Goal: Transaction & Acquisition: Purchase product/service

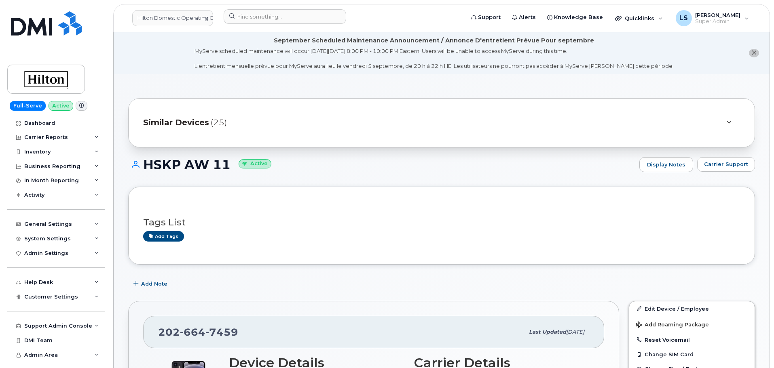
scroll to position [81, 0]
click at [257, 14] on input at bounding box center [285, 16] width 123 height 15
paste input "619-807-9152"
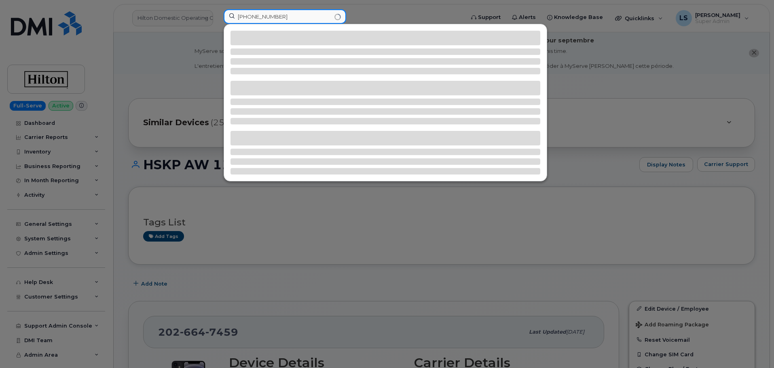
type input "619-807-9152"
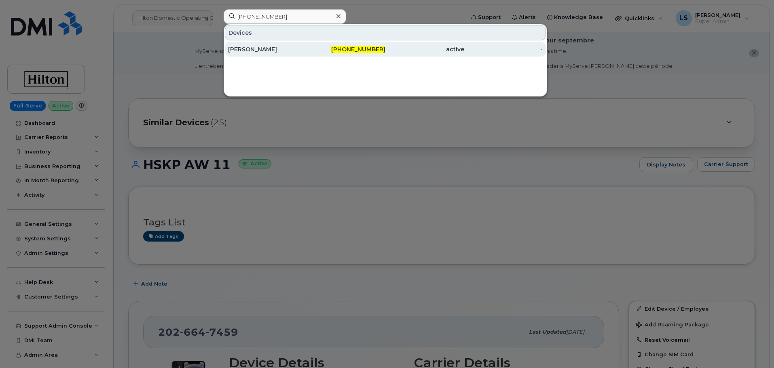
click at [335, 48] on div "619-807-9152" at bounding box center [346, 49] width 79 height 8
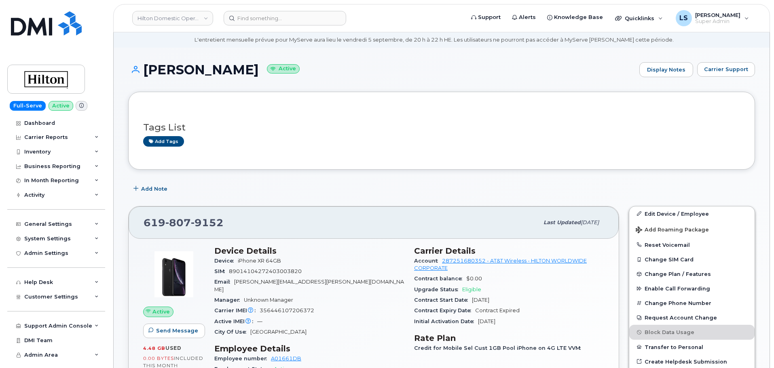
scroll to position [40, 0]
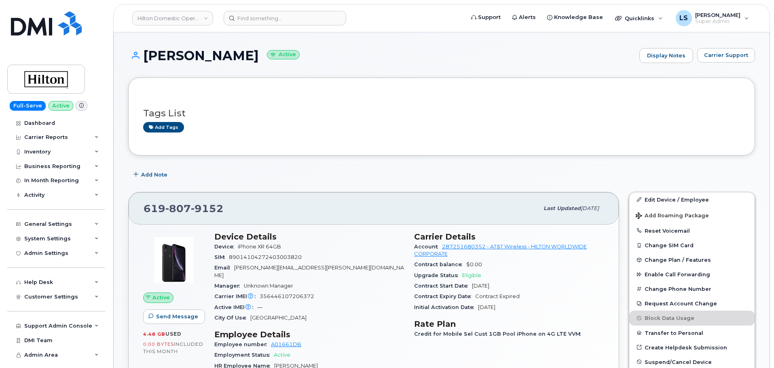
click at [383, 168] on div "Add Note" at bounding box center [441, 175] width 627 height 15
click at [307, 15] on input at bounding box center [285, 18] width 123 height 15
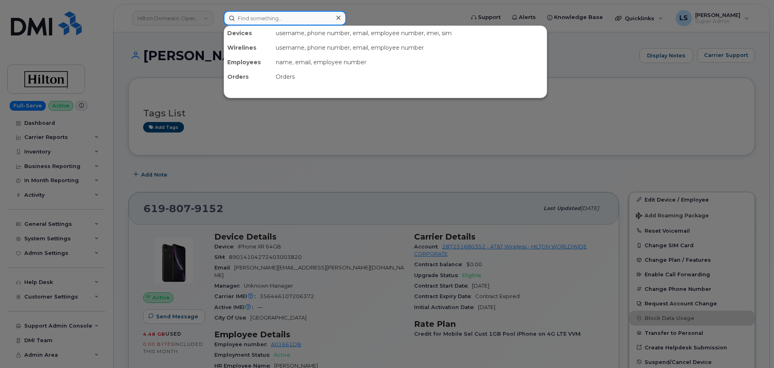
paste input "587-982-9558"
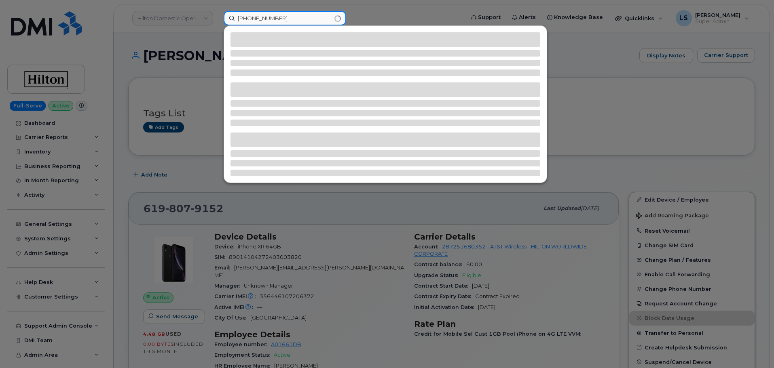
type input "587-982-9558"
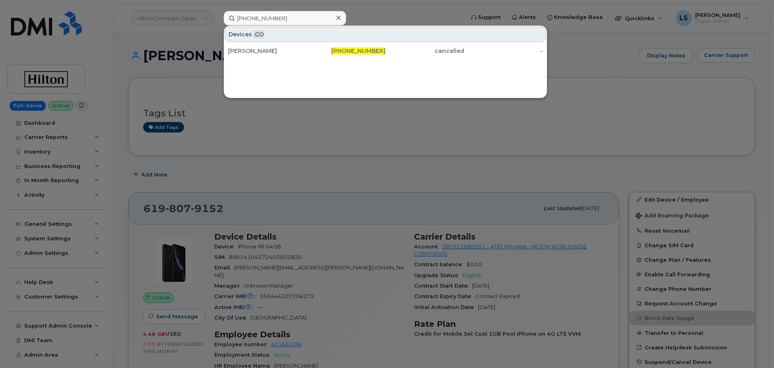
click at [338, 20] on icon at bounding box center [338, 18] width 4 height 6
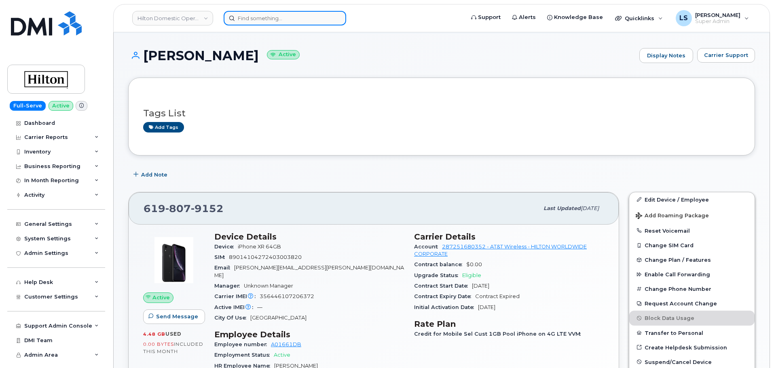
click at [258, 19] on input at bounding box center [285, 18] width 123 height 15
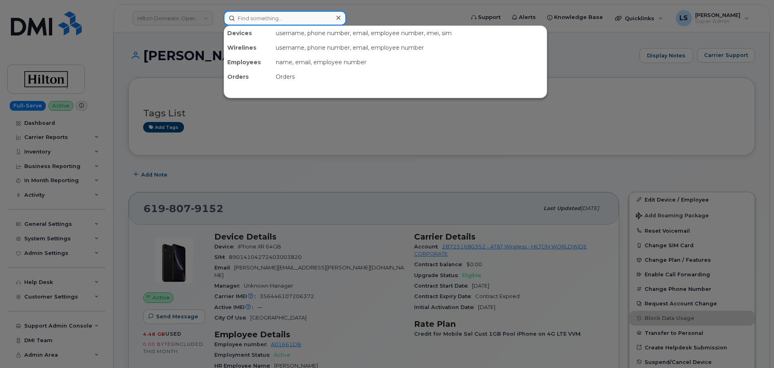
paste input "300176"
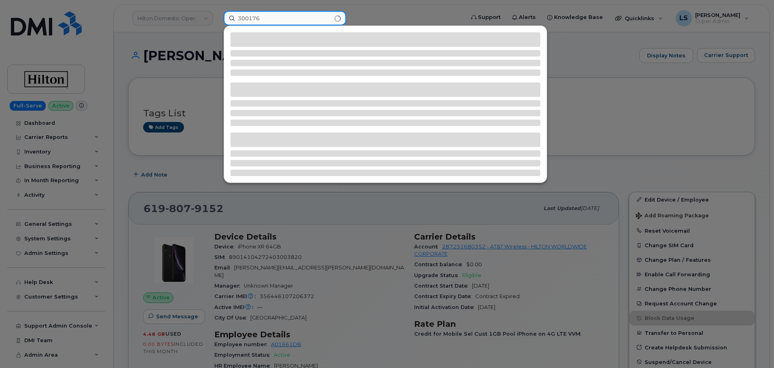
type input "300176"
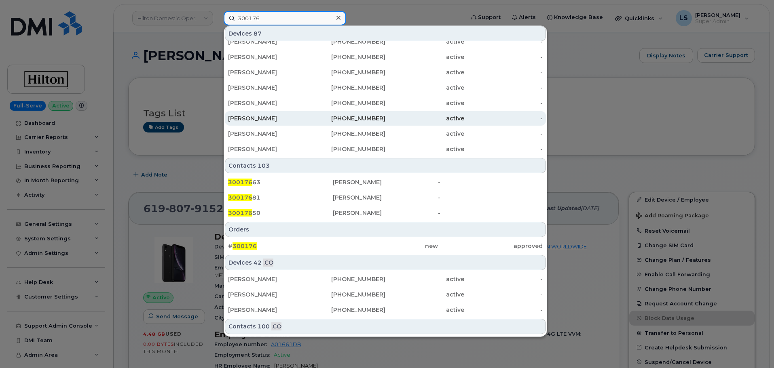
scroll to position [202, 0]
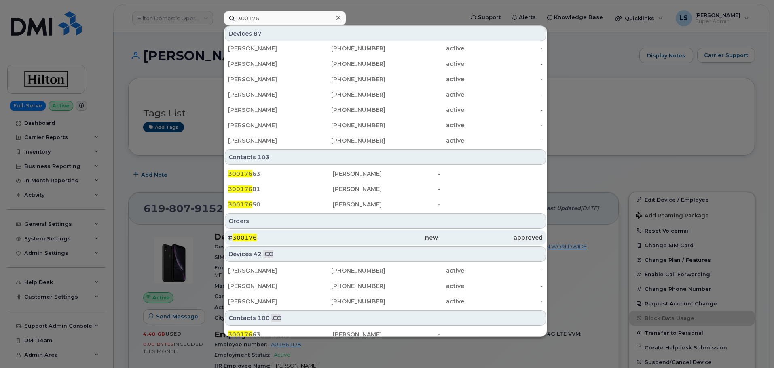
click at [274, 231] on div "# 300176" at bounding box center [280, 237] width 105 height 15
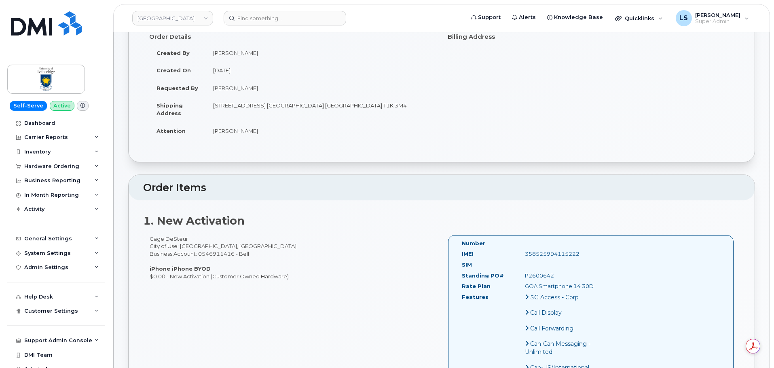
scroll to position [40, 0]
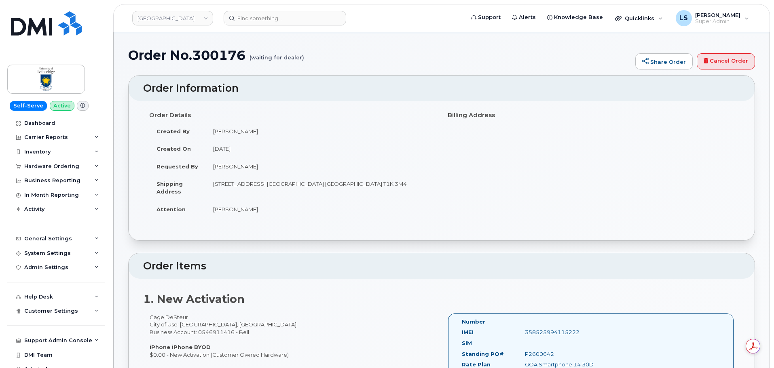
drag, startPoint x: 212, startPoint y: 182, endPoint x: 306, endPoint y: 192, distance: 94.7
click at [306, 192] on td "[STREET_ADDRESS] [GEOGRAPHIC_DATA] [GEOGRAPHIC_DATA] T1K 3M4" at bounding box center [321, 187] width 230 height 25
copy td "4401 University Dr W LETHBRIDGE AB T1K 3M4 CANADA Lethbridge Alberta T1K 3M4"
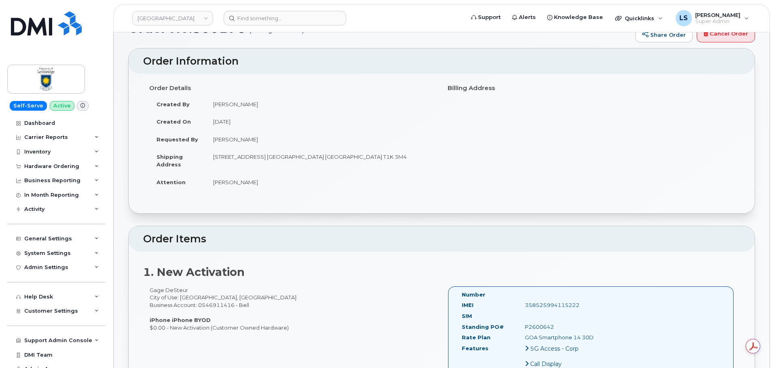
scroll to position [81, 0]
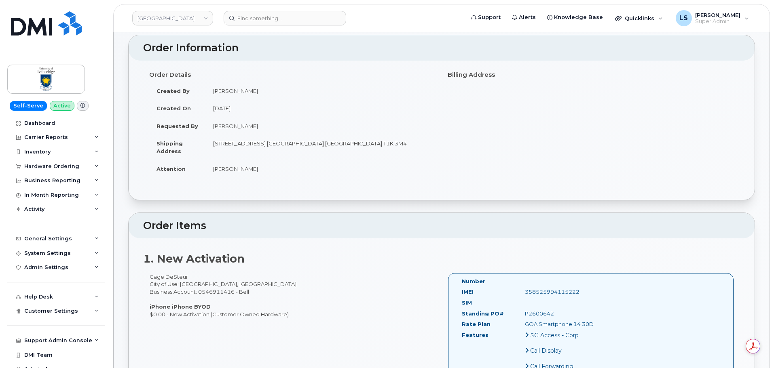
click at [260, 21] on input at bounding box center [285, 18] width 123 height 15
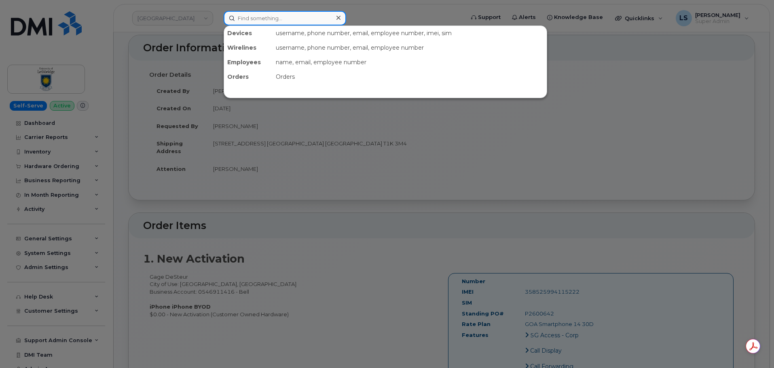
paste input "402-943-7143"
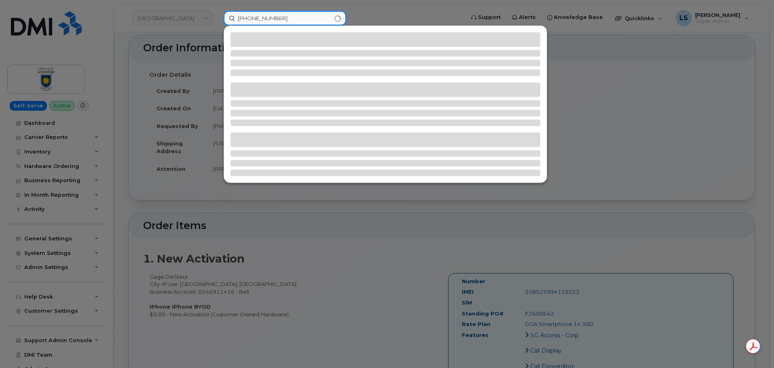
type input "402-943-7143"
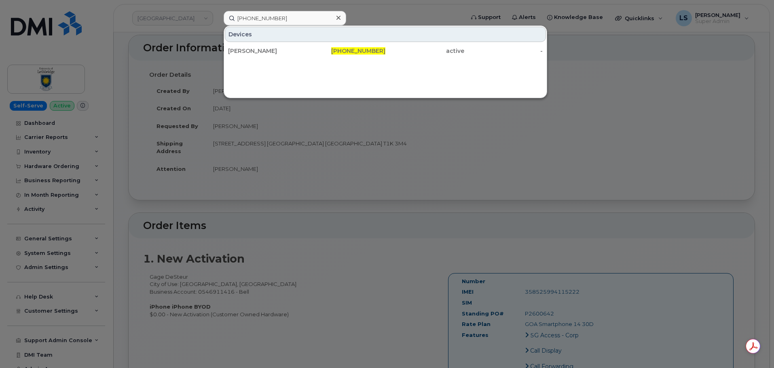
drag, startPoint x: 286, startPoint y: 55, endPoint x: 262, endPoint y: 61, distance: 24.1
click at [286, 55] on div "LACI WATSON" at bounding box center [267, 51] width 79 height 15
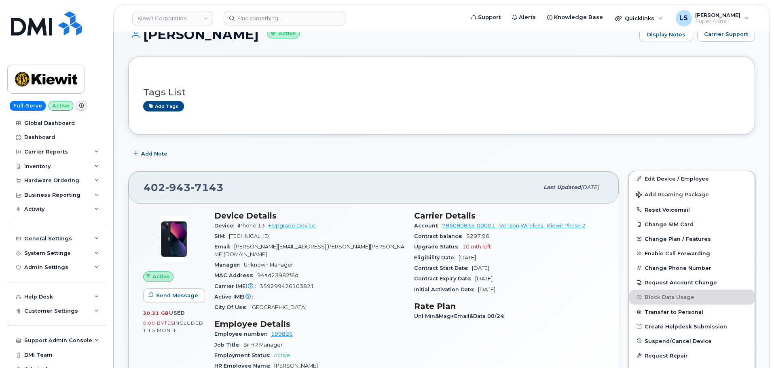
scroll to position [81, 0]
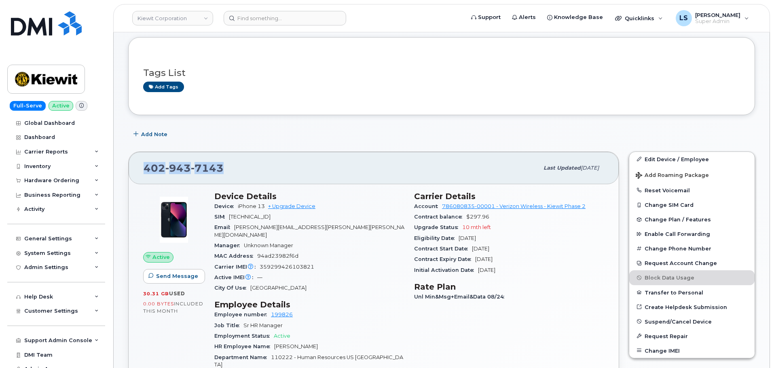
drag, startPoint x: 234, startPoint y: 167, endPoint x: 135, endPoint y: 176, distance: 99.1
click at [135, 176] on div "402 943 7143 Last updated Sep 06, 2025" at bounding box center [374, 168] width 490 height 32
copy span "402 943 7143"
click at [249, 25] on header "Kiewit Corporation Support Alerts Knowledge Base Quicklinks Suspend / Cancel De…" at bounding box center [441, 18] width 657 height 28
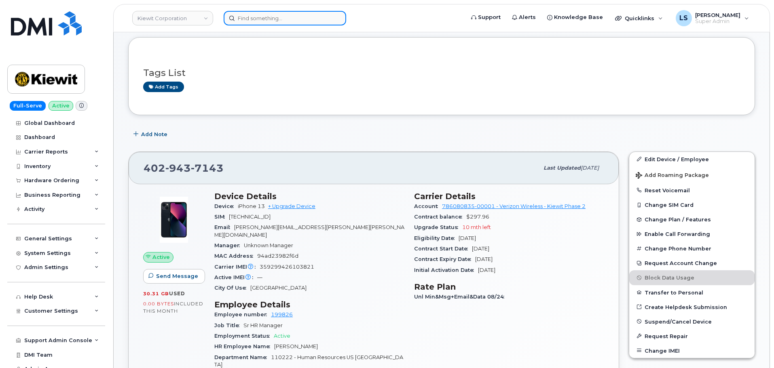
click at [247, 22] on input at bounding box center [285, 18] width 123 height 15
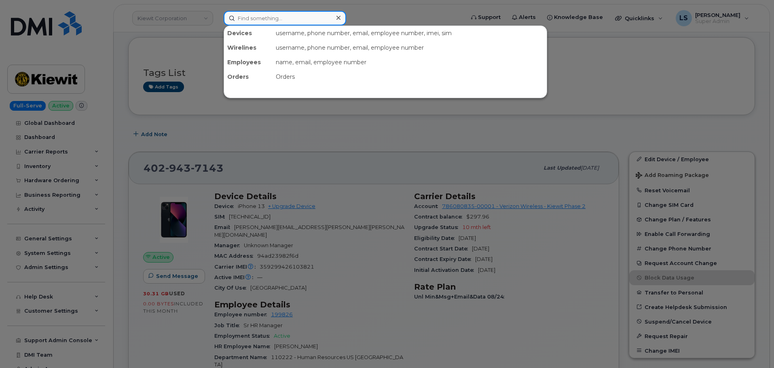
paste input "300143"
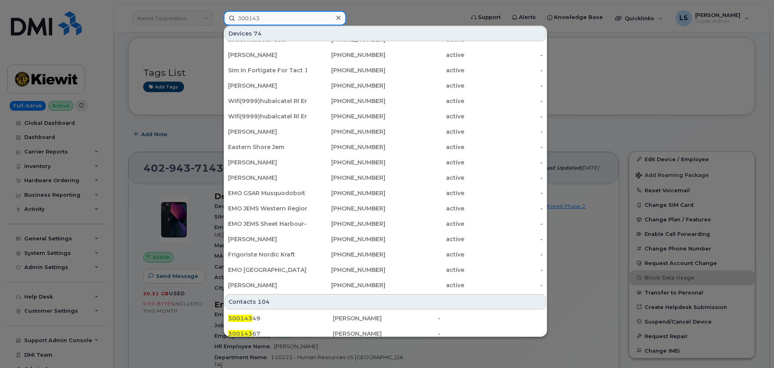
scroll to position [239, 0]
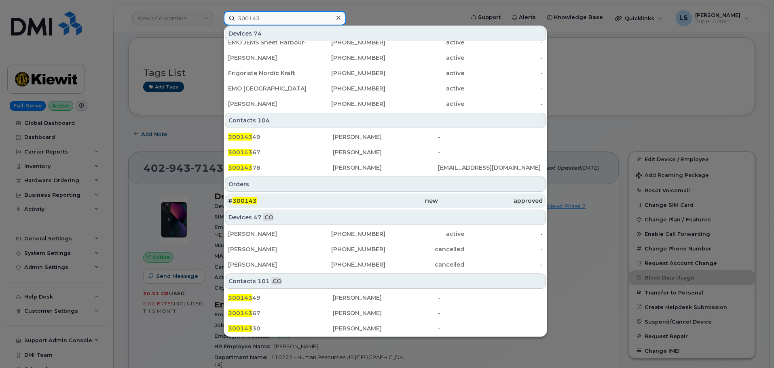
type input "300143"
click at [249, 202] on span "300143" at bounding box center [245, 200] width 24 height 7
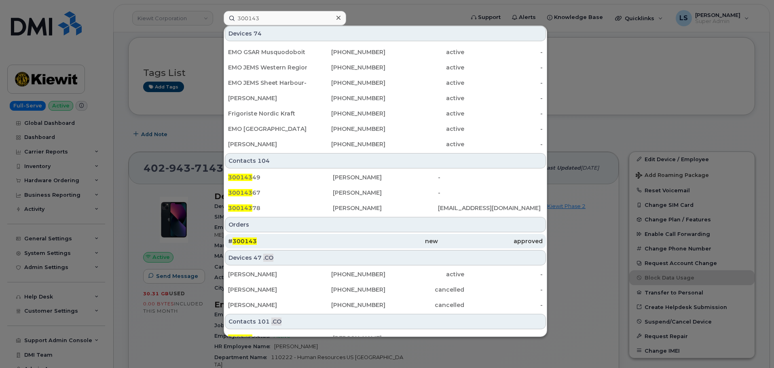
scroll to position [37, 0]
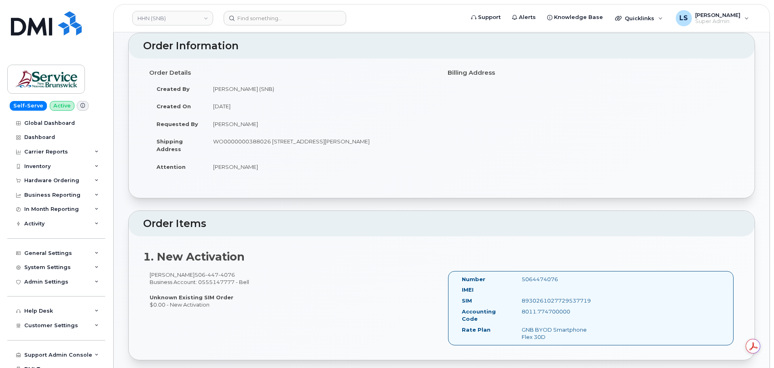
scroll to position [40, 0]
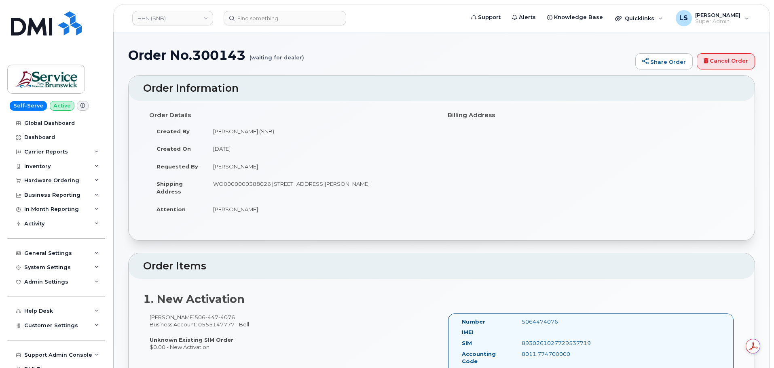
drag, startPoint x: 211, startPoint y: 182, endPoint x: 432, endPoint y: 187, distance: 220.8
click at [432, 187] on td "WO0000000388026 985 College Hill Rd Fredericton New Brunswick E3B 4J7" at bounding box center [321, 187] width 230 height 25
copy td "WO0000000388026 985 College Hill Rd Fredericton New Brunswick E3B 4J7"
drag, startPoint x: 224, startPoint y: 317, endPoint x: 184, endPoint y: 315, distance: 40.1
click at [195, 315] on span "506 447 4076" at bounding box center [215, 317] width 40 height 6
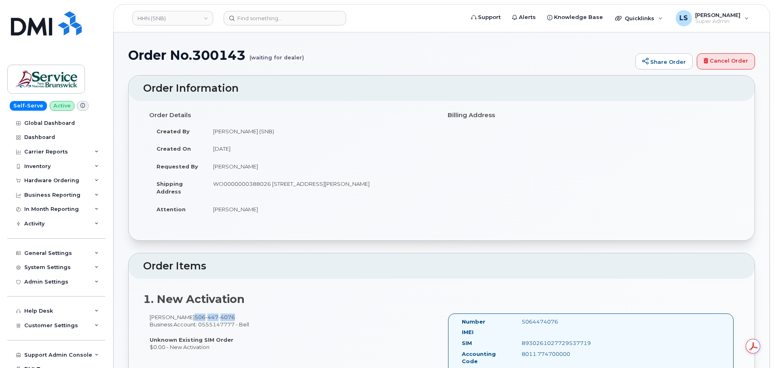
copy span "506 447 4076"
click at [184, 19] on link "HHN (SNB)" at bounding box center [172, 18] width 81 height 15
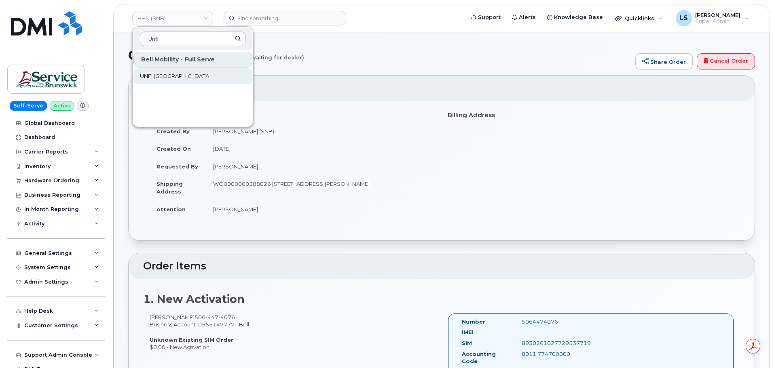
type input "Unfi"
click at [154, 76] on span "UNFI [GEOGRAPHIC_DATA]" at bounding box center [175, 76] width 71 height 8
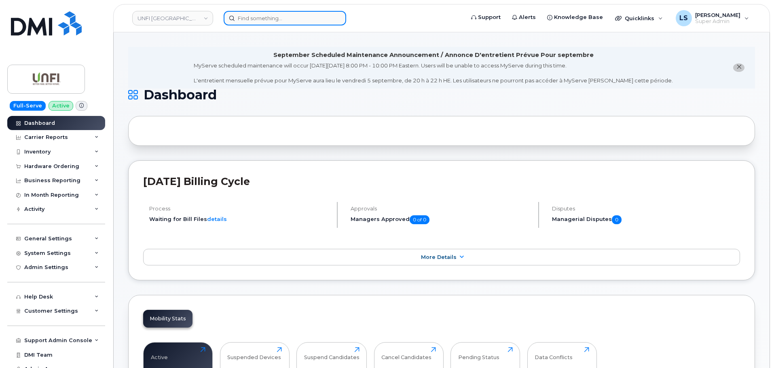
click at [282, 15] on input at bounding box center [285, 18] width 123 height 15
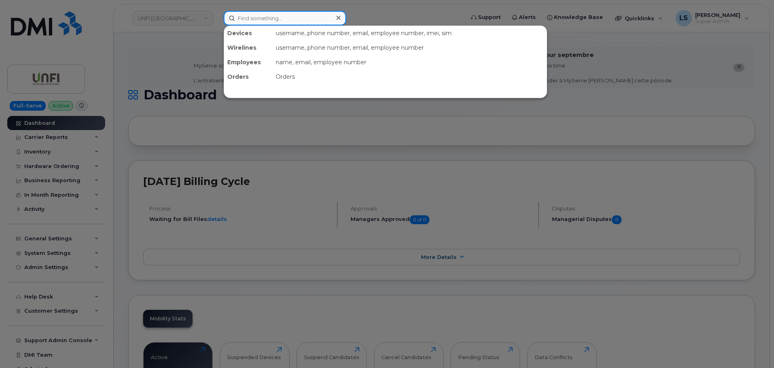
paste input "[PERSON_NAME]"
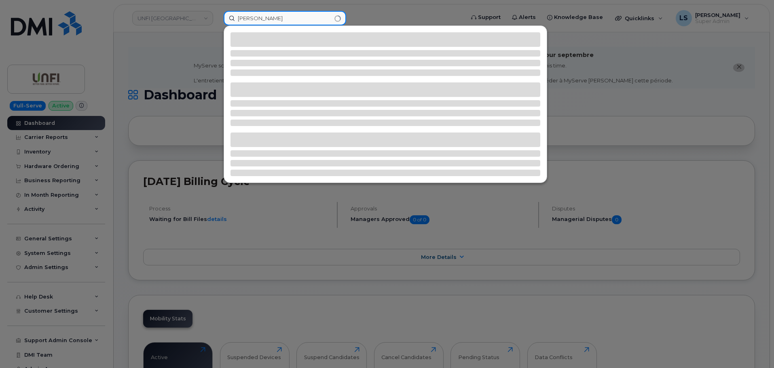
type input "[PERSON_NAME]"
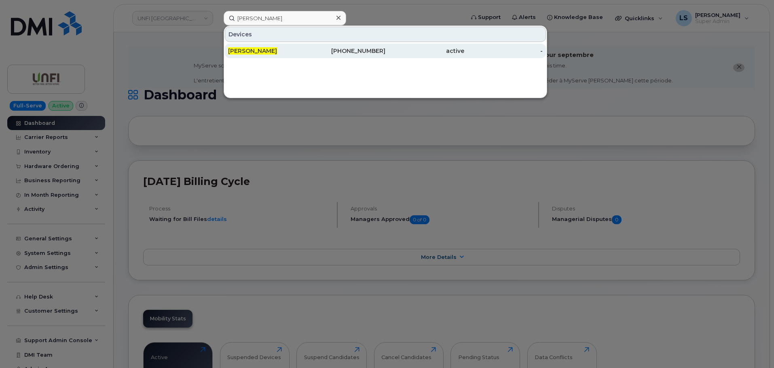
click at [296, 51] on div "[PERSON_NAME]" at bounding box center [267, 51] width 79 height 8
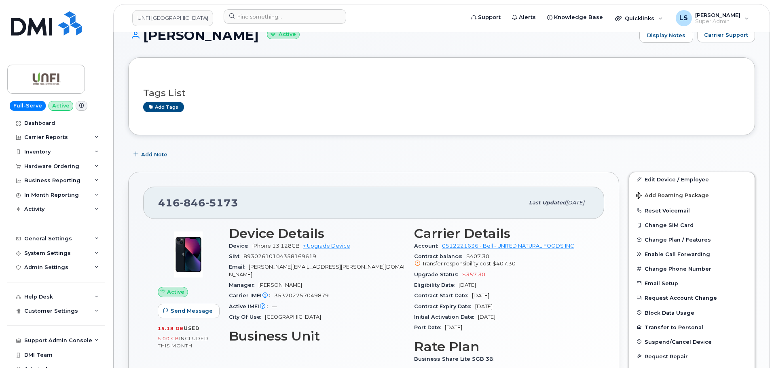
scroll to position [81, 0]
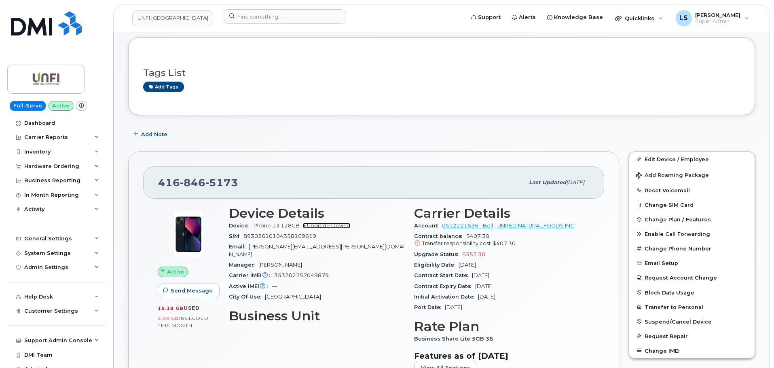
click at [324, 226] on link "+ Upgrade Device" at bounding box center [326, 226] width 47 height 6
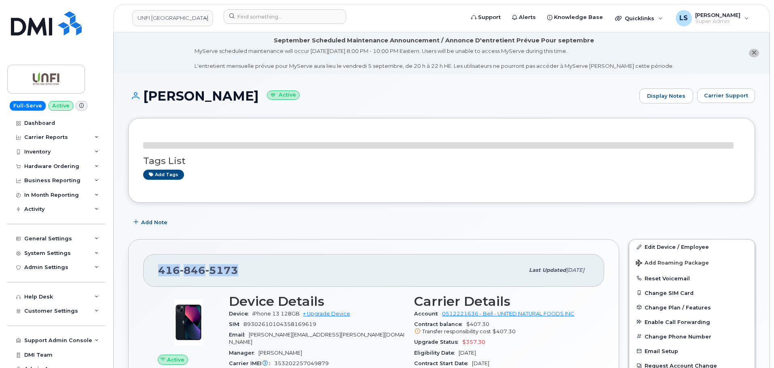
drag, startPoint x: 245, startPoint y: 269, endPoint x: 159, endPoint y: 274, distance: 86.7
click at [159, 274] on div "[PHONE_NUMBER]" at bounding box center [341, 270] width 366 height 17
copy span "[PHONE_NUMBER]"
click at [325, 314] on link "+ Upgrade Device" at bounding box center [326, 314] width 47 height 6
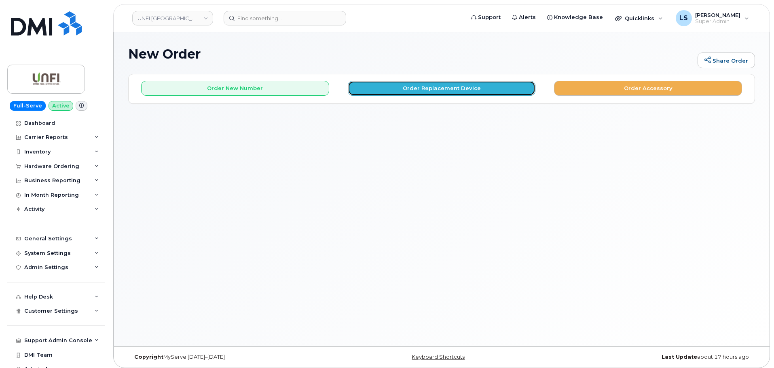
click at [406, 85] on button "Order Replacement Device" at bounding box center [442, 88] width 188 height 15
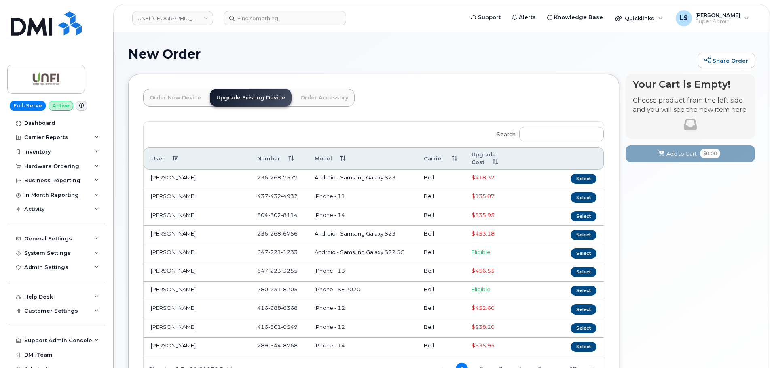
click at [222, 128] on div "Search: User Number Model Carrier Upgrade Cost Aashish Nakra 236 268 7577 Andro…" at bounding box center [374, 252] width 460 height 260
click at [559, 129] on input "Search:" at bounding box center [561, 134] width 85 height 15
paste input "4168465173"
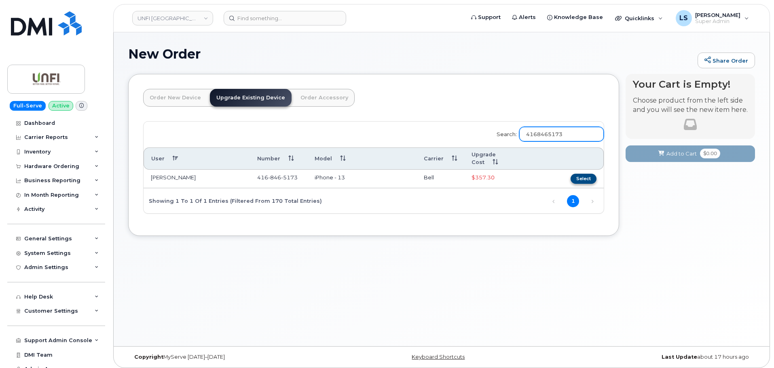
type input "4168465173"
click at [590, 174] on button "Select" at bounding box center [584, 179] width 26 height 10
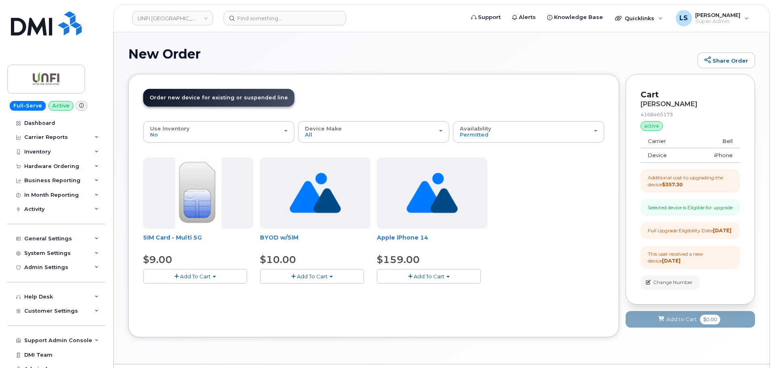
click at [414, 275] on span "Add To Cart" at bounding box center [429, 276] width 31 height 6
click at [410, 301] on link "$159.00 - 3-year upgrade (128GB model)" at bounding box center [442, 301] width 127 height 10
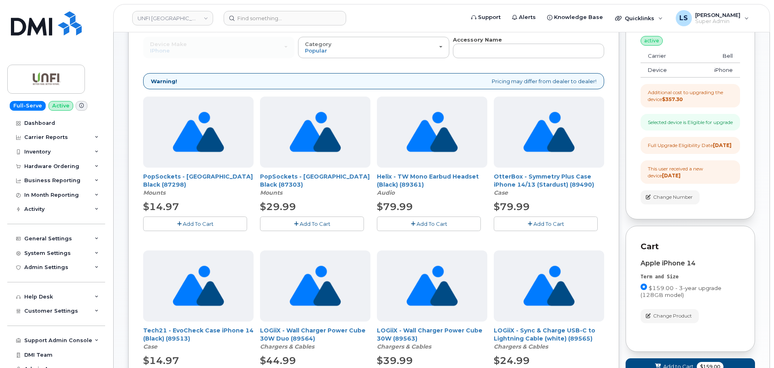
scroll to position [201, 0]
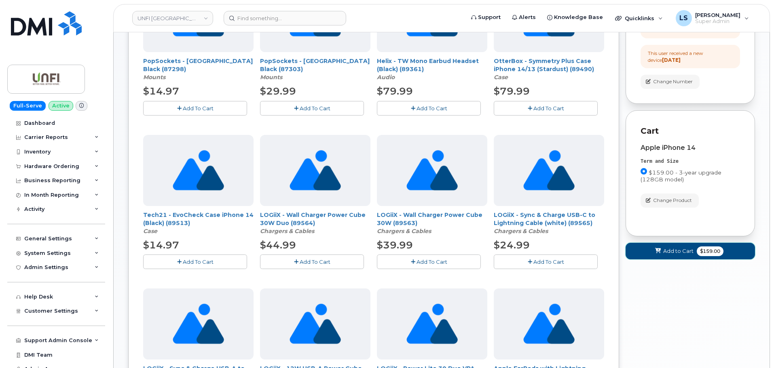
click at [654, 255] on span at bounding box center [658, 251] width 8 height 8
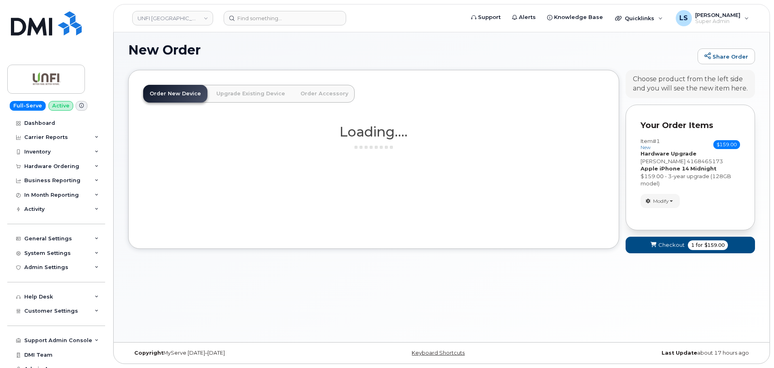
scroll to position [22, 0]
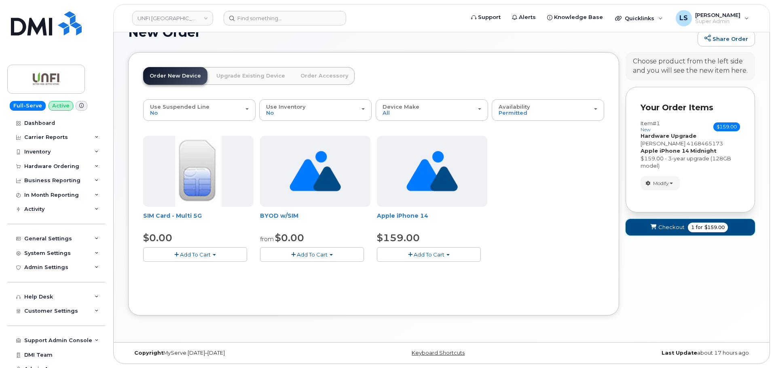
click at [689, 234] on button "Checkout 1 for $159.00" at bounding box center [690, 227] width 129 height 17
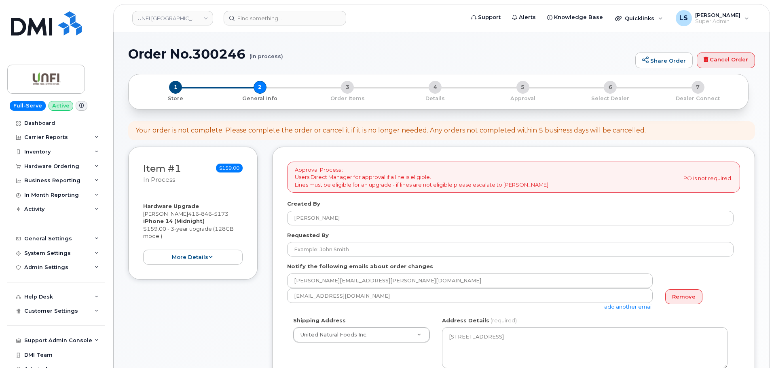
select select
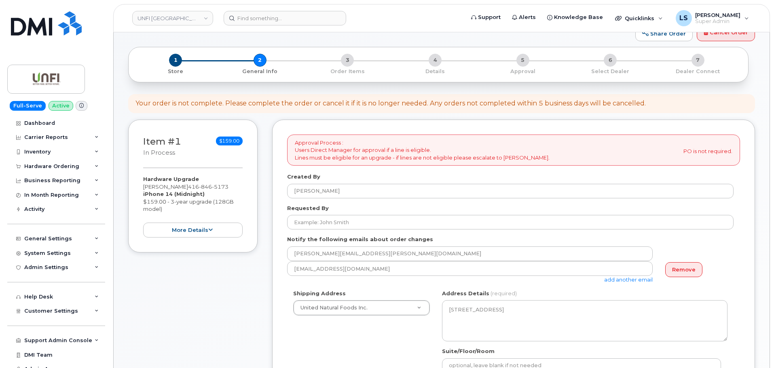
scroll to position [40, 0]
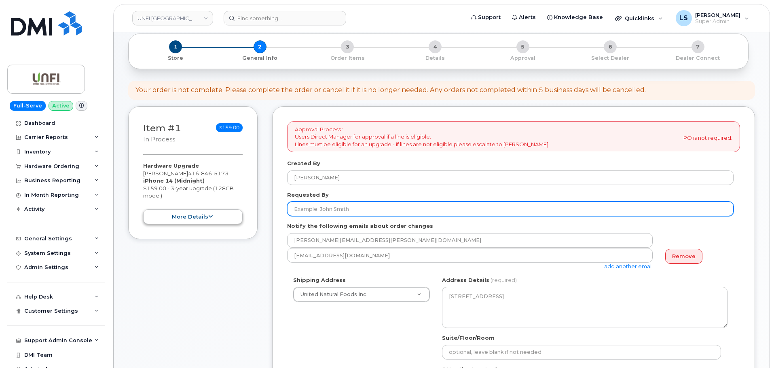
drag, startPoint x: 309, startPoint y: 204, endPoint x: 211, endPoint y: 214, distance: 98.3
click at [309, 204] on input "Requested By" at bounding box center [510, 209] width 446 height 15
click at [307, 213] on input "Requested By" at bounding box center [510, 209] width 446 height 15
paste input "[PERSON_NAME]"
type input "[PERSON_NAME]"
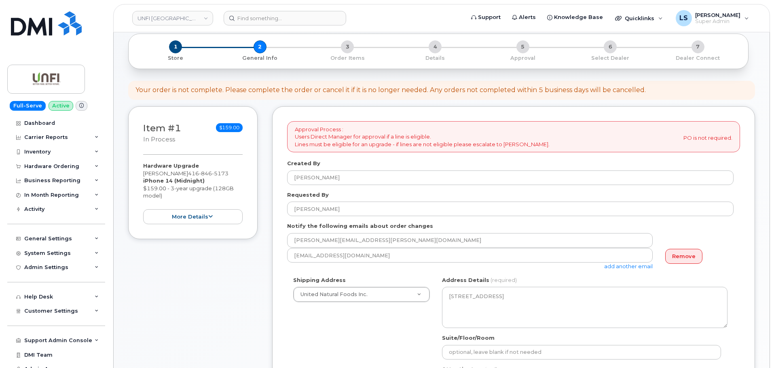
click at [222, 316] on div "Item #1 in process $159.00 Hardware Upgrade Marek Plawinski 416 846 5173 iPhone…" at bounding box center [192, 338] width 129 height 465
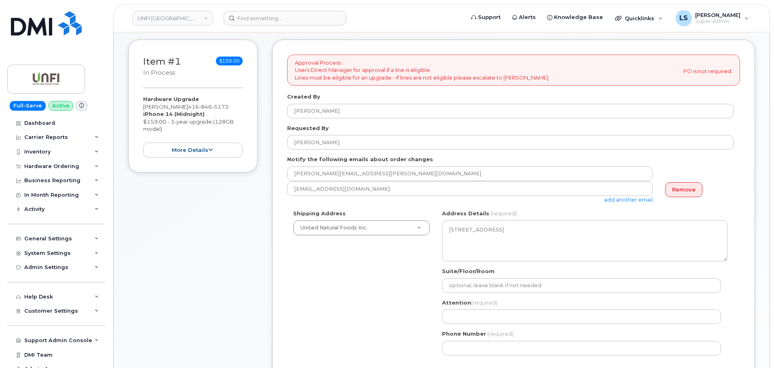
scroll to position [121, 0]
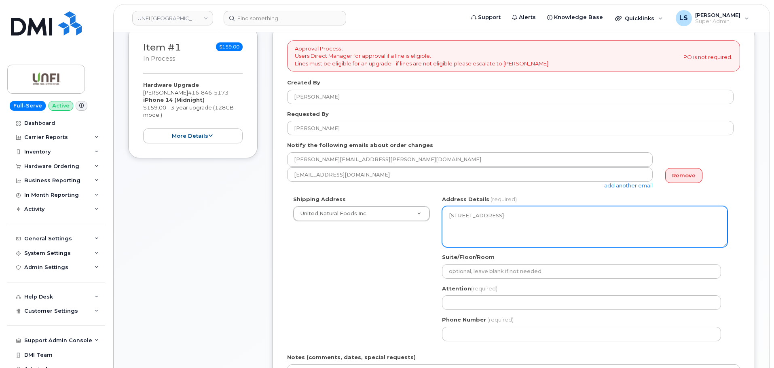
click at [484, 233] on textarea "12757 Vulcan Way, Unit 153 Richmond British Columbia V6V 3C8" at bounding box center [584, 226] width 285 height 41
click at [563, 226] on textarea "12757 Vulcan Way, Unit 153 Richmond British Columbia V6V 3C8" at bounding box center [584, 226] width 285 height 41
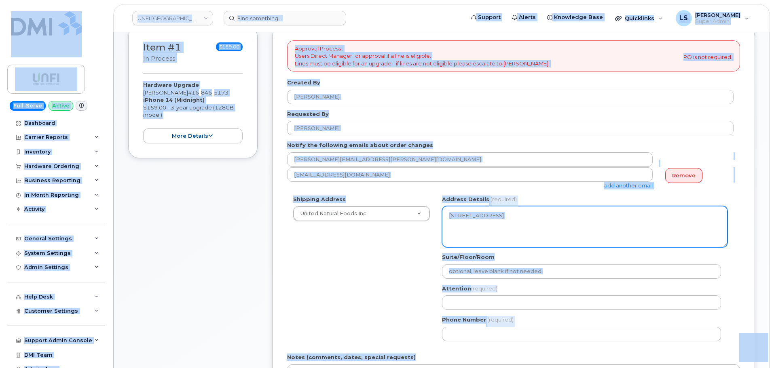
click at [561, 226] on textarea "12757 Vulcan Way, Unit 153 Richmond British Columbia V6V 3C8" at bounding box center [584, 226] width 285 height 41
click at [553, 221] on textarea "12757 Vulcan Way, Unit 153 Richmond British Columbia V6V 3C8" at bounding box center [584, 226] width 285 height 41
click at [506, 226] on textarea "12757 Vulcan Way, Unit 153 Richmond British Columbia V6V 3C8" at bounding box center [584, 226] width 285 height 41
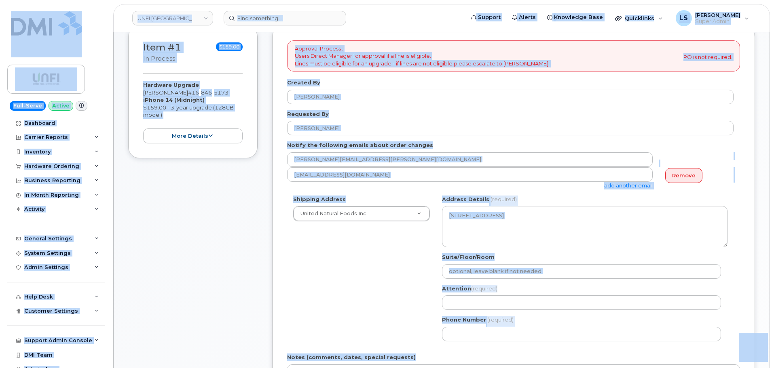
click at [376, 264] on div "Shipping Address United Natural Foods Inc. New Address UNFI (Concord) United Na…" at bounding box center [510, 272] width 446 height 152
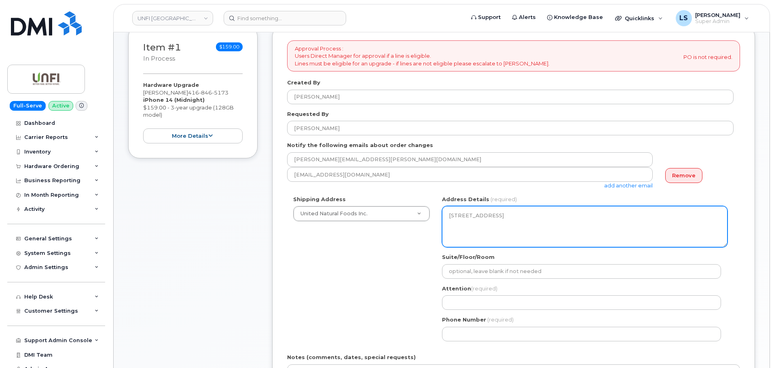
click at [530, 222] on textarea "12757 Vulcan Way, Unit 153 Richmond British Columbia V6V 3C8" at bounding box center [584, 226] width 285 height 41
click at [572, 214] on textarea "12757 Vulcan Way, Unit 153 Richmond British Columbia V6V 3C8" at bounding box center [584, 226] width 285 height 41
click at [516, 224] on textarea "12757 Vulcan Way, Unit 153 Richmond British Columbia V6V 3C8" at bounding box center [584, 226] width 285 height 41
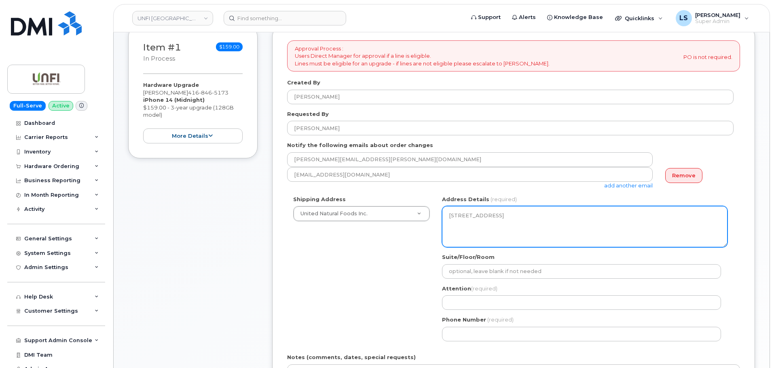
drag, startPoint x: 539, startPoint y: 222, endPoint x: 565, endPoint y: 222, distance: 26.7
click at [539, 223] on textarea "12757 Vulcan Way, Unit 153 Richmond British Columbia V6V 3C8" at bounding box center [584, 226] width 285 height 41
click at [568, 222] on textarea "12757 Vulcan Way, Unit 153 Richmond British Columbia V6V 3C8" at bounding box center [584, 226] width 285 height 41
click at [554, 226] on textarea "12757 Vulcan Way, Unit 153 Richmond British Columbia V6V 3C8" at bounding box center [584, 226] width 285 height 41
click at [550, 223] on textarea "12757 Vulcan Way, Unit 153 Richmond British Columbia V6V 3C8" at bounding box center [584, 226] width 285 height 41
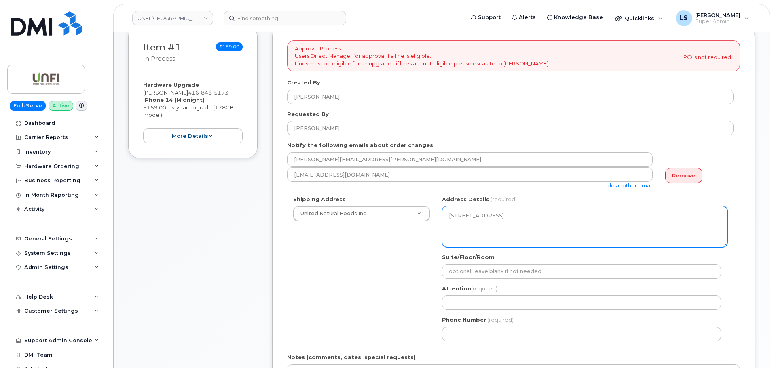
click at [548, 221] on textarea "12757 Vulcan Way, Unit 153 Richmond British Columbia V6V 3C8" at bounding box center [584, 226] width 285 height 41
click at [546, 222] on textarea "12757 Vulcan Way, Unit 153 Richmond British Columbia V6V 3C8" at bounding box center [584, 226] width 285 height 41
click at [544, 222] on textarea "12757 Vulcan Way, Unit 153 Richmond British Columbia V6V 3C8" at bounding box center [584, 226] width 285 height 41
drag, startPoint x: 539, startPoint y: 223, endPoint x: 438, endPoint y: 220, distance: 101.6
click at [438, 220] on div "BC Richmond Search your address... Manually edit your address Click to search N…" at bounding box center [585, 272] width 298 height 152
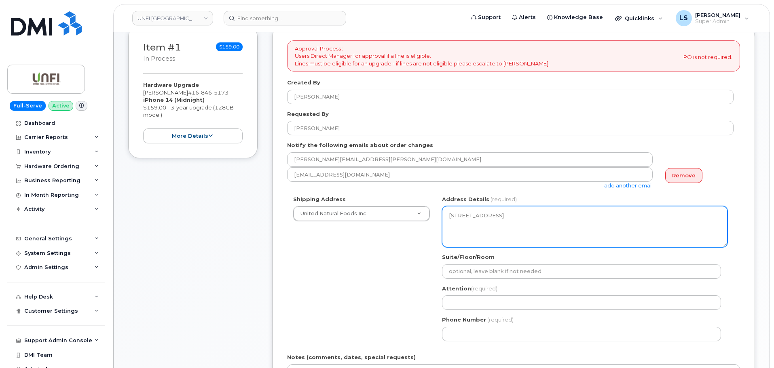
click at [461, 210] on textarea "12757 Vulcan Way, Unit 153 Richmond British Columbia V6V 3C8" at bounding box center [584, 226] width 285 height 41
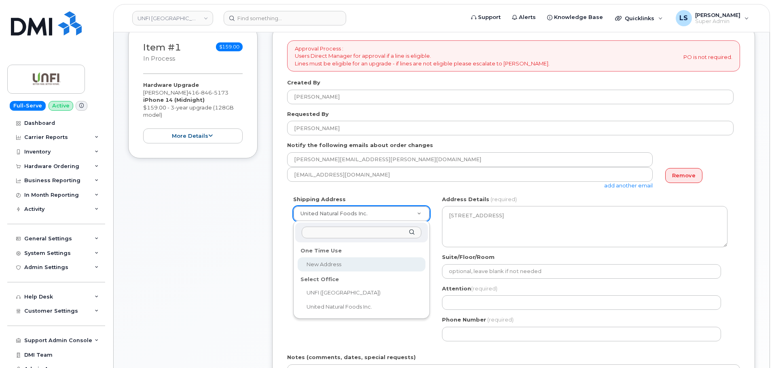
select select
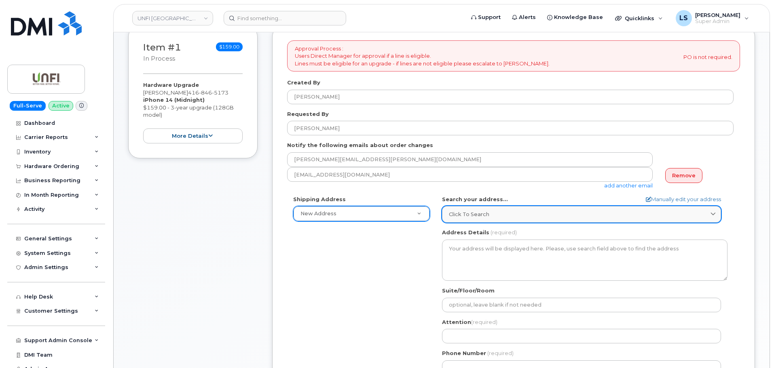
click at [493, 210] on link "Click to search" at bounding box center [581, 214] width 279 height 17
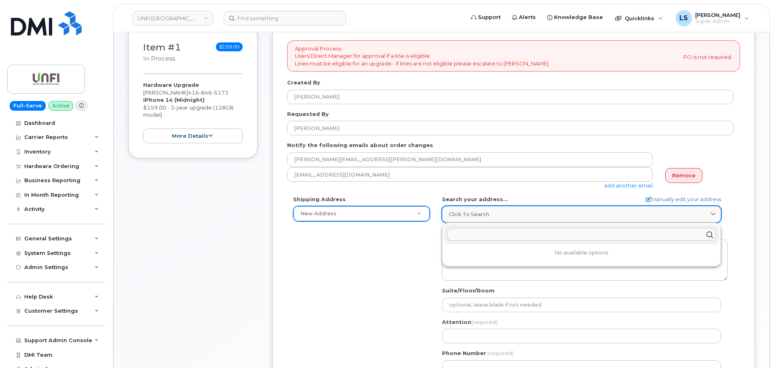
paste input "Marek Plawinski"
type input "Marek Plawinski"
click at [474, 237] on input "text" at bounding box center [581, 234] width 269 height 13
paste input "1538 Scarlett Line Elmvale, ON L0L 1P0"
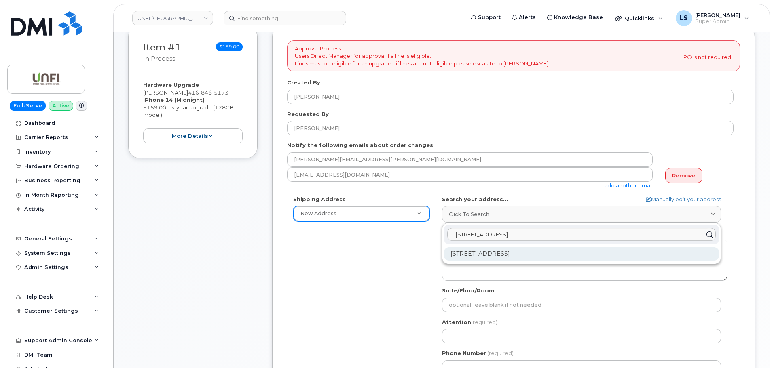
type input "1538 Scarlett Line Elmvale, ON L0L 1P0"
click at [483, 257] on div "1538 Scarlett Line Elmvale ON L0L 1P0" at bounding box center [581, 253] width 275 height 13
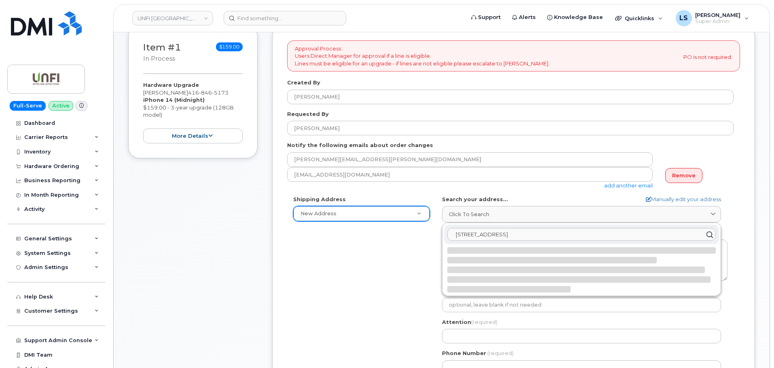
select select
type textarea "1538 Scarlett Line ELMVALE ON L0L 1P0 CANADA"
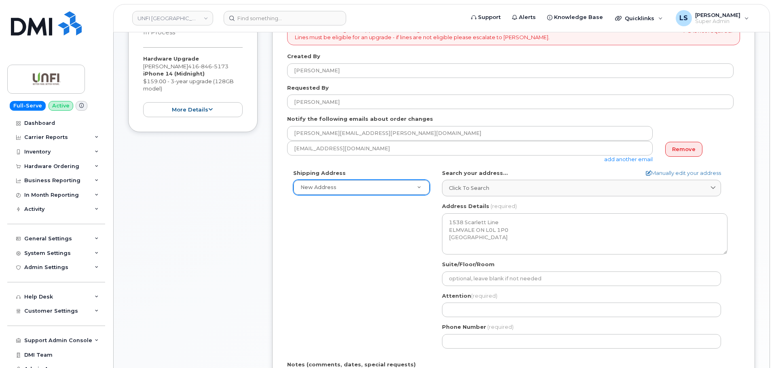
scroll to position [162, 0]
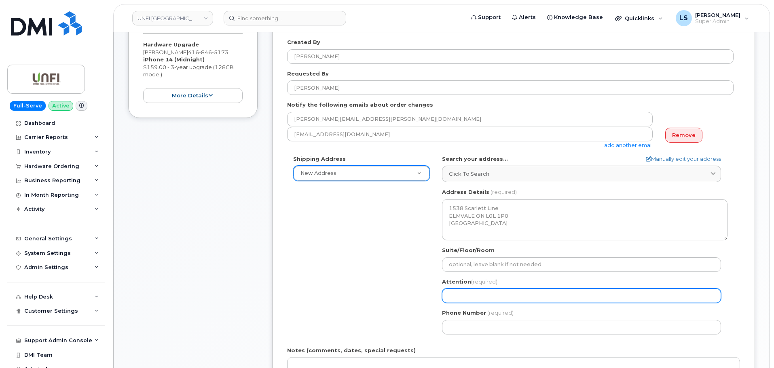
click at [470, 290] on input "Attention (required)" at bounding box center [581, 296] width 279 height 15
paste input "Marek Plawinski"
select select
type input "Marek Plawinski"
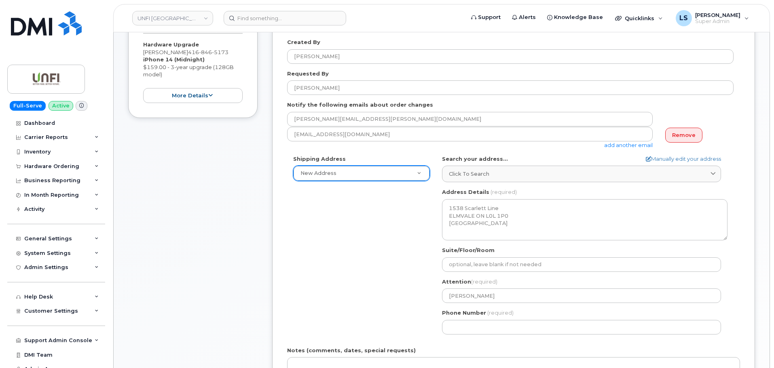
click at [383, 291] on div "Shipping Address New Address New Address UNFI (Concord) United Natural Foods In…" at bounding box center [510, 248] width 446 height 186
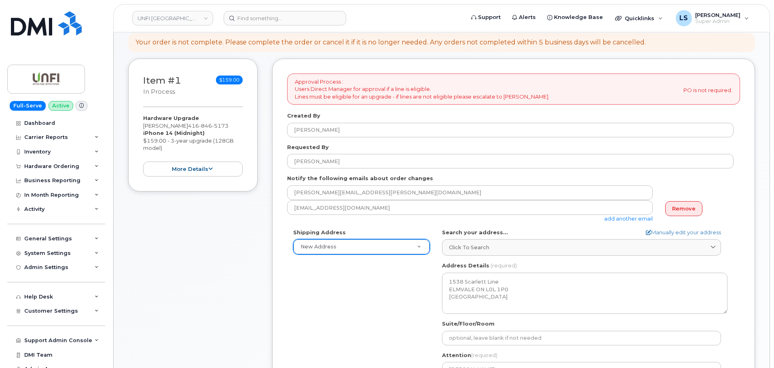
scroll to position [81, 0]
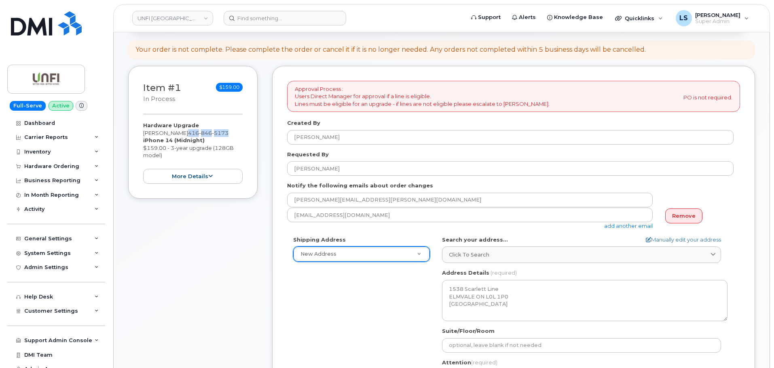
drag, startPoint x: 230, startPoint y: 133, endPoint x: 189, endPoint y: 135, distance: 41.3
click at [189, 135] on div "Hardware Upgrade Marek Plawinski 416 846 5173 iPhone 14 (Midnight) $159.00 - 3-…" at bounding box center [192, 153] width 99 height 62
copy span "416 846 5173"
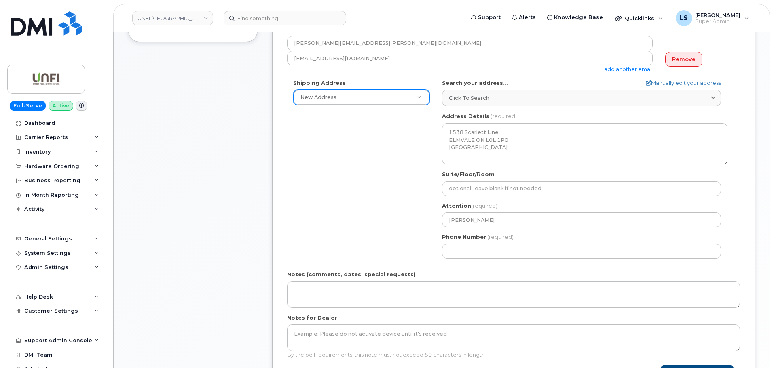
scroll to position [243, 0]
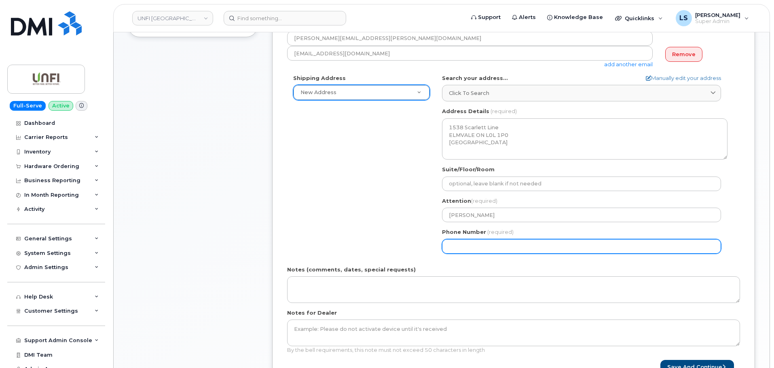
click at [474, 243] on input "Phone Number" at bounding box center [581, 246] width 279 height 15
paste input "4168465173"
select select
type input "4168465173"
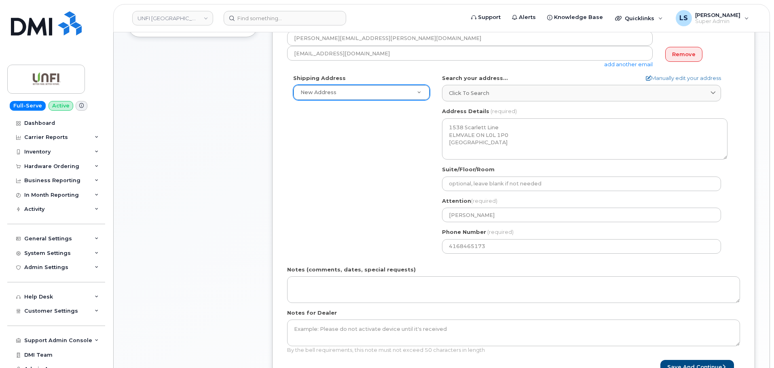
click at [345, 246] on div "Shipping Address New Address New Address UNFI (Concord) United Natural Foods In…" at bounding box center [510, 167] width 446 height 186
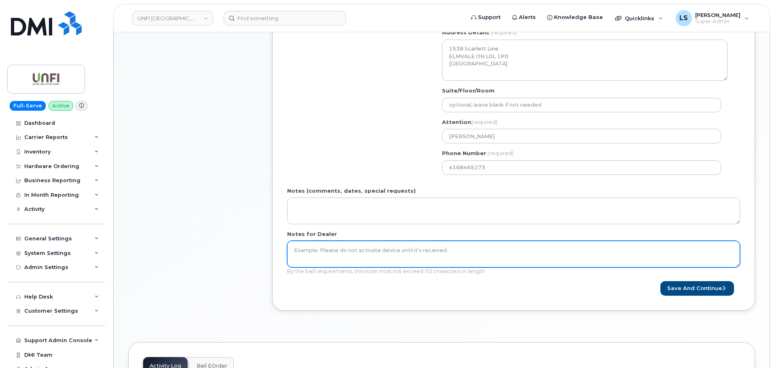
scroll to position [324, 0]
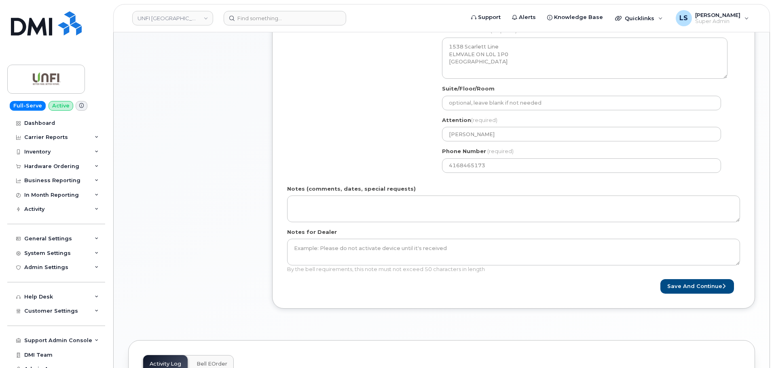
click at [379, 298] on div "Approval Process : Users Direct Manager for approval if a line is eligible. Lin…" at bounding box center [513, 66] width 483 height 486
click at [677, 280] on button "Save and Continue" at bounding box center [697, 286] width 74 height 15
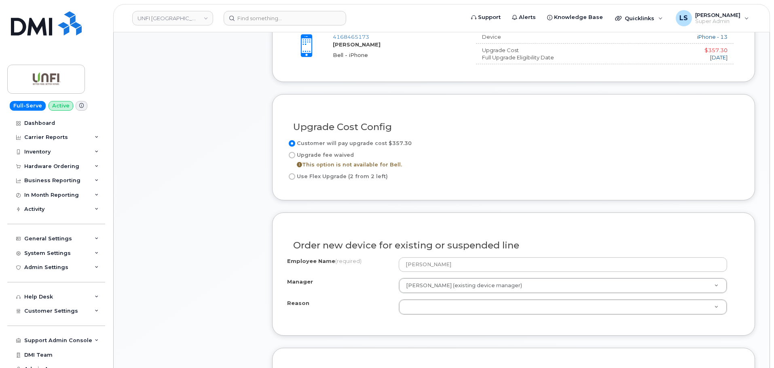
scroll to position [404, 0]
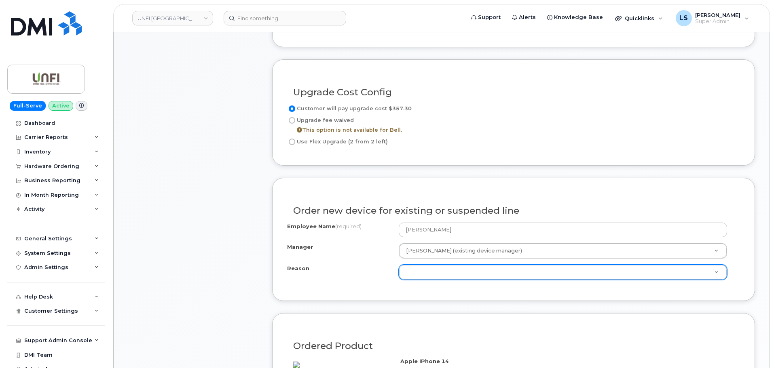
drag, startPoint x: 387, startPoint y: 265, endPoint x: 411, endPoint y: 266, distance: 23.9
click at [387, 265] on div "Reason" at bounding box center [343, 270] width 112 height 11
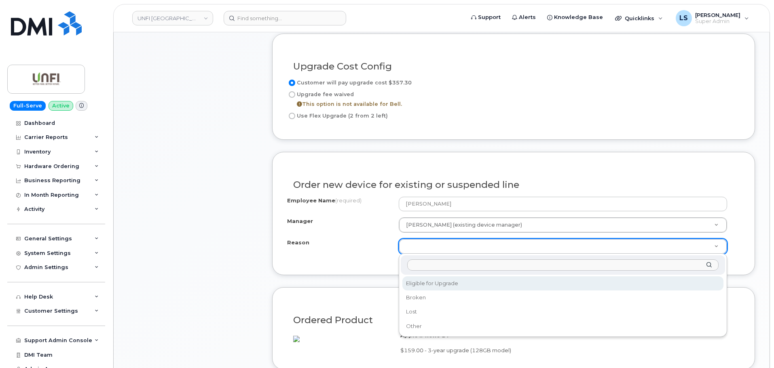
scroll to position [445, 0]
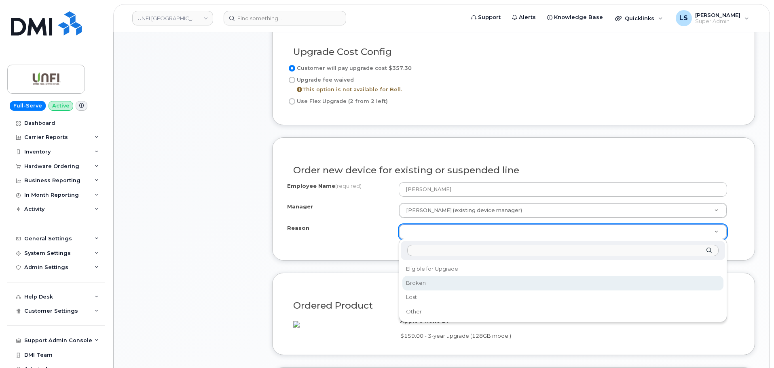
select select "broken"
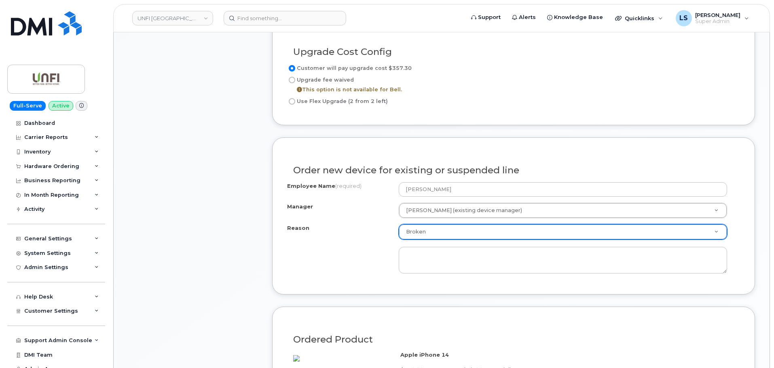
click at [376, 251] on div "Reason Broken Reason Eligible for Upgrade Broken Lost Other" at bounding box center [513, 248] width 453 height 49
click at [339, 297] on form "Existing User Additional cost to upgrading the device $357.30 Selected device i…" at bounding box center [513, 192] width 483 height 661
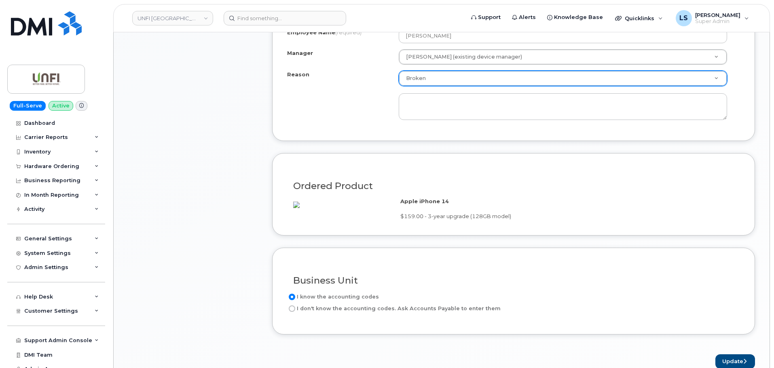
scroll to position [687, 0]
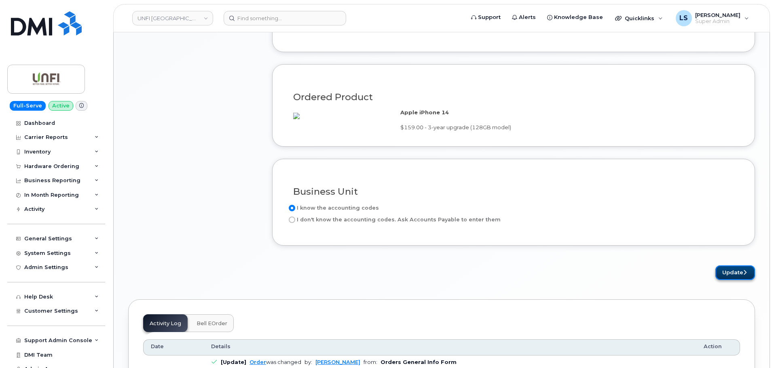
click at [738, 275] on button "Update" at bounding box center [735, 273] width 40 height 15
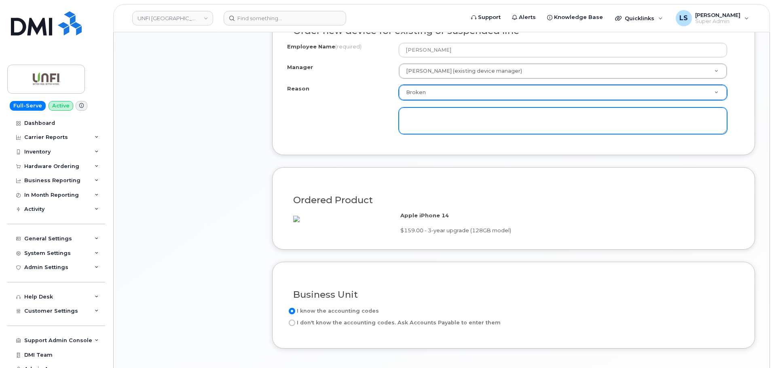
scroll to position [526, 0]
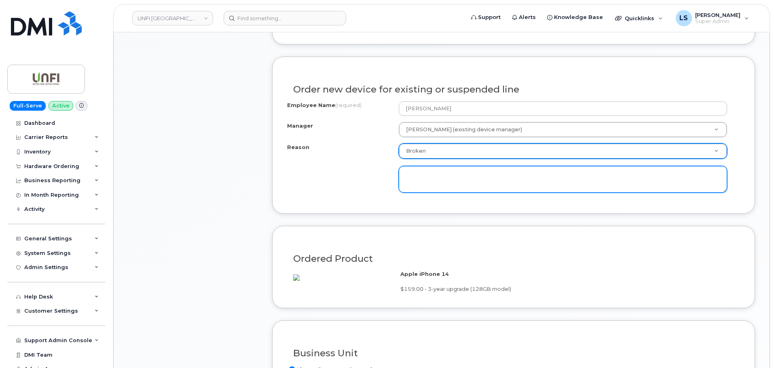
click at [468, 181] on textarea at bounding box center [563, 179] width 328 height 27
type textarea "User is requesting a new device. It has been approved"
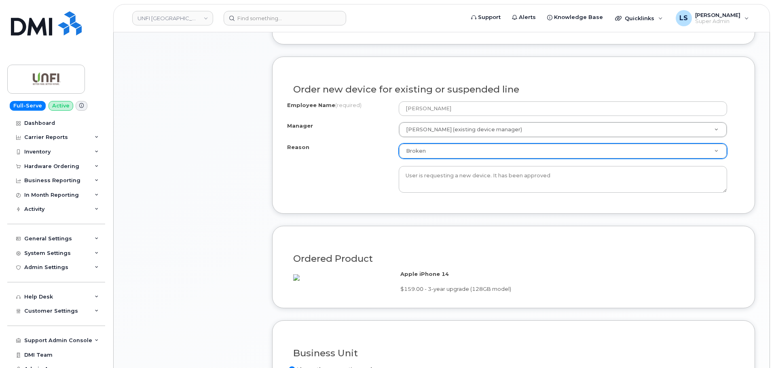
click at [512, 203] on div "Order new device for existing or suspended line Employee Name (required) Marek …" at bounding box center [513, 135] width 483 height 157
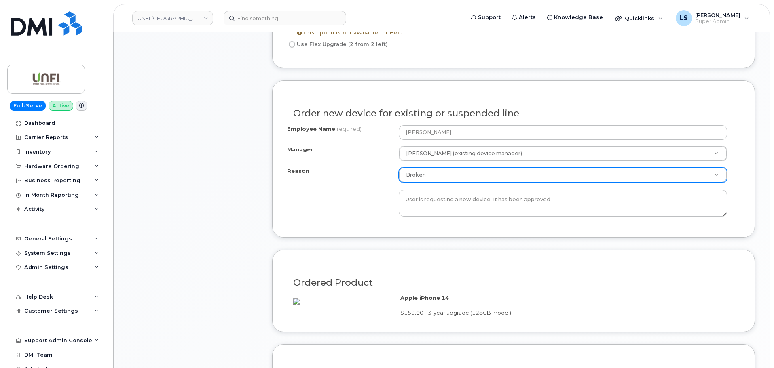
scroll to position [728, 0]
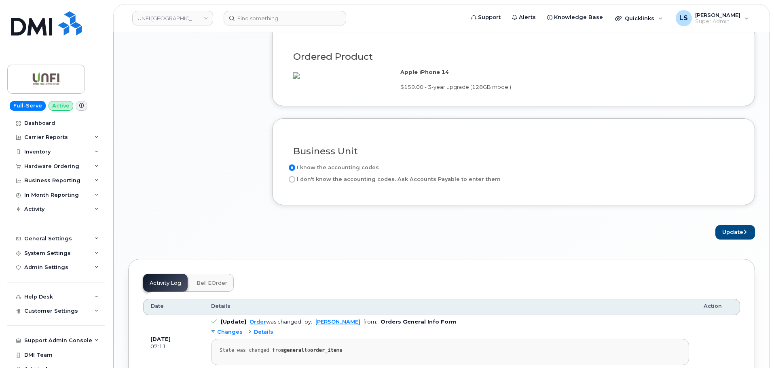
click at [737, 229] on button "Update" at bounding box center [735, 232] width 40 height 15
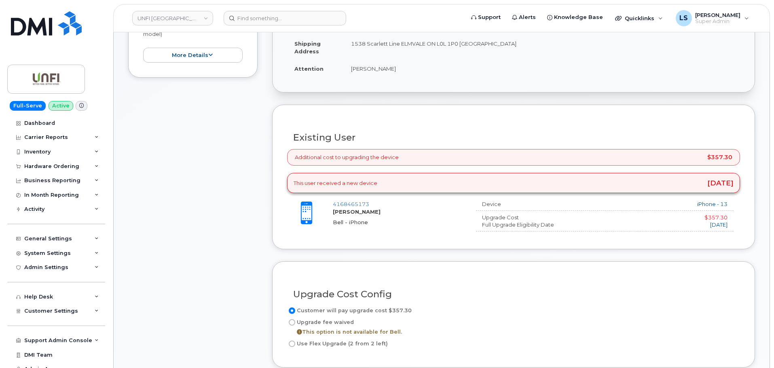
scroll to position [39, 0]
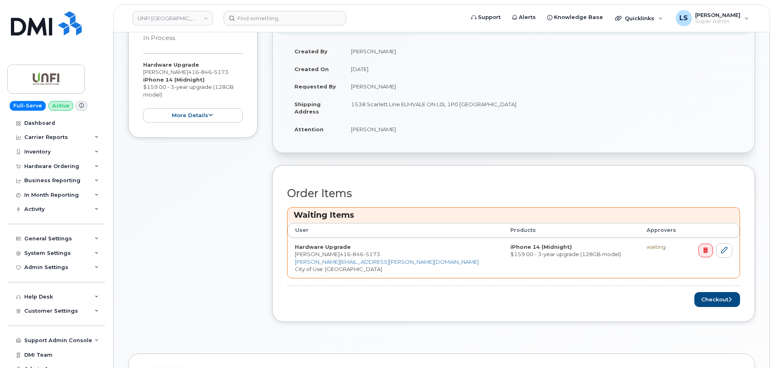
scroll to position [243, 0]
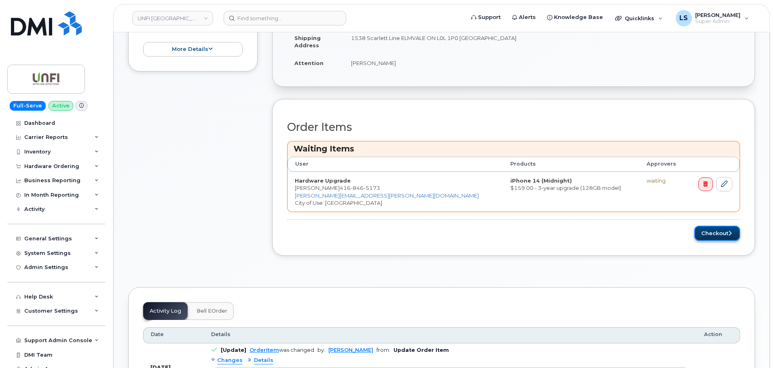
click at [721, 234] on button "Checkout" at bounding box center [717, 233] width 46 height 15
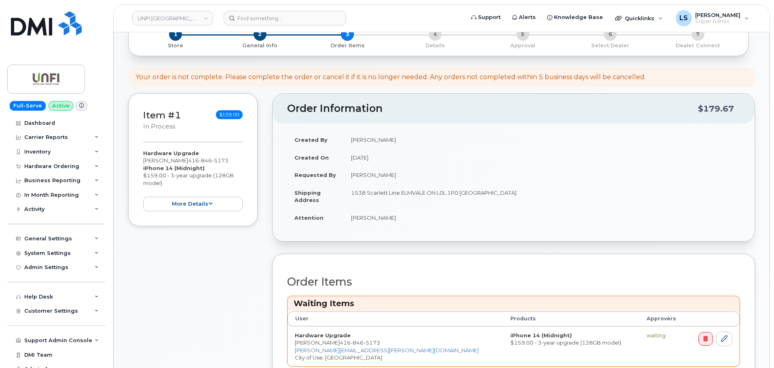
scroll to position [0, 0]
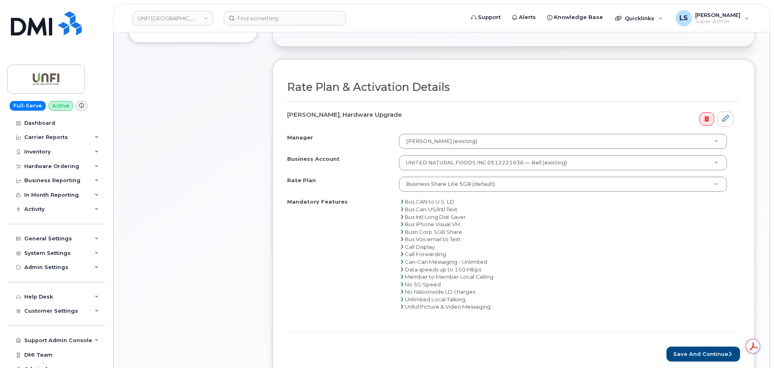
scroll to position [364, 0]
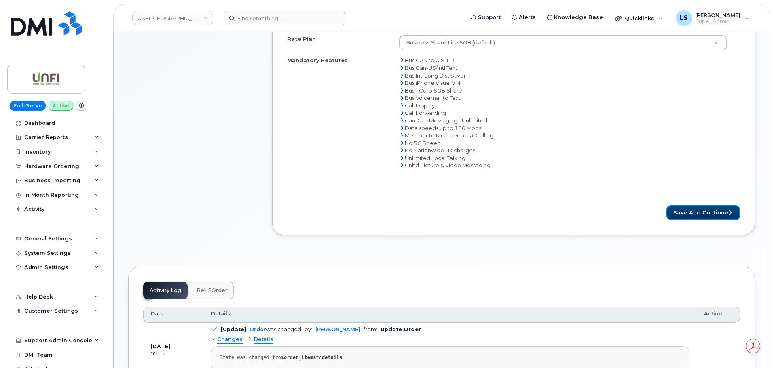
drag, startPoint x: 690, startPoint y: 215, endPoint x: 560, endPoint y: 228, distance: 130.9
click at [689, 215] on button "Save and Continue" at bounding box center [703, 212] width 74 height 15
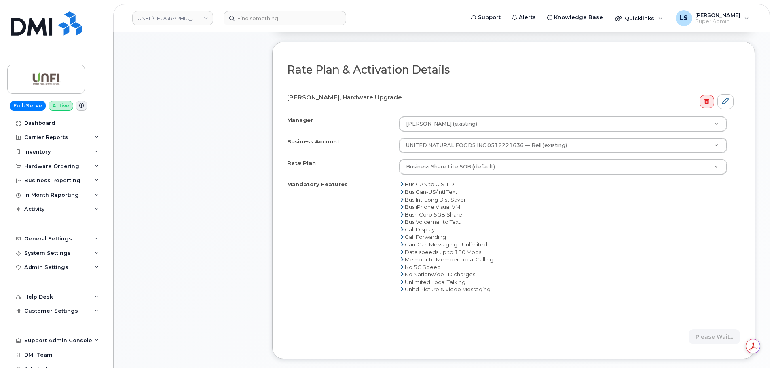
scroll to position [162, 0]
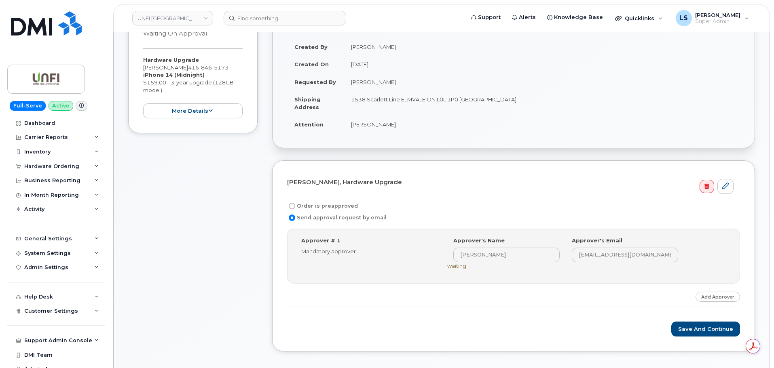
scroll to position [121, 0]
click at [300, 205] on label "Order is preapproved" at bounding box center [322, 206] width 71 height 10
click at [295, 205] on input "Order is preapproved" at bounding box center [292, 206] width 6 height 6
radio input "true"
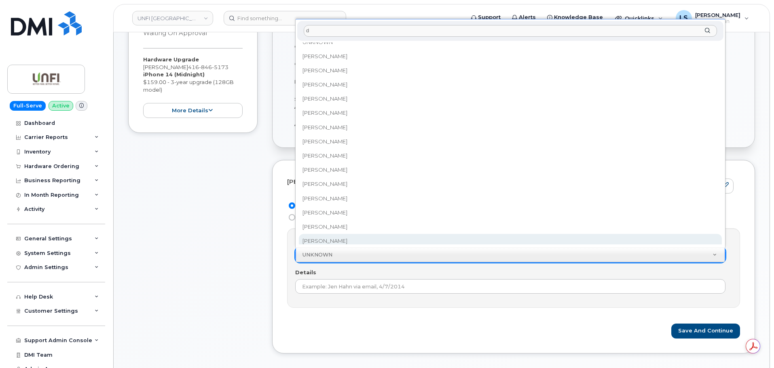
scroll to position [0, 0]
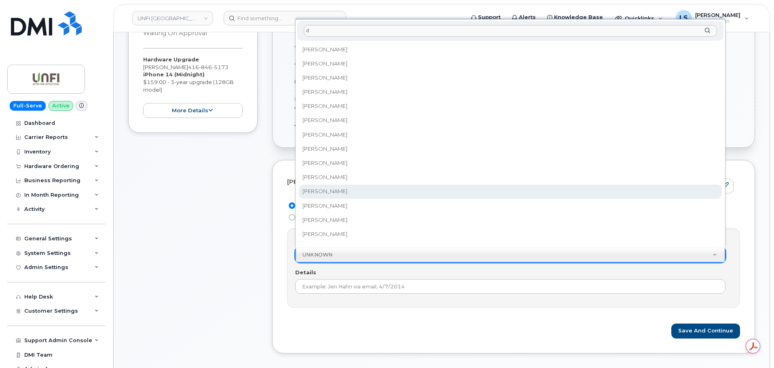
type input "d"
select select "293216"
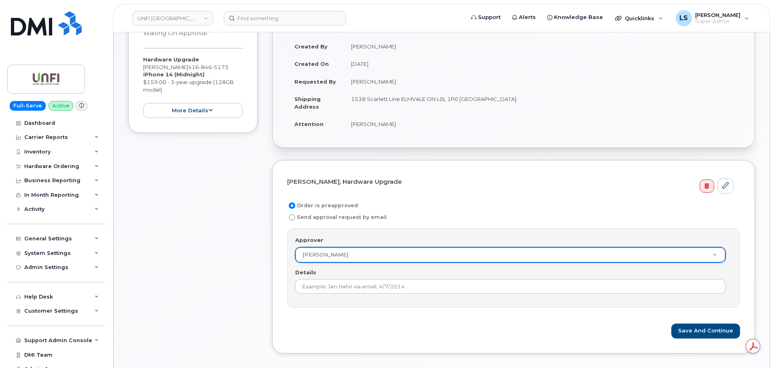
click at [340, 312] on form "Marek Plawinski, Hardware Upgrade Order is preapproved Send approval request by…" at bounding box center [513, 257] width 453 height 164
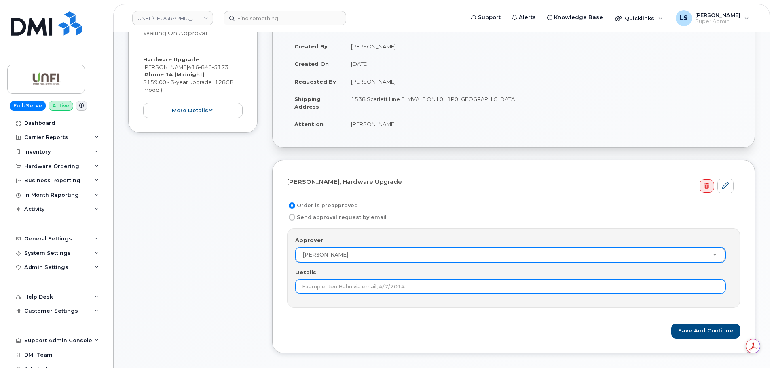
click at [354, 291] on input "Details" at bounding box center [510, 286] width 430 height 15
type input "V"
click at [384, 286] on input "Approved via the SNOW case" at bounding box center [510, 286] width 430 height 15
paste input "CS0794064"
type input "Approved via the SNOW case CS0794064"
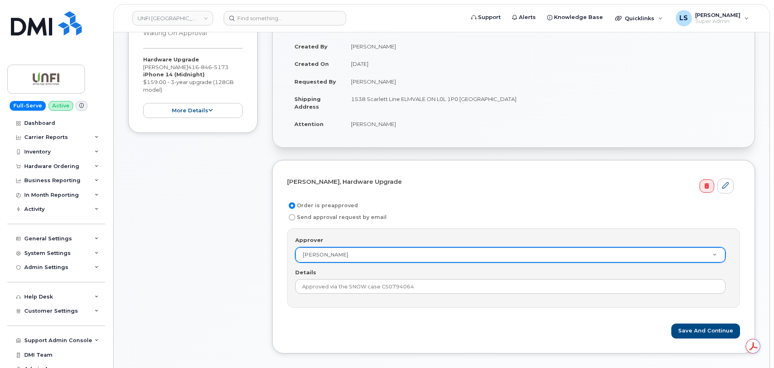
drag, startPoint x: 451, startPoint y: 311, endPoint x: 586, endPoint y: 313, distance: 135.1
click at [451, 311] on form "Marek Plawinski, Hardware Upgrade Order is preapproved Send approval request by…" at bounding box center [513, 257] width 453 height 164
click at [685, 334] on button "Save and Continue" at bounding box center [705, 331] width 69 height 15
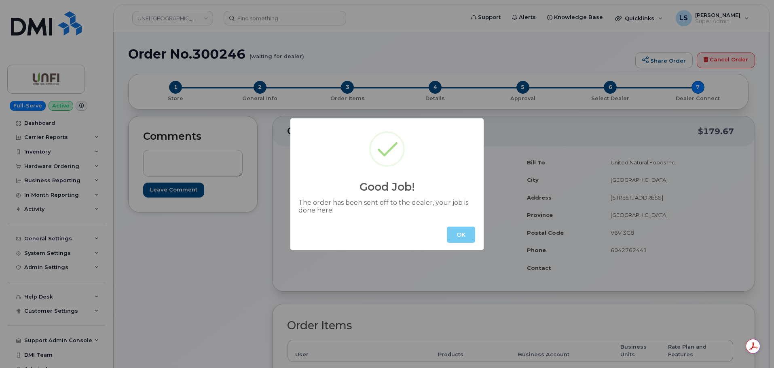
click at [465, 234] on button "OK" at bounding box center [461, 235] width 28 height 16
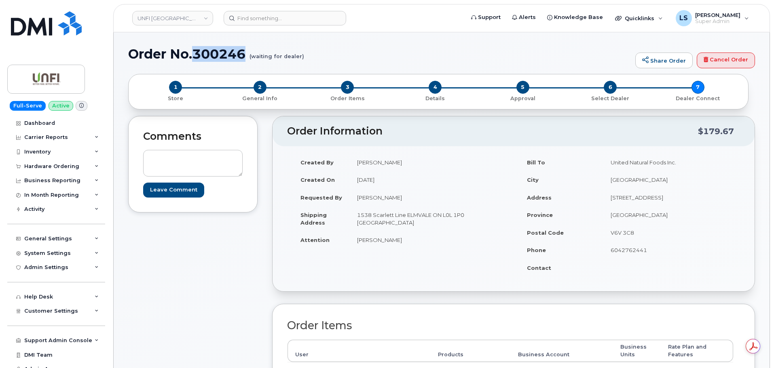
drag, startPoint x: 194, startPoint y: 53, endPoint x: 246, endPoint y: 50, distance: 52.6
click at [246, 50] on h1 "Order No.300246 (waiting for dealer)" at bounding box center [379, 54] width 503 height 14
copy h1 "300246"
click at [132, 51] on h1 "Order No.300246 (waiting for dealer)" at bounding box center [379, 54] width 503 height 14
drag, startPoint x: 123, startPoint y: 54, endPoint x: 246, endPoint y: 60, distance: 123.9
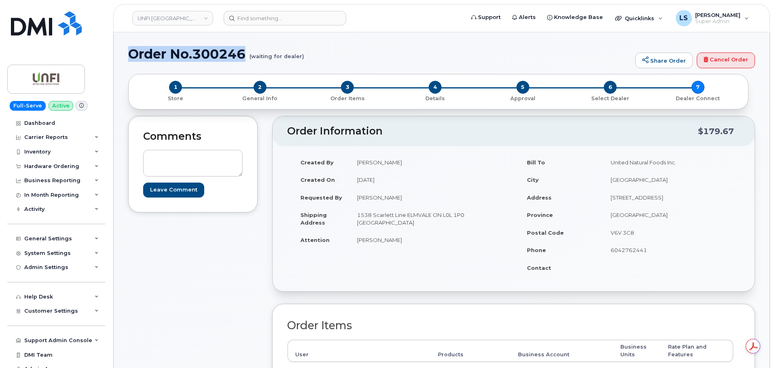
copy h1 "Order No.300246"
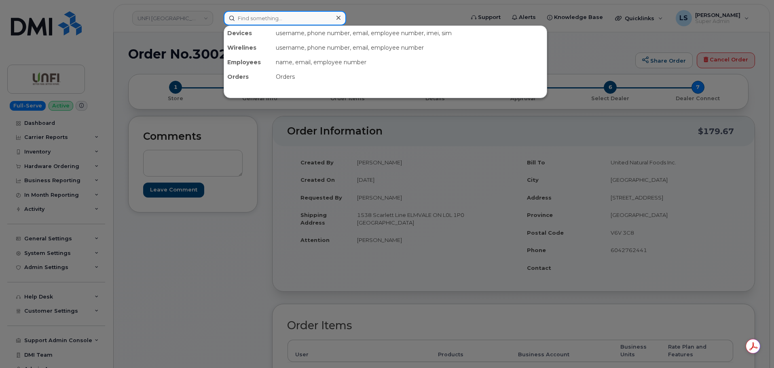
click at [268, 21] on input at bounding box center [285, 18] width 123 height 15
paste input "816-894-7168"
type input "816-894-7168"
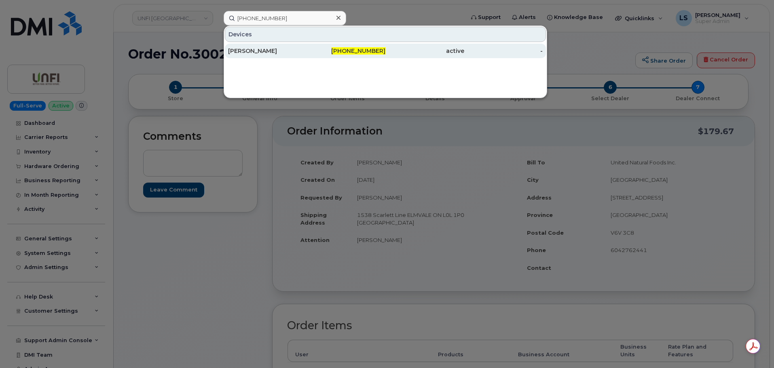
click at [263, 51] on div "[PERSON_NAME]" at bounding box center [267, 51] width 79 height 8
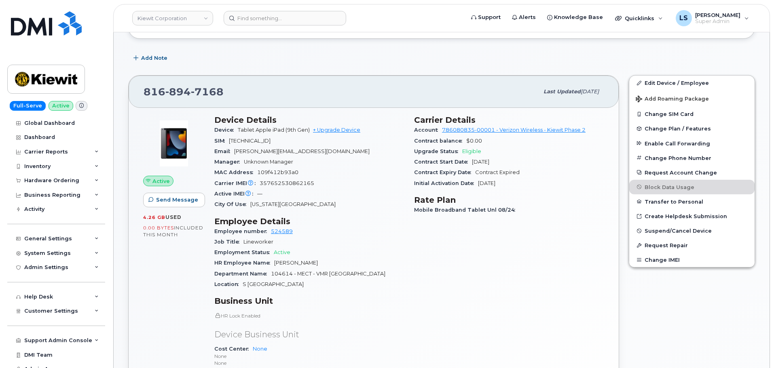
scroll to position [114, 0]
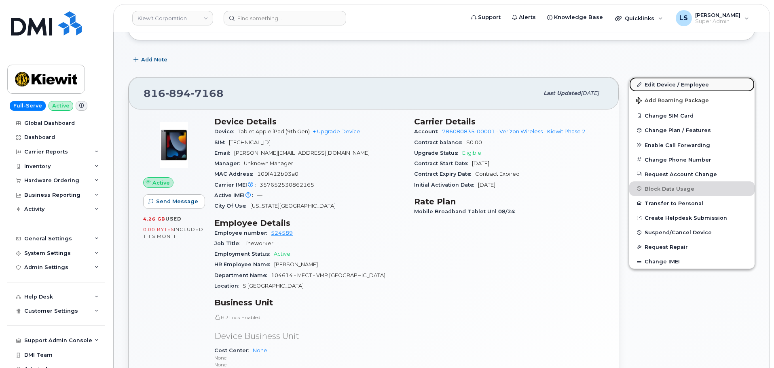
click at [658, 84] on link "Edit Device / Employee" at bounding box center [691, 84] width 125 height 15
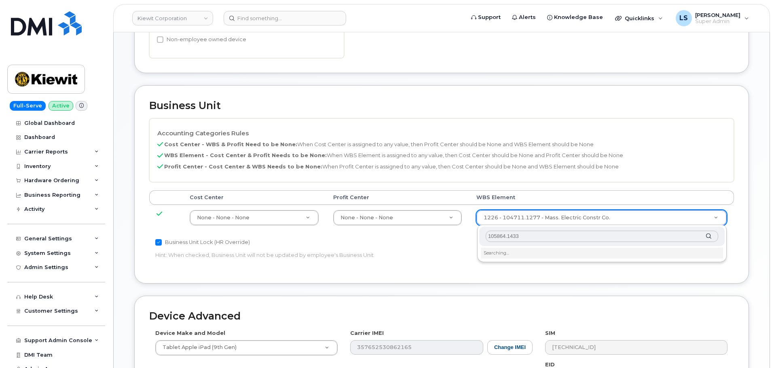
scroll to position [364, 0]
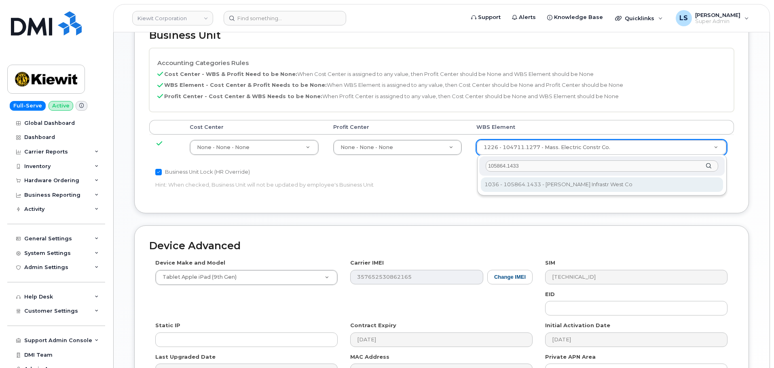
type input "105864.1433"
type input "33506685"
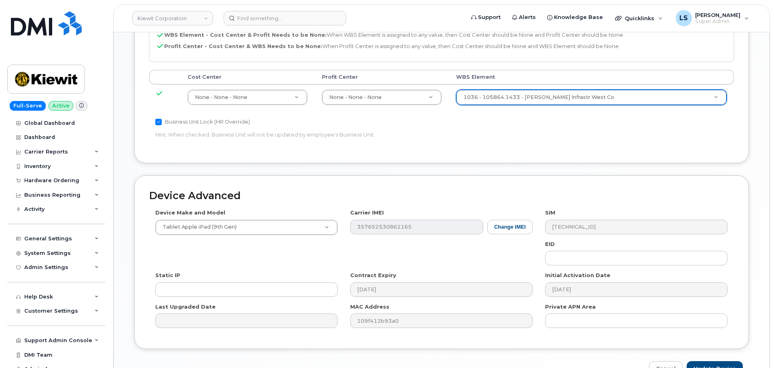
scroll to position [463, 0]
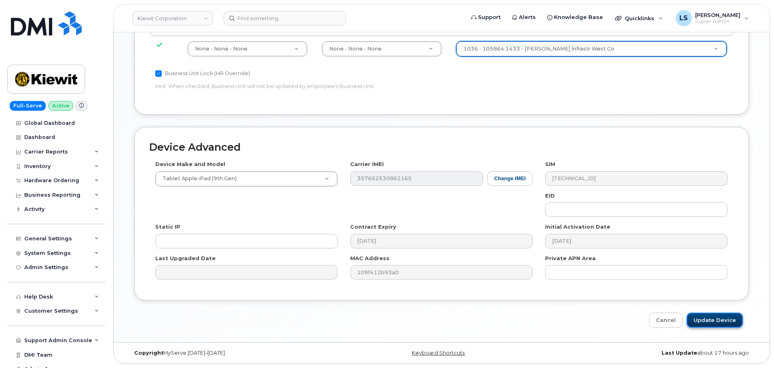
click at [692, 314] on input "Update Device" at bounding box center [715, 320] width 56 height 15
type input "Saving..."
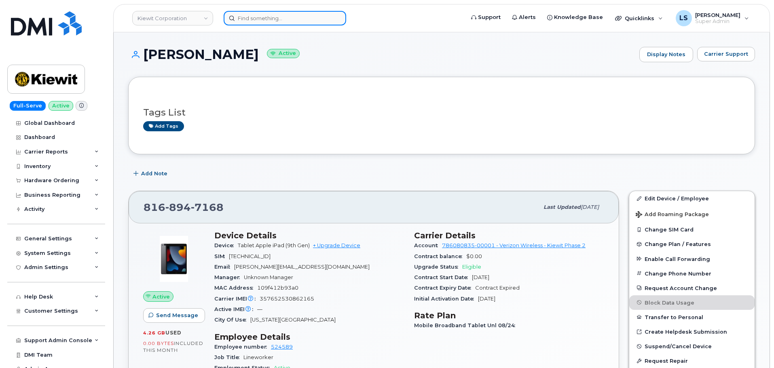
click at [274, 17] on input at bounding box center [285, 18] width 123 height 15
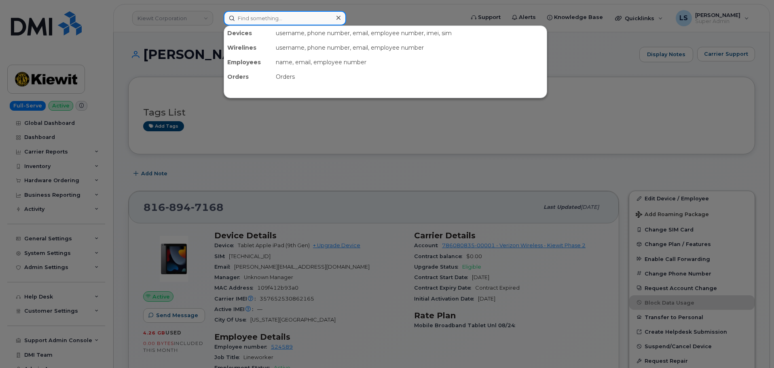
paste input "303-880-0073"
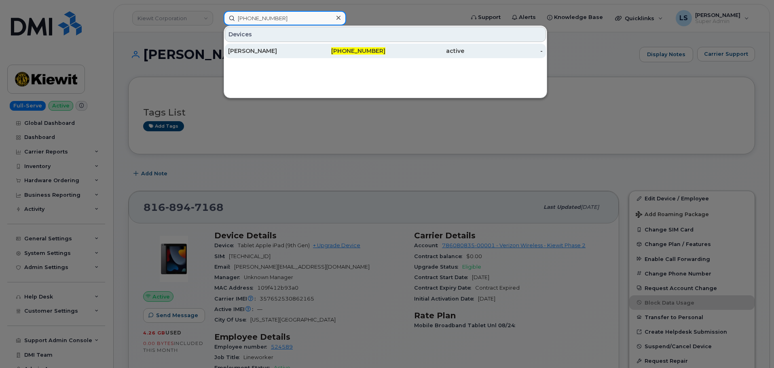
type input "303-880-0073"
click at [271, 51] on div "[PERSON_NAME]" at bounding box center [267, 51] width 79 height 8
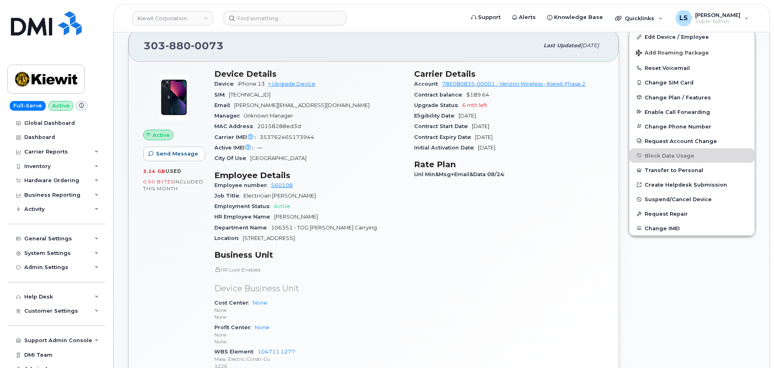
scroll to position [121, 0]
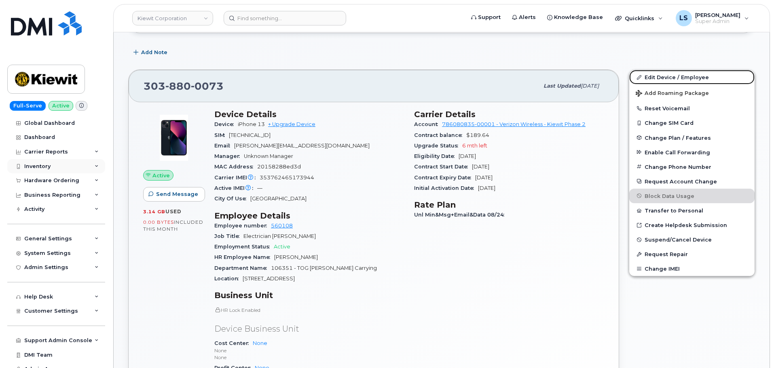
drag, startPoint x: 649, startPoint y: 78, endPoint x: 42, endPoint y: 167, distance: 614.2
click at [649, 78] on link "Edit Device / Employee" at bounding box center [691, 77] width 125 height 15
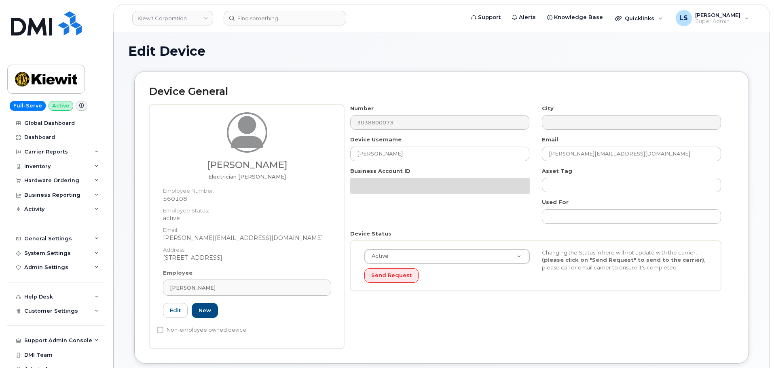
scroll to position [412, 0]
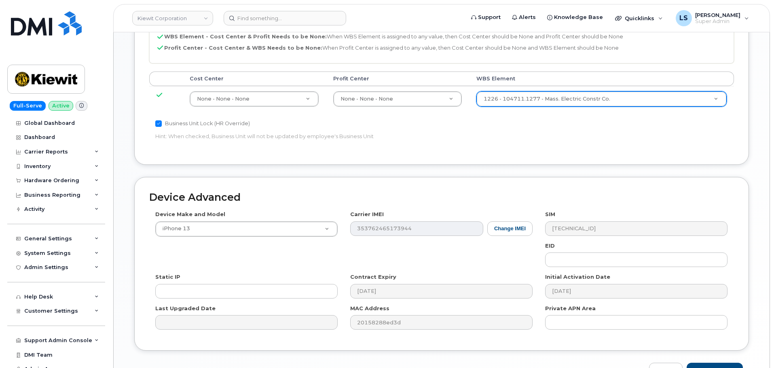
click at [534, 106] on div "1226 - 104711.1277 - Mass. Electric Constr Co." at bounding box center [601, 98] width 250 height 15
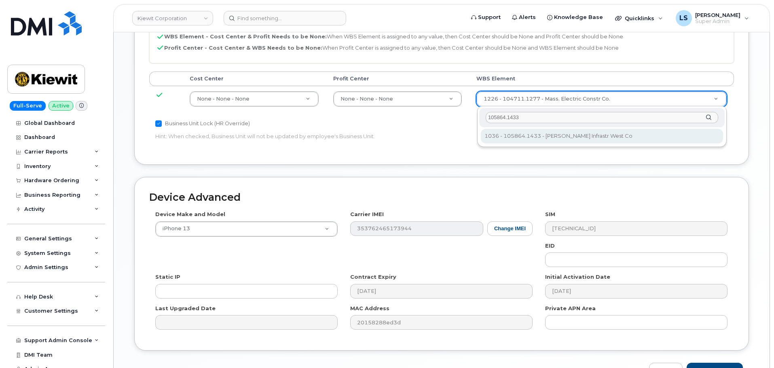
type input "105864.1433"
drag, startPoint x: 516, startPoint y: 137, endPoint x: 511, endPoint y: 143, distance: 7.7
type input "33506685"
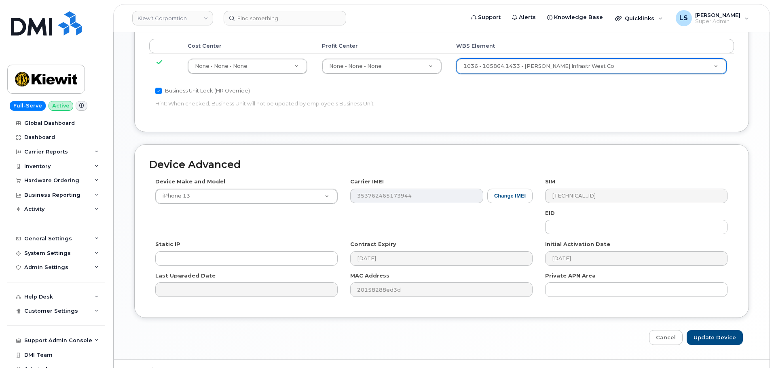
scroll to position [463, 0]
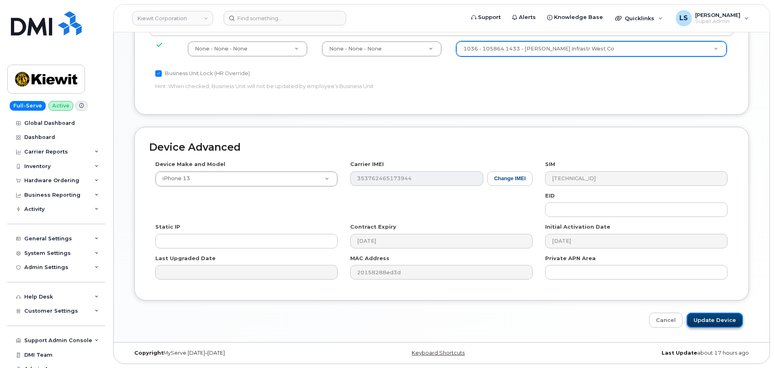
click at [701, 321] on input "Update Device" at bounding box center [715, 320] width 56 height 15
type input "Saving..."
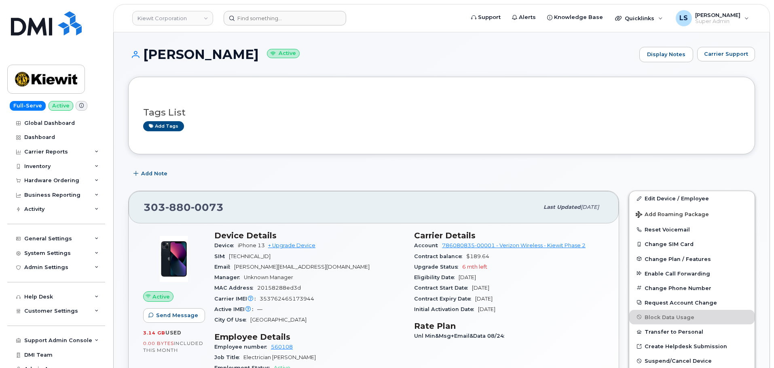
click at [261, 10] on header "Kiewit Corporation Support Alerts Knowledge Base Quicklinks Suspend / Cancel De…" at bounding box center [441, 18] width 657 height 28
click at [253, 32] on header "Kiewit Corporation Support Alerts Knowledge Base Quicklinks Suspend / Cancel De…" at bounding box center [441, 18] width 657 height 28
click at [256, 26] on header "Kiewit Corporation Support Alerts Knowledge Base Quicklinks Suspend / Cancel De…" at bounding box center [441, 18] width 657 height 28
click at [256, 20] on input at bounding box center [285, 18] width 123 height 15
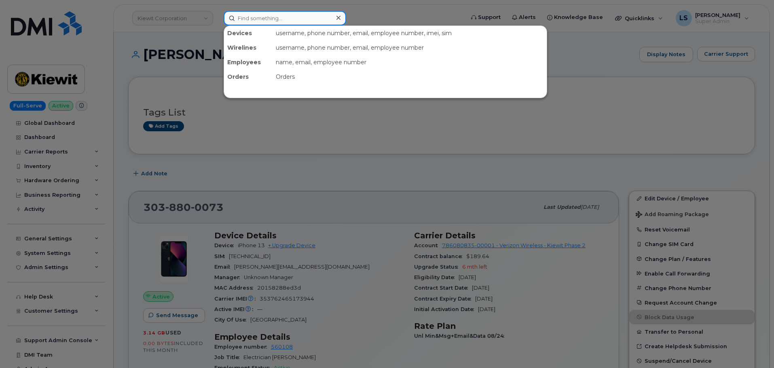
paste input "299993"
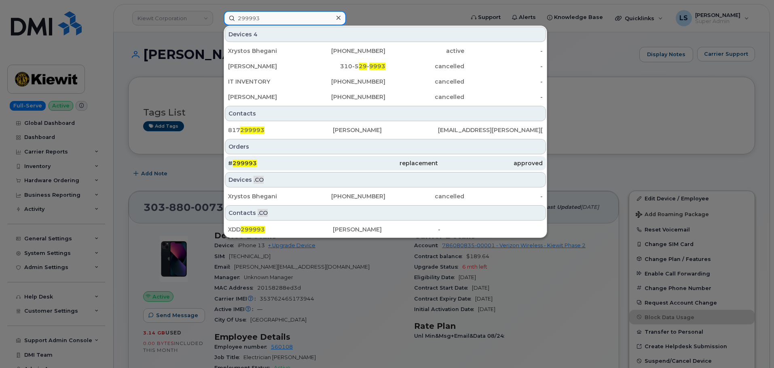
type input "299993"
click at [253, 163] on span "299993" at bounding box center [245, 163] width 24 height 7
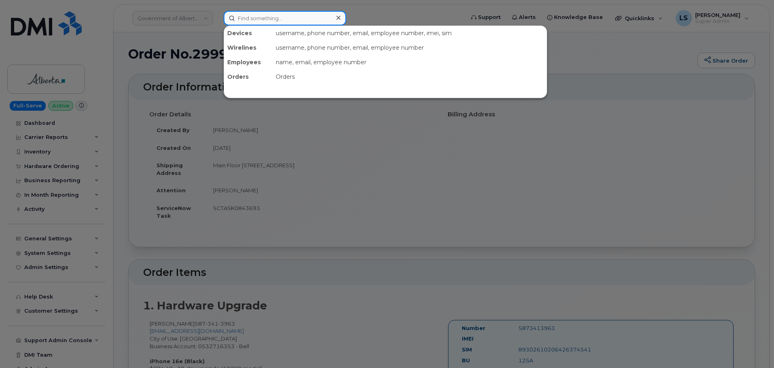
click at [233, 21] on input at bounding box center [285, 18] width 123 height 15
paste input "163087"
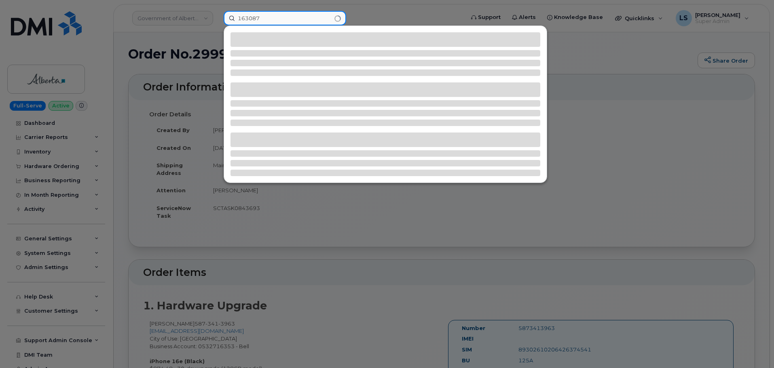
type input "163087"
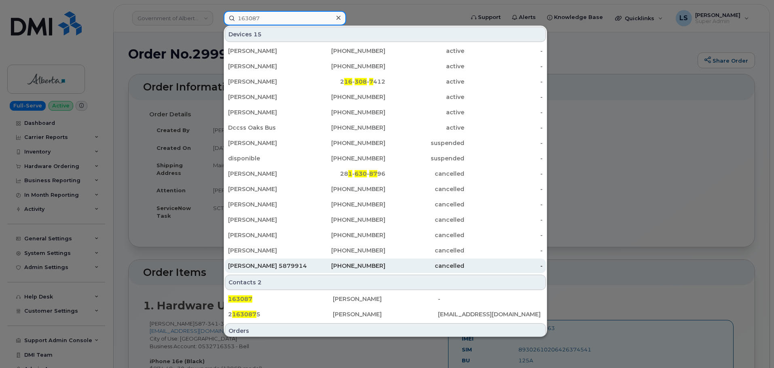
scroll to position [68, 0]
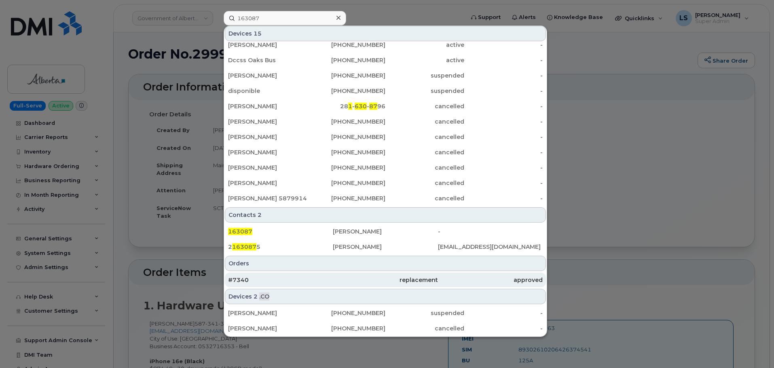
click at [269, 278] on div "#7340" at bounding box center [280, 280] width 105 height 8
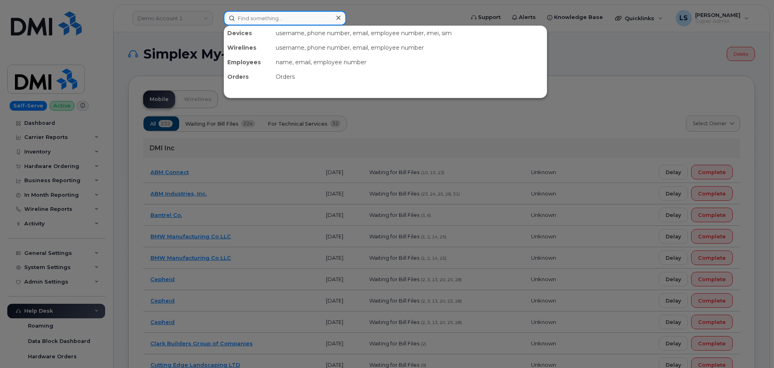
drag, startPoint x: 226, startPoint y: 12, endPoint x: 241, endPoint y: 19, distance: 17.0
click at [229, 13] on input at bounding box center [285, 18] width 123 height 15
click at [242, 19] on input at bounding box center [285, 18] width 123 height 15
paste input "300072"
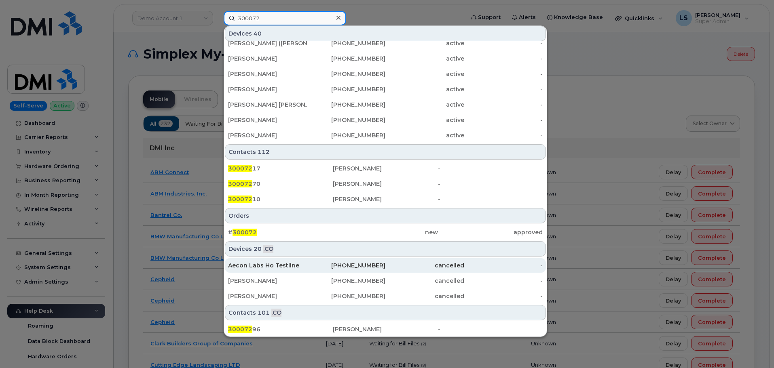
scroll to position [239, 0]
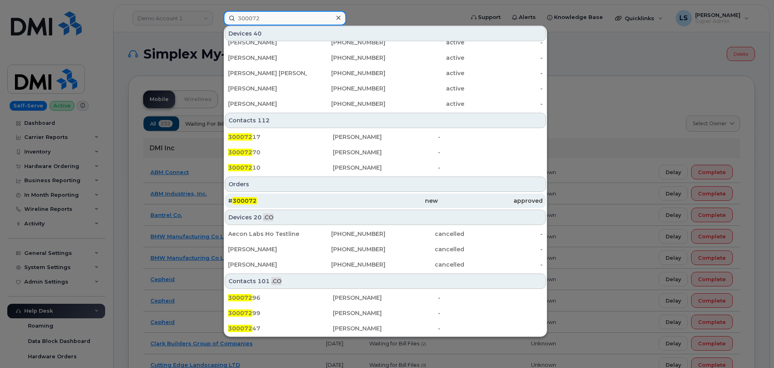
type input "300072"
click at [264, 197] on div "# 300072" at bounding box center [280, 201] width 105 height 8
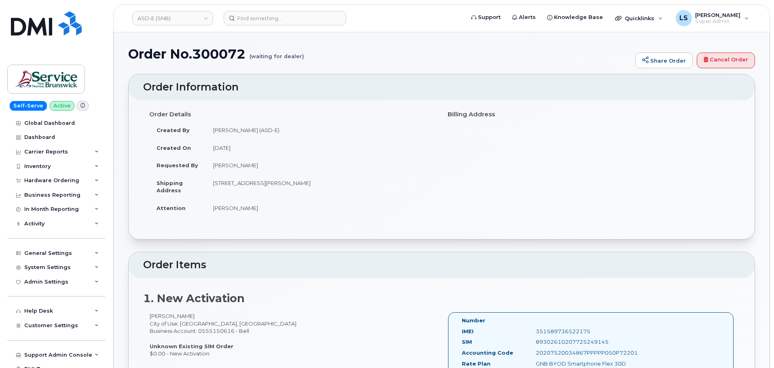
drag, startPoint x: 235, startPoint y: 184, endPoint x: 383, endPoint y: 176, distance: 147.4
click at [386, 192] on td "200-1077 St George Blvd Moncton New Brunswick E1E 4C9" at bounding box center [321, 186] width 230 height 25
copy td "200-1077 St George Blvd Moncton New Brunswick E1E 4C9"
click at [486, 213] on div "Order Details Created By McEachern, Melissa (ASD-E) Created On September 5, 202…" at bounding box center [441, 166] width 597 height 117
click at [148, 14] on link "ASD-E (SNB)" at bounding box center [172, 18] width 81 height 15
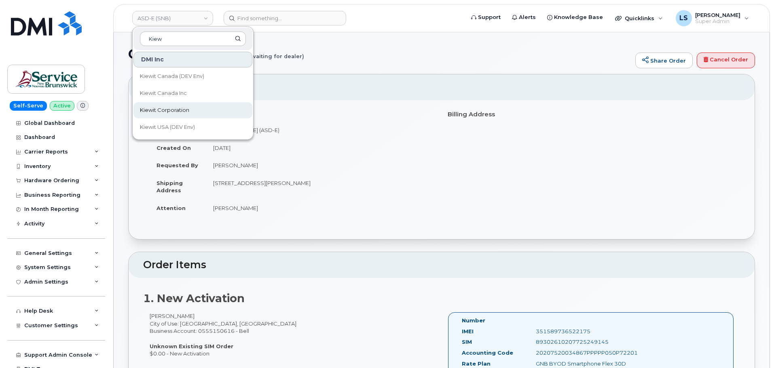
type input "Kiew"
click at [174, 109] on span "Kiewit Corporation" at bounding box center [164, 110] width 49 height 8
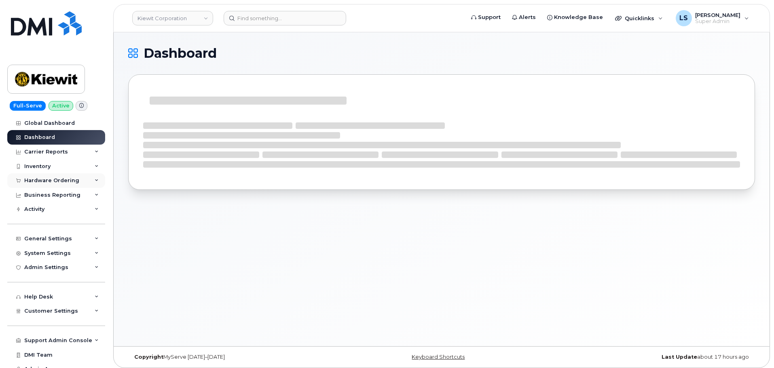
click at [54, 183] on div "Hardware Ordering" at bounding box center [51, 181] width 55 height 6
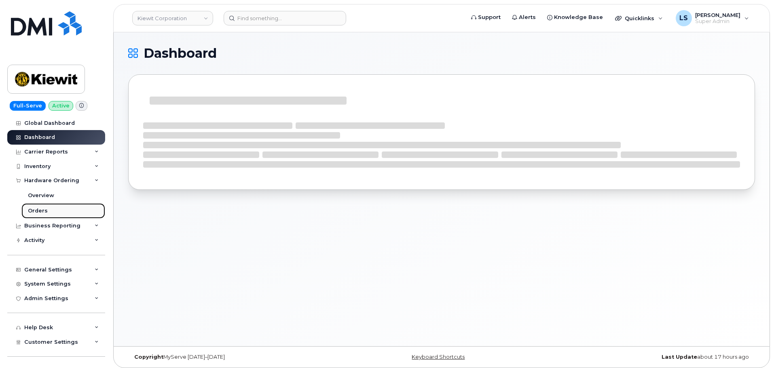
click at [36, 211] on div "Orders" at bounding box center [38, 210] width 20 height 7
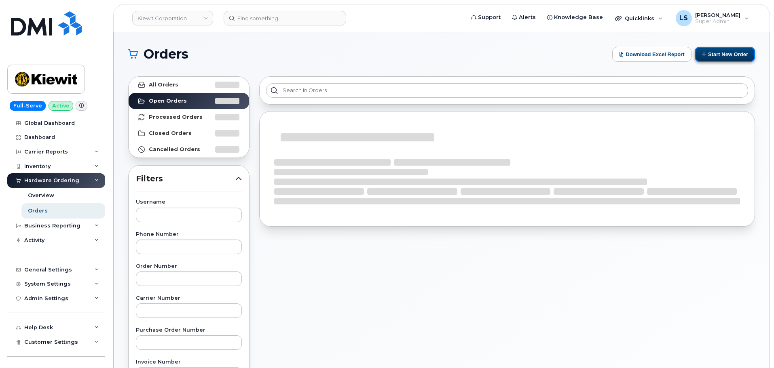
click at [712, 53] on button "Start New Order" at bounding box center [725, 54] width 60 height 15
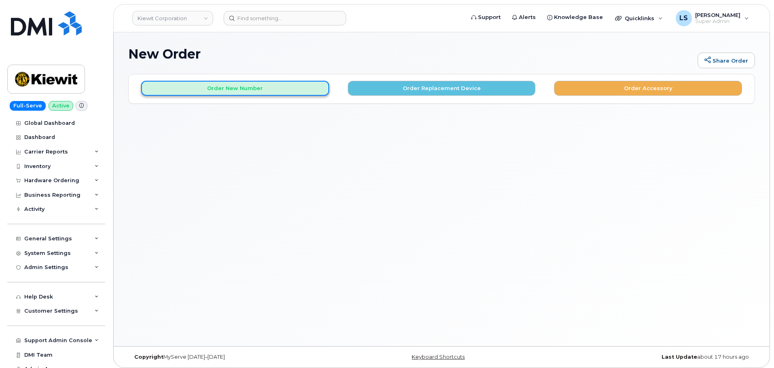
click at [242, 91] on button "Order New Number" at bounding box center [235, 88] width 188 height 15
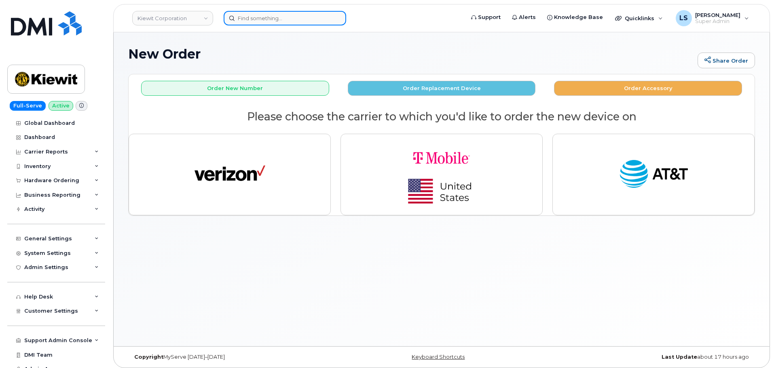
click at [239, 18] on input at bounding box center [285, 18] width 123 height 15
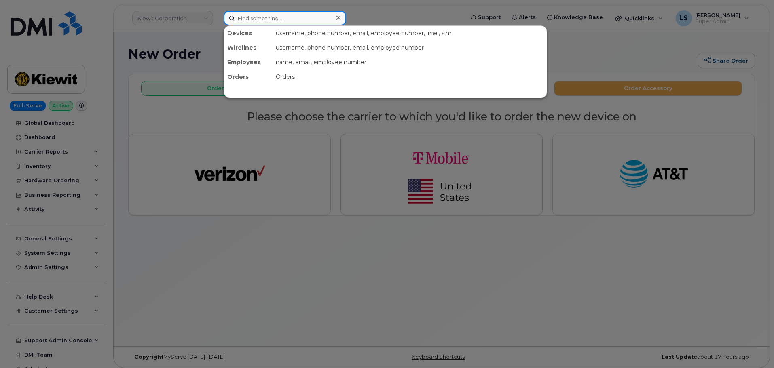
paste input "64245"
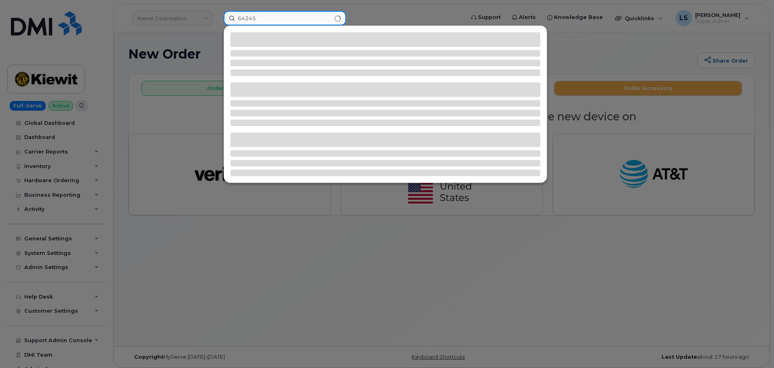
type input "64245"
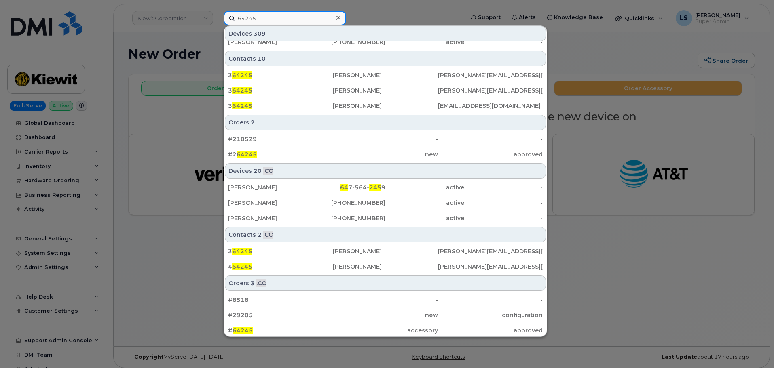
scroll to position [303, 0]
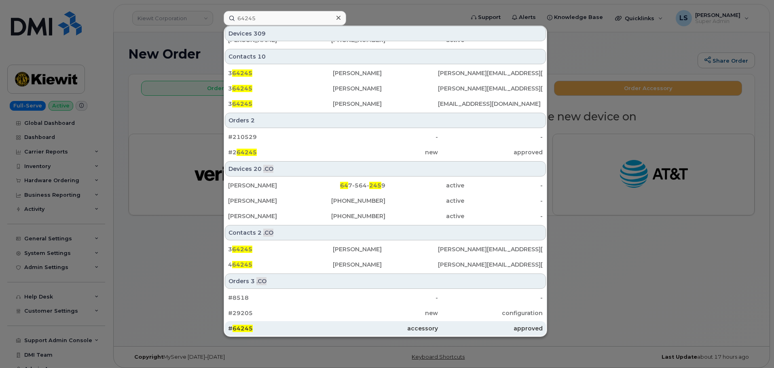
click at [245, 326] on span "64245" at bounding box center [243, 328] width 20 height 7
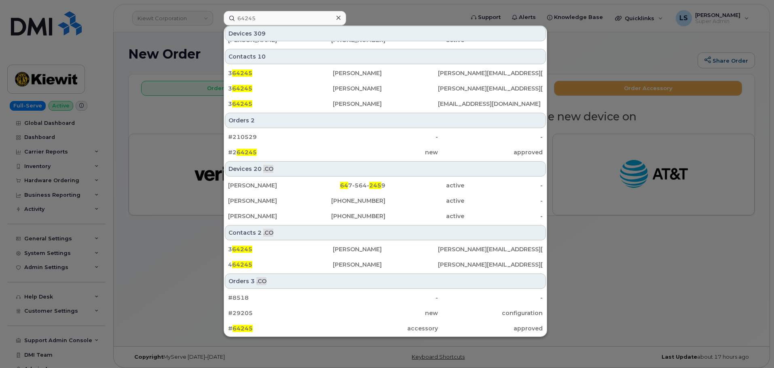
click at [337, 17] on icon at bounding box center [338, 18] width 4 height 4
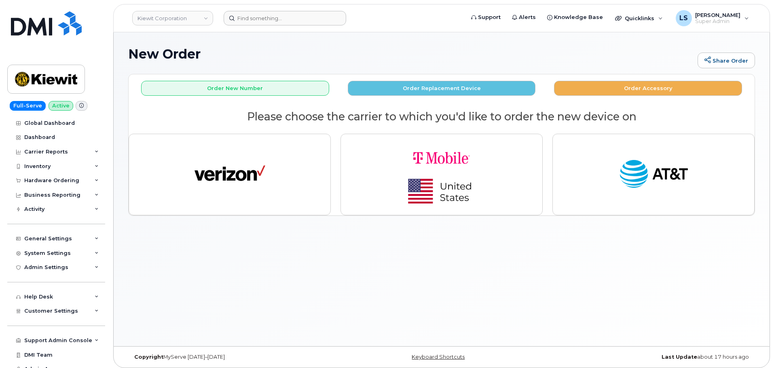
click at [340, 294] on div "New Order Share Order × Share This Order If you want to allow others to create …" at bounding box center [442, 189] width 656 height 314
click at [355, 248] on div "New Order Share Order × Share This Order If you want to allow others to create …" at bounding box center [442, 189] width 656 height 314
click at [174, 18] on link "Kiewit Corporation" at bounding box center [172, 18] width 81 height 15
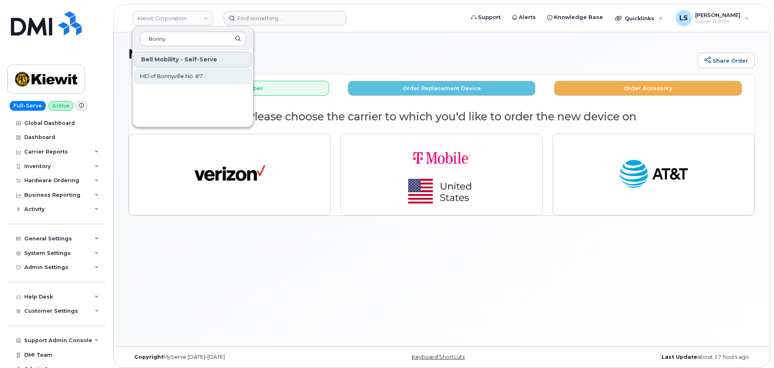
type input "Bonny"
click at [203, 78] on span "MD of Bonnyville No. 87" at bounding box center [171, 76] width 63 height 8
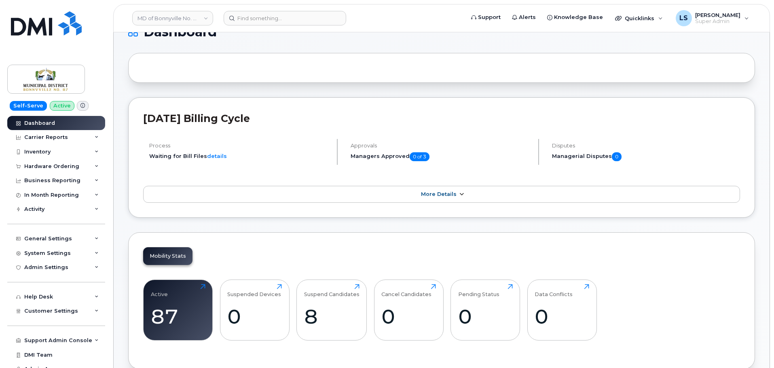
scroll to position [40, 0]
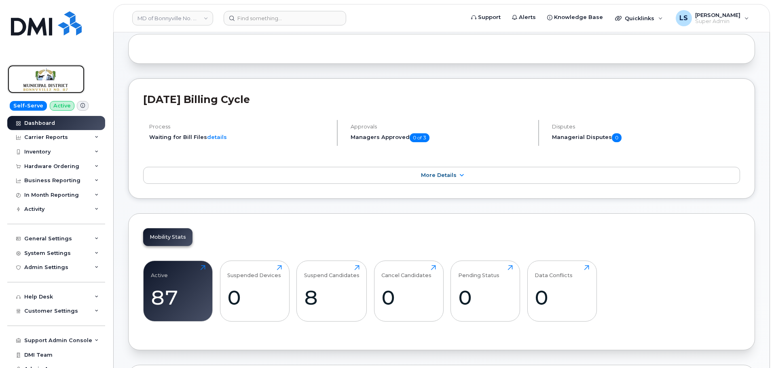
click at [53, 77] on img at bounding box center [46, 79] width 62 height 23
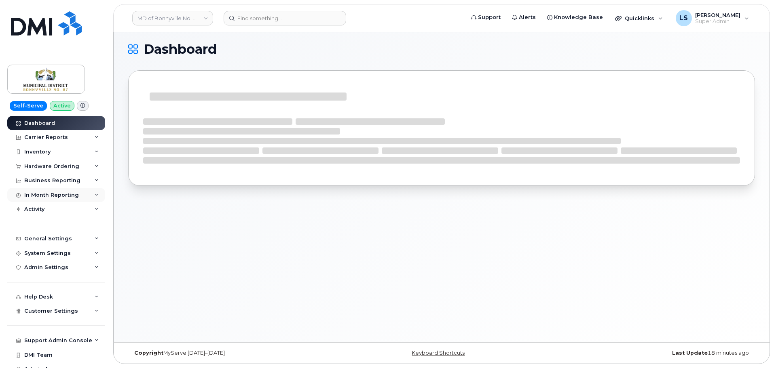
scroll to position [4, 0]
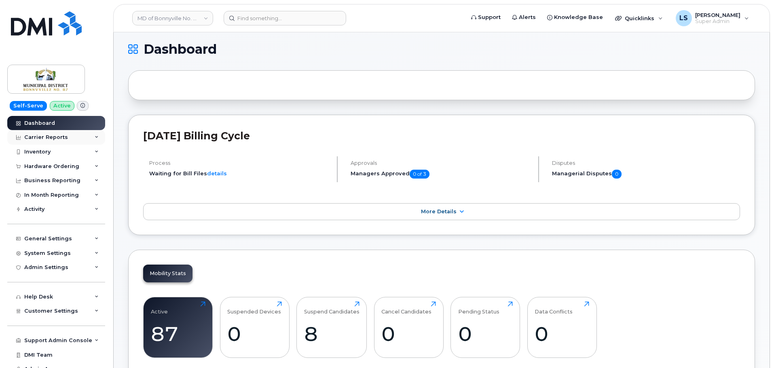
click at [54, 142] on div "Carrier Reports" at bounding box center [56, 137] width 98 height 15
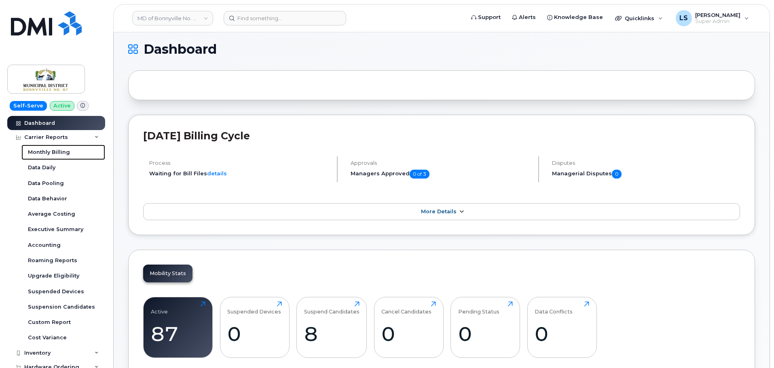
drag, startPoint x: 60, startPoint y: 154, endPoint x: 172, endPoint y: 214, distance: 127.7
click at [60, 154] on div "Monthly Billing" at bounding box center [49, 152] width 42 height 7
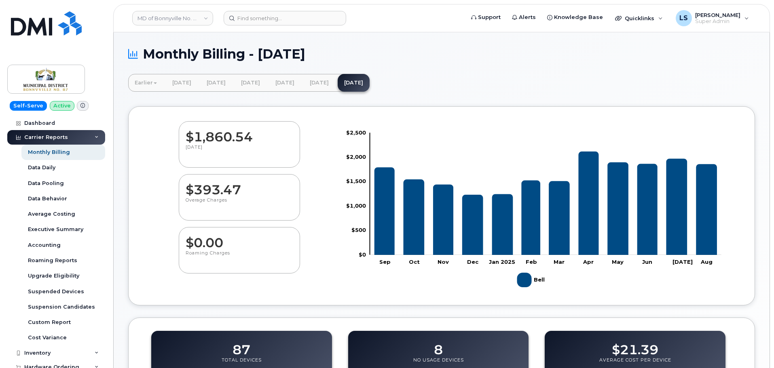
click at [163, 161] on div "$1,860.54 [DATE]" at bounding box center [239, 144] width 192 height 47
click at [258, 20] on input at bounding box center [285, 18] width 123 height 15
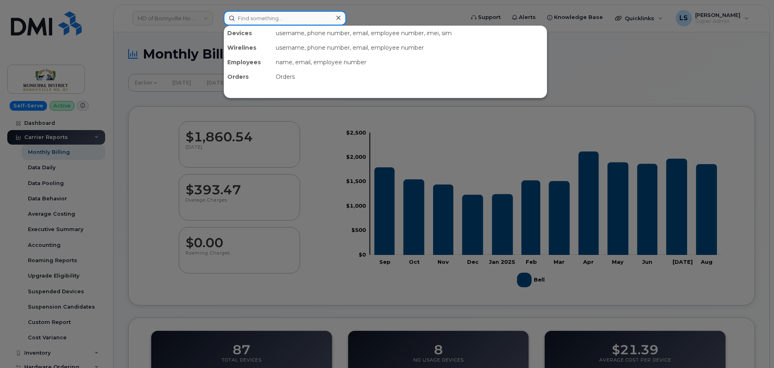
paste input "300034"
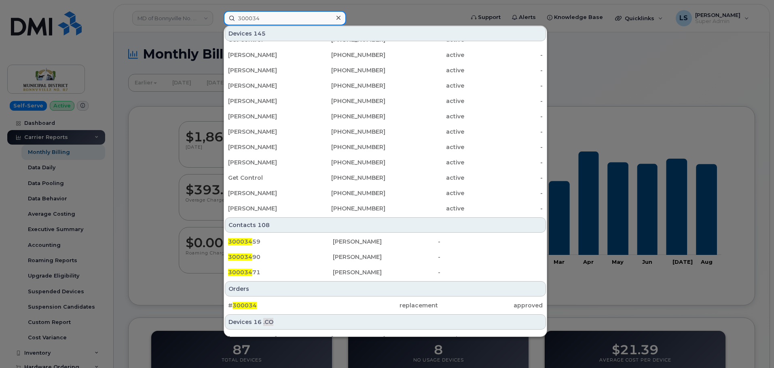
scroll to position [239, 0]
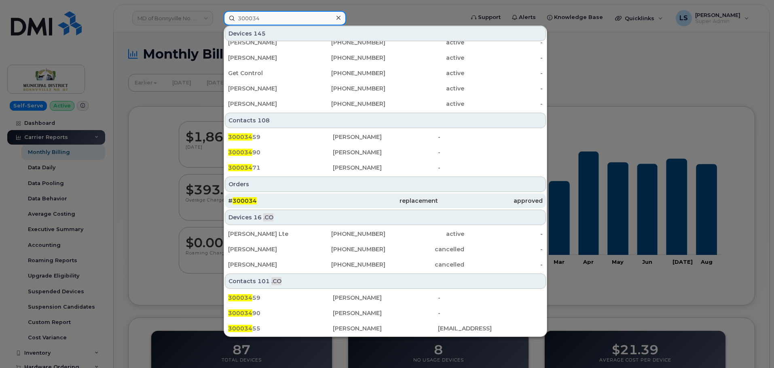
type input "300034"
click at [250, 201] on span "300034" at bounding box center [245, 200] width 24 height 7
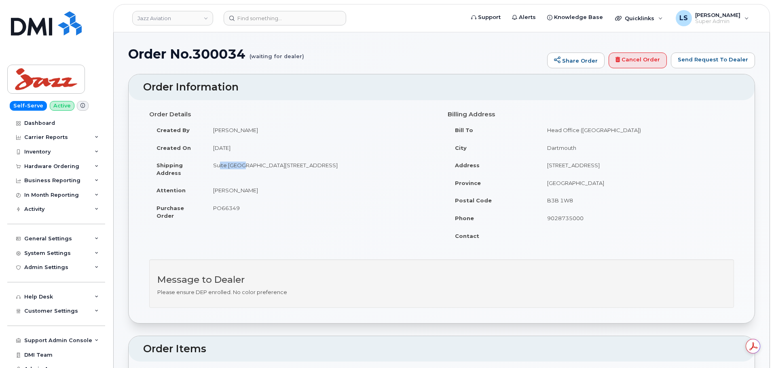
drag, startPoint x: 214, startPoint y: 167, endPoint x: 238, endPoint y: 165, distance: 24.3
click at [238, 165] on td "Suite [GEOGRAPHIC_DATA][STREET_ADDRESS]" at bounding box center [321, 168] width 230 height 25
drag, startPoint x: 241, startPoint y: 166, endPoint x: 282, endPoint y: 167, distance: 40.9
click at [282, 167] on td "Suite [GEOGRAPHIC_DATA][STREET_ADDRESS]" at bounding box center [321, 168] width 230 height 25
copy td "[STREET_ADDRESS]"
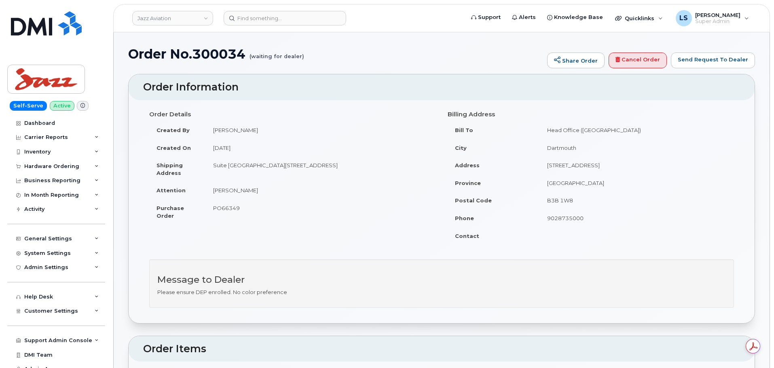
click at [301, 160] on td "Suite [GEOGRAPHIC_DATA][STREET_ADDRESS]" at bounding box center [321, 168] width 230 height 25
click at [299, 166] on td "Suite [GEOGRAPHIC_DATA][STREET_ADDRESS]" at bounding box center [321, 168] width 230 height 25
copy td "[GEOGRAPHIC_DATA]"
click at [328, 166] on td "Suite [GEOGRAPHIC_DATA][STREET_ADDRESS]" at bounding box center [321, 168] width 230 height 25
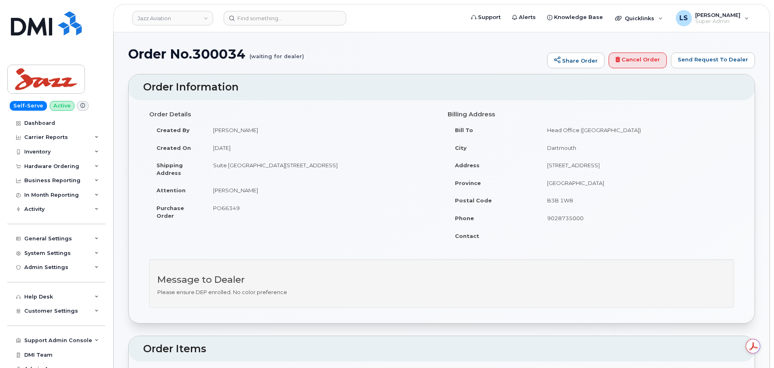
click at [328, 166] on td "Suite [GEOGRAPHIC_DATA][STREET_ADDRESS]" at bounding box center [321, 168] width 230 height 25
copy td "[GEOGRAPHIC_DATA]"
drag, startPoint x: 391, startPoint y: 163, endPoint x: 340, endPoint y: 166, distance: 51.0
click at [340, 166] on td "Suite [GEOGRAPHIC_DATA][STREET_ADDRESS]" at bounding box center [321, 168] width 230 height 25
copy td "L4V 1W5"
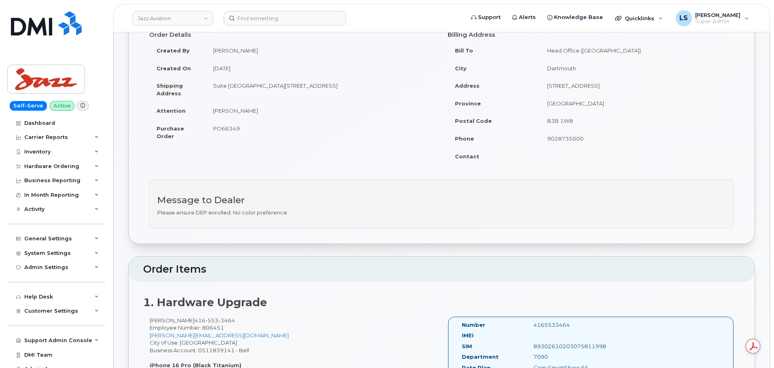
scroll to position [40, 0]
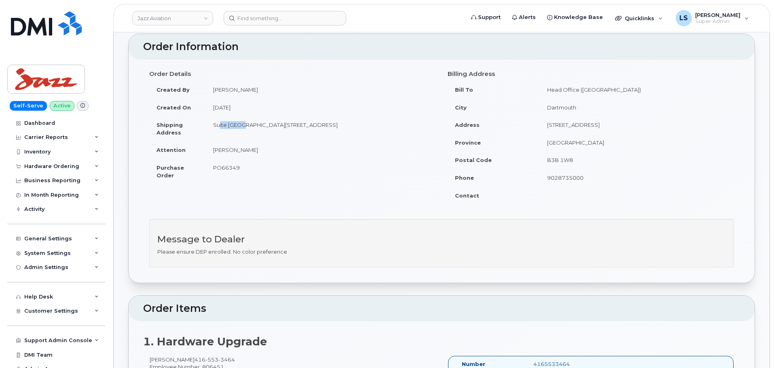
drag, startPoint x: 213, startPoint y: 126, endPoint x: 237, endPoint y: 129, distance: 24.1
click at [238, 129] on td "Suite [GEOGRAPHIC_DATA][STREET_ADDRESS]" at bounding box center [321, 128] width 230 height 25
copy td "Suite 900"
drag, startPoint x: 242, startPoint y: 125, endPoint x: 282, endPoint y: 127, distance: 40.5
click at [282, 127] on td "Suite [GEOGRAPHIC_DATA][STREET_ADDRESS]" at bounding box center [321, 128] width 230 height 25
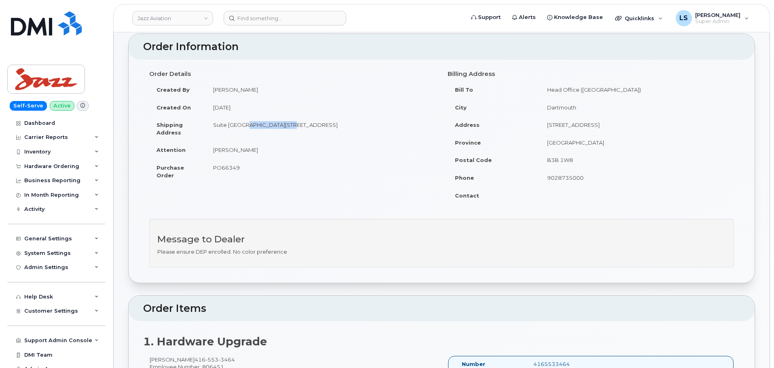
copy td "[STREET_ADDRESS]"
click at [293, 124] on td "Suite [GEOGRAPHIC_DATA][STREET_ADDRESS]" at bounding box center [321, 128] width 230 height 25
copy td "[GEOGRAPHIC_DATA]"
click at [332, 123] on td "Suite [GEOGRAPHIC_DATA][STREET_ADDRESS]" at bounding box center [321, 128] width 230 height 25
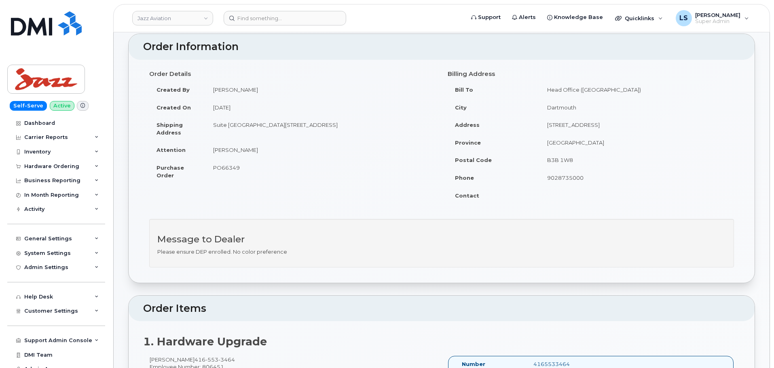
click at [332, 123] on td "Suite [GEOGRAPHIC_DATA][STREET_ADDRESS]" at bounding box center [321, 128] width 230 height 25
copy td "[GEOGRAPHIC_DATA]"
drag, startPoint x: 366, startPoint y: 125, endPoint x: 340, endPoint y: 127, distance: 26.4
click at [340, 127] on td "Suite 900 5935 Airport Rd Mississauga Ontario L4V 1W5" at bounding box center [321, 128] width 230 height 25
copy td "L4V 1W5"
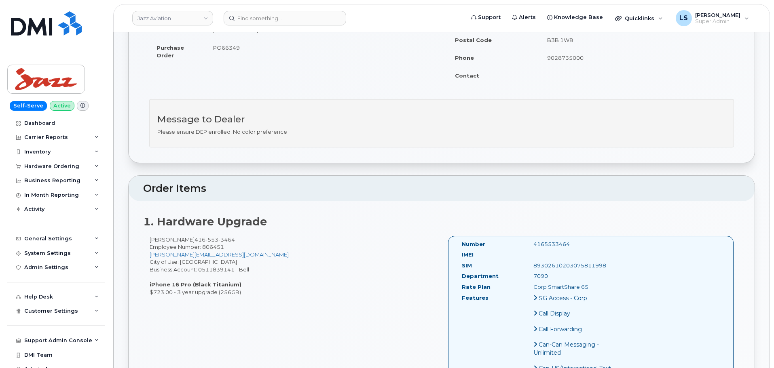
scroll to position [162, 0]
drag, startPoint x: 226, startPoint y: 238, endPoint x: 230, endPoint y: 239, distance: 4.5
click at [230, 239] on span "3464" at bounding box center [226, 238] width 17 height 6
click at [231, 239] on div "Wayne Bedase 416 553 3464 Employee Number: 806451 Wayne.Bedase@flyjazz.ca City …" at bounding box center [292, 265] width 298 height 60
drag, startPoint x: 231, startPoint y: 239, endPoint x: 188, endPoint y: 239, distance: 43.7
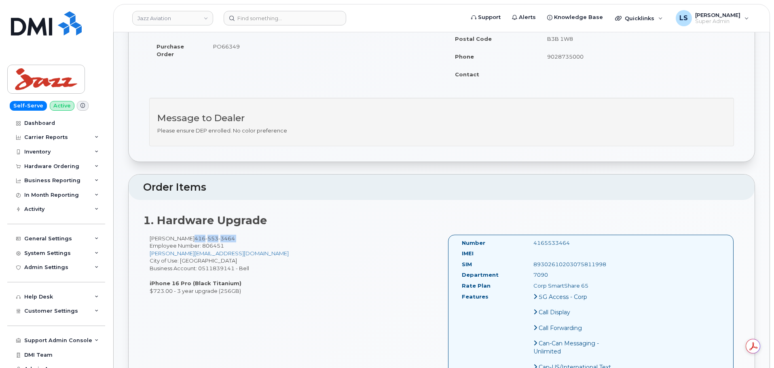
click at [188, 239] on div "Wayne Bedase 416 553 3464 Employee Number: 806451 Wayne.Bedase@flyjazz.ca City …" at bounding box center [292, 265] width 298 height 60
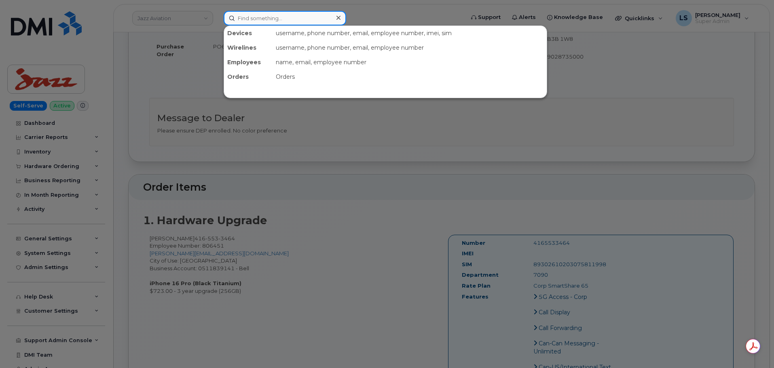
click at [247, 19] on input at bounding box center [285, 18] width 123 height 15
paste input "300084"
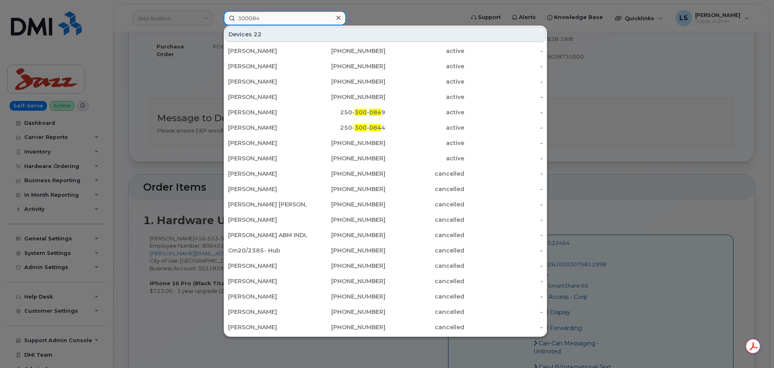
scroll to position [239, 0]
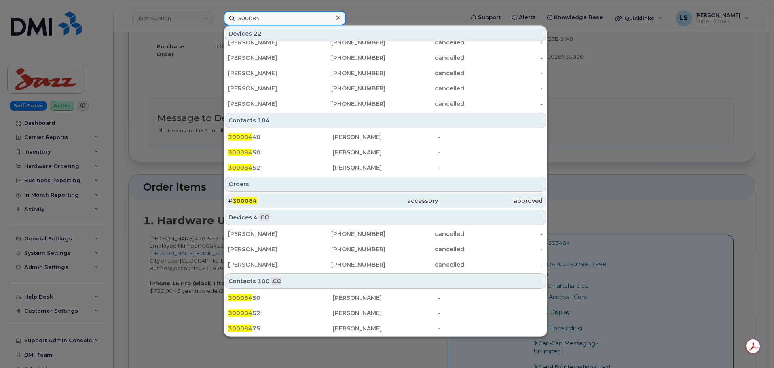
type input "300084"
click at [256, 199] on div "# 300084" at bounding box center [280, 201] width 105 height 8
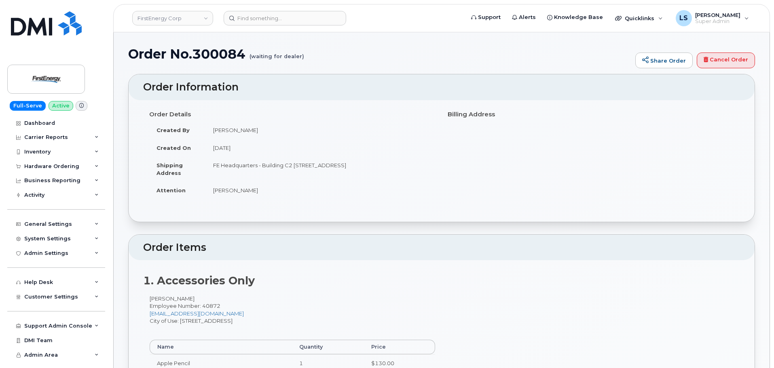
scroll to position [40, 0]
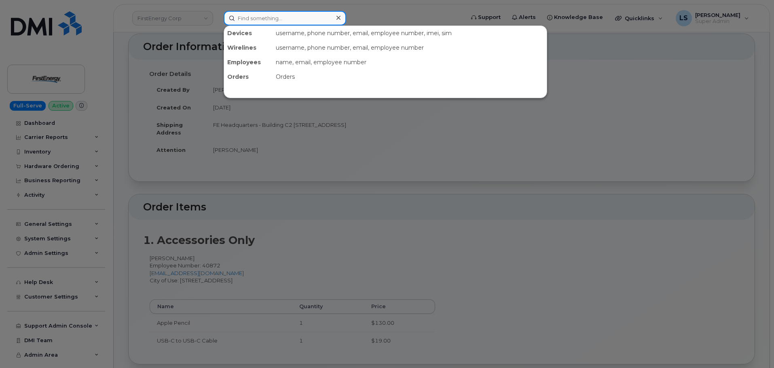
click at [278, 20] on input at bounding box center [285, 18] width 123 height 15
paste input "300140"
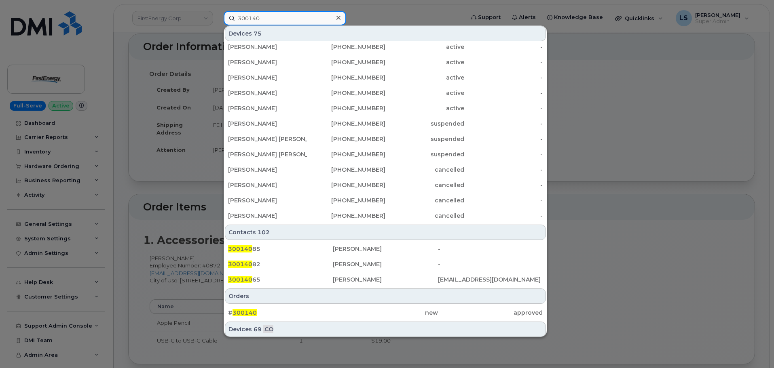
scroll to position [239, 0]
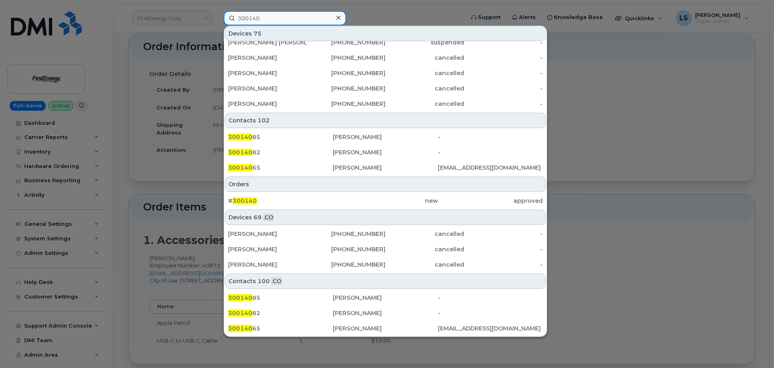
type input "300140"
click at [264, 198] on div "# 300140" at bounding box center [280, 201] width 105 height 8
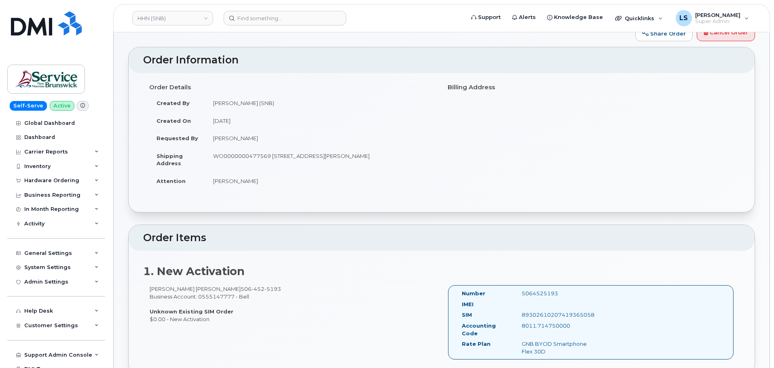
scroll to position [40, 0]
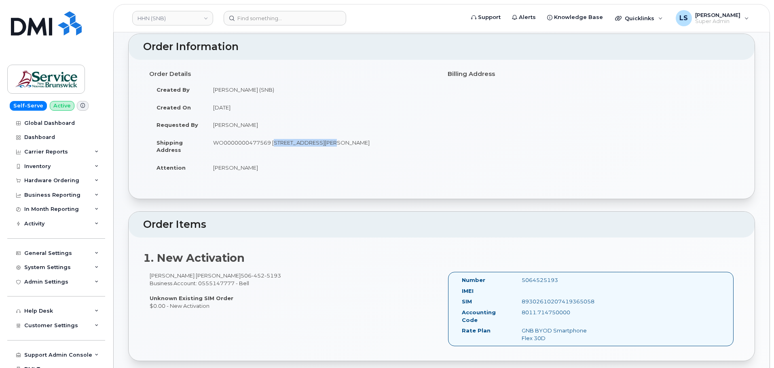
drag, startPoint x: 273, startPoint y: 144, endPoint x: 323, endPoint y: 145, distance: 49.8
click at [323, 145] on td "WO0000000477569 [STREET_ADDRESS][PERSON_NAME]" at bounding box center [321, 146] width 230 height 25
copy td "[STREET_ADDRESS][PERSON_NAME]"
click at [350, 142] on td "WO0000000477569 [STREET_ADDRESS][PERSON_NAME]" at bounding box center [321, 146] width 230 height 25
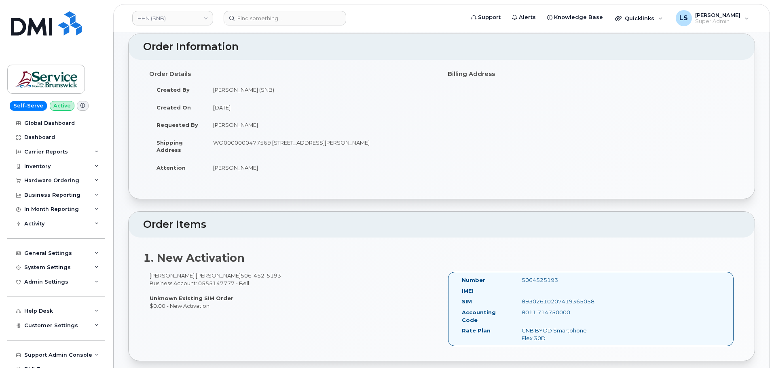
click at [342, 143] on td "WO0000000477569 [STREET_ADDRESS][PERSON_NAME]" at bounding box center [321, 146] width 230 height 25
copy td "Fredericton"
click at [361, 134] on td "WO0000000477569 985 College Hill Rd Fredericton New Brunswick E3B 4J7" at bounding box center [321, 146] width 230 height 25
drag, startPoint x: 358, startPoint y: 142, endPoint x: 396, endPoint y: 147, distance: 38.7
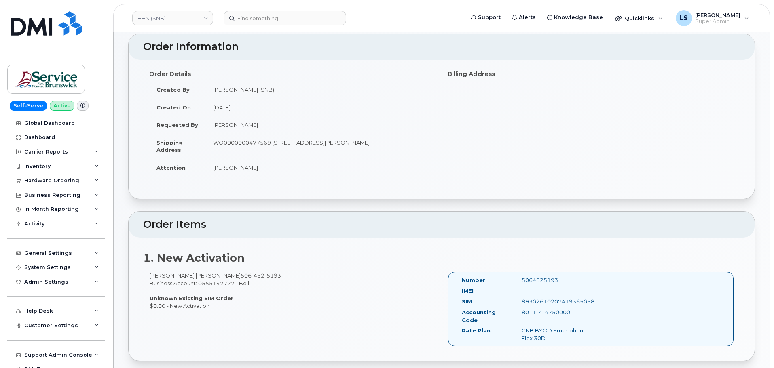
click at [396, 147] on td "WO0000000477569 985 College Hill Rd Fredericton New Brunswick E3B 4J7" at bounding box center [321, 146] width 230 height 25
copy td "New Brunswick"
drag, startPoint x: 413, startPoint y: 140, endPoint x: 399, endPoint y: 142, distance: 14.3
click at [399, 142] on td "WO0000000477569 985 College Hill Rd Fredericton New Brunswick E3B 4J7" at bounding box center [321, 146] width 230 height 25
copy td "E3B 4J7"
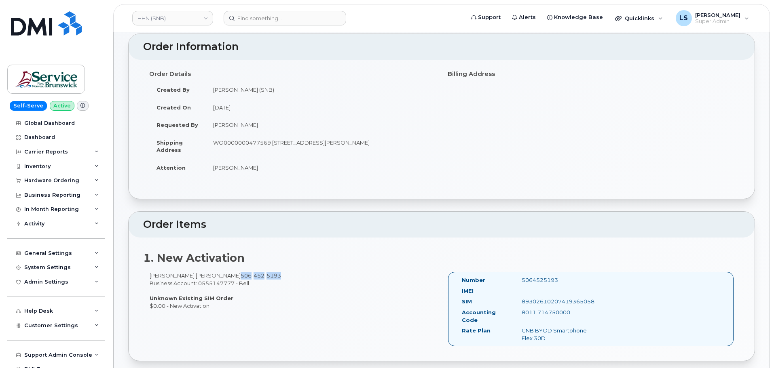
drag, startPoint x: 256, startPoint y: 277, endPoint x: 213, endPoint y: 274, distance: 43.3
click at [213, 274] on div "Dr. Rama Gupta Rogers 506 452 5193 Business Account: 0555147777 - Bell Unknown …" at bounding box center [292, 291] width 298 height 38
copy span "506 452 5193"
click at [360, 235] on header "Order Items" at bounding box center [442, 225] width 626 height 26
click at [164, 14] on link "HHN (SNB)" at bounding box center [172, 18] width 81 height 15
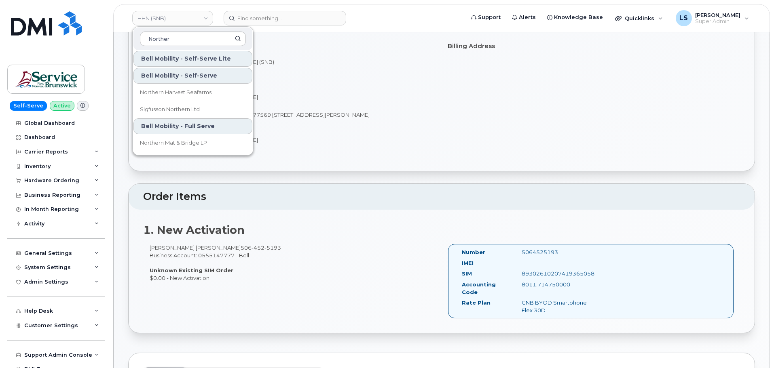
scroll to position [81, 0]
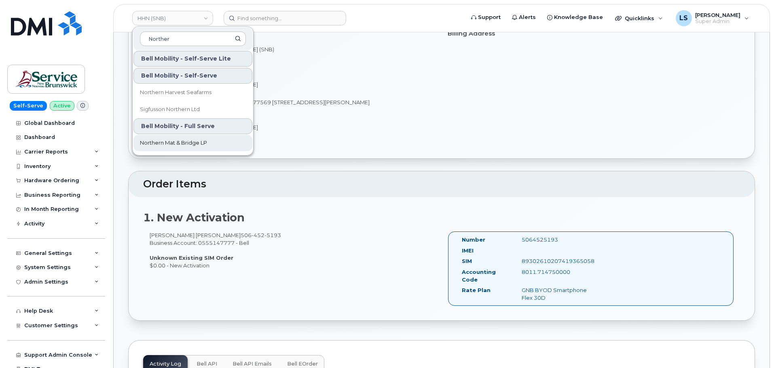
type input "Norther"
click at [182, 140] on span "Northern Mat & Bridge LP" at bounding box center [173, 143] width 67 height 8
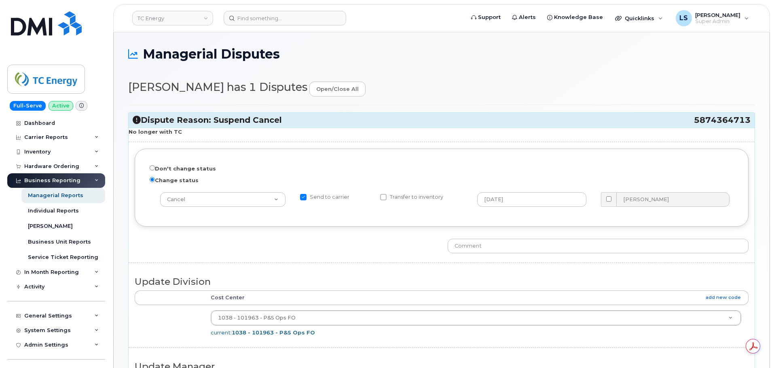
click at [208, 224] on div "Don't change status Change status -- choose action -- [PERSON_NAME] with Churn …" at bounding box center [442, 188] width 614 height 78
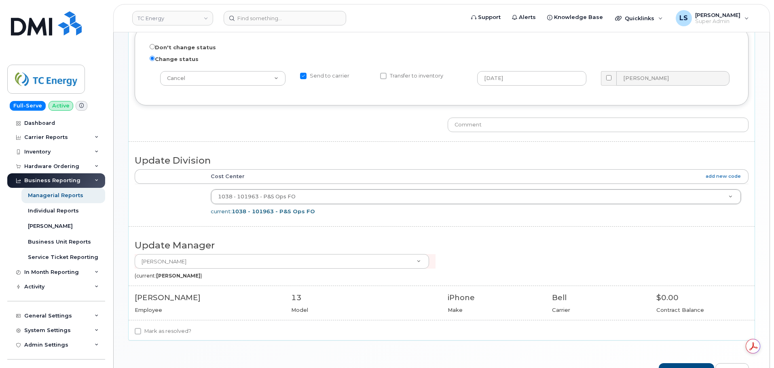
click at [170, 332] on label "Mark as resolved?" at bounding box center [163, 332] width 57 height 10
click at [141, 332] on input "Mark as resolved?" at bounding box center [138, 331] width 6 height 6
checkbox input "true"
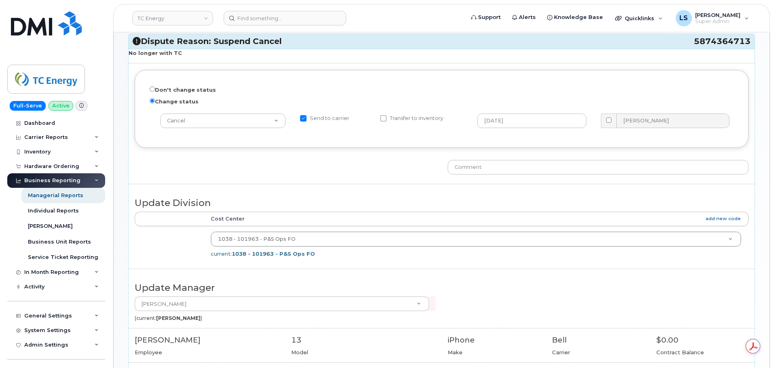
scroll to position [172, 0]
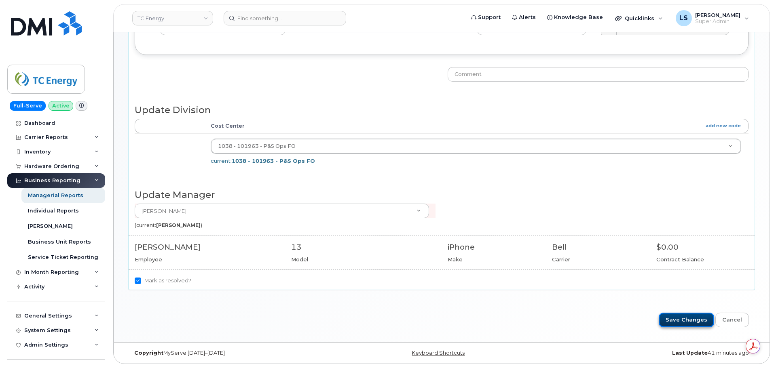
click at [680, 315] on input "Save Changes" at bounding box center [686, 320] width 55 height 15
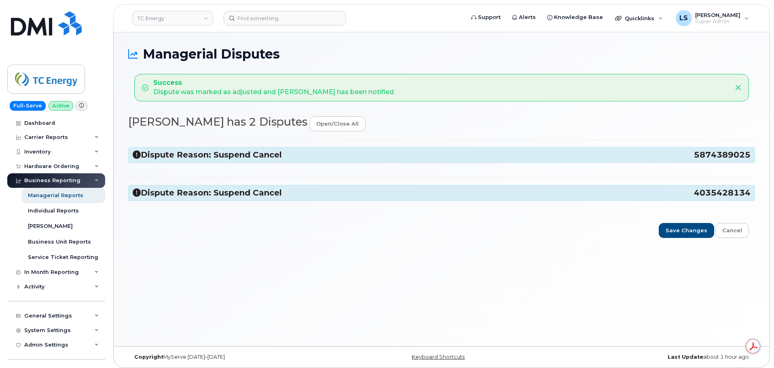
click at [163, 157] on h3 "Dispute Reason: Suspend Cancel 5874389025" at bounding box center [442, 155] width 618 height 11
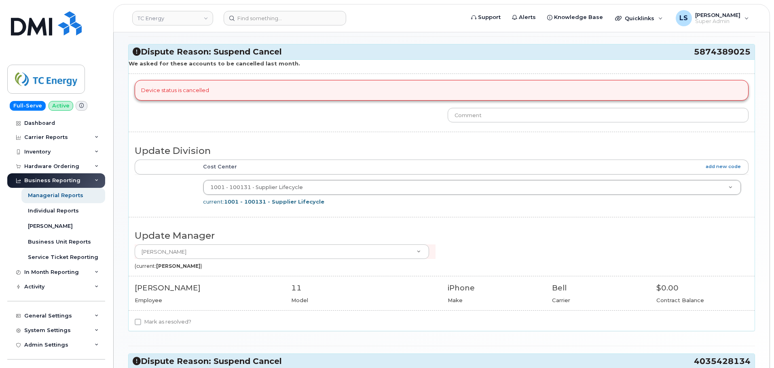
scroll to position [182, 0]
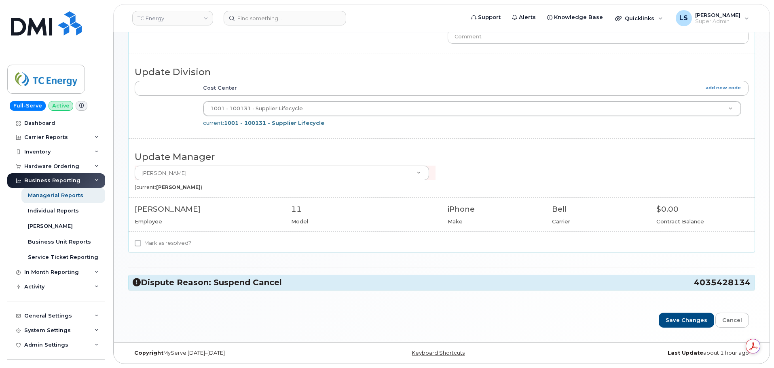
click at [173, 286] on h3 "Dispute Reason: Suspend Cancel 4035428134" at bounding box center [442, 282] width 618 height 11
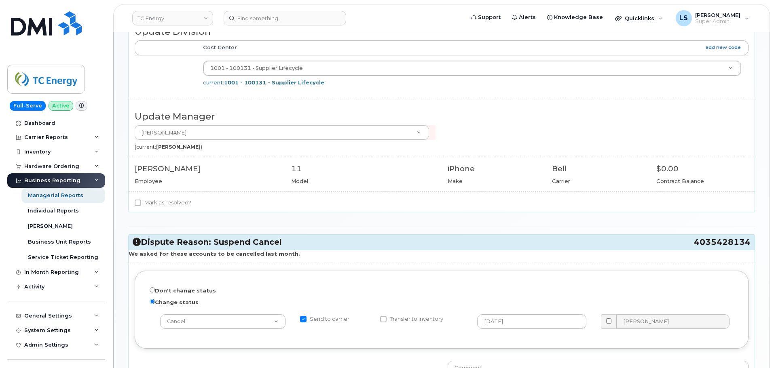
click at [163, 203] on label "Mark as resolved?" at bounding box center [163, 203] width 57 height 10
click at [141, 203] on input "Mark as resolved?" at bounding box center [138, 203] width 6 height 6
checkbox input "true"
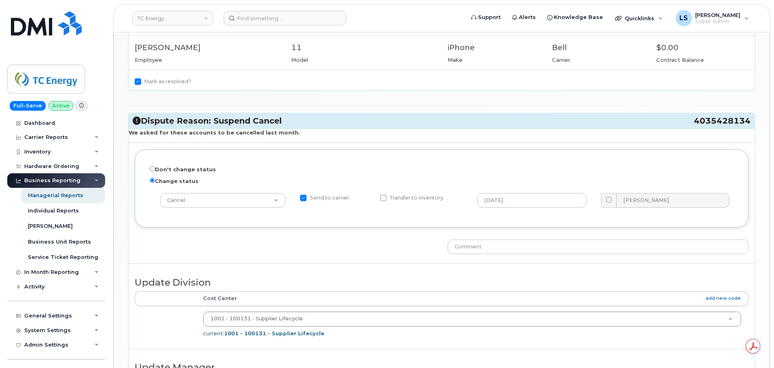
scroll to position [516, 0]
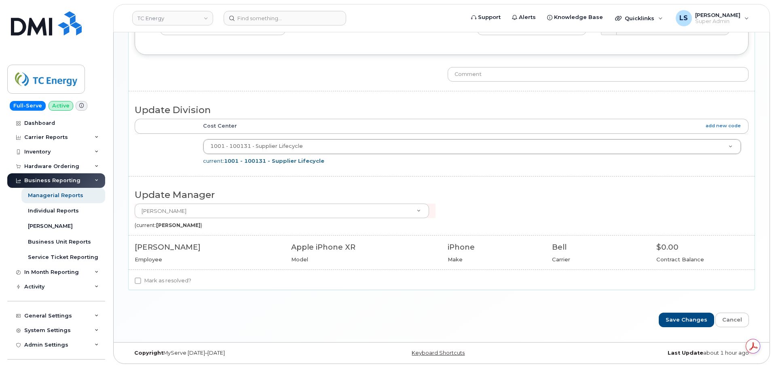
click at [165, 278] on label "Mark as resolved?" at bounding box center [163, 281] width 57 height 10
click at [141, 278] on input "Mark as resolved?" at bounding box center [138, 281] width 6 height 6
checkbox input "true"
click at [682, 320] on input "Save Changes" at bounding box center [686, 320] width 55 height 15
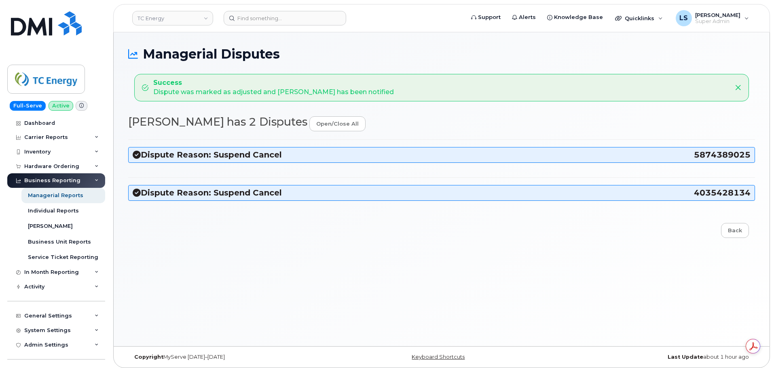
click at [242, 156] on h3 "Dispute Reason: Suspend Cancel 5874389025" at bounding box center [442, 155] width 618 height 11
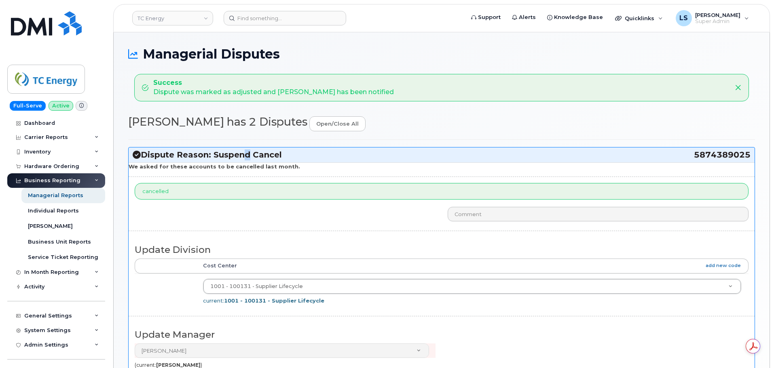
click at [242, 156] on h3 "Dispute Reason: Suspend Cancel 5874389025" at bounding box center [442, 155] width 618 height 11
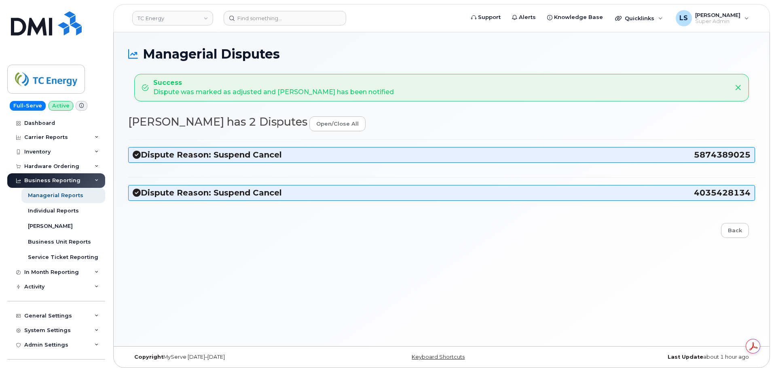
click at [208, 203] on div "Dispute Reason: Suspend Cancel 5874389025 We asked for these accounts to be can…" at bounding box center [441, 174] width 627 height 69
click at [209, 199] on div "Dispute Reason: Suspend Cancel 4035428134" at bounding box center [442, 193] width 626 height 15
click at [210, 197] on h3 "Dispute Reason: Suspend Cancel 4035428134" at bounding box center [442, 193] width 618 height 11
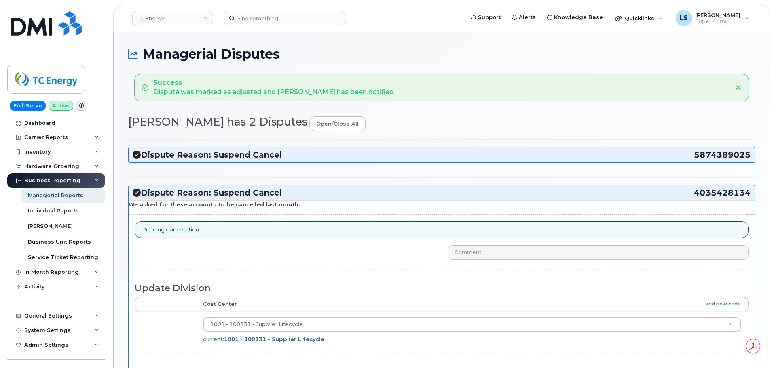
click at [210, 197] on h3 "Dispute Reason: Suspend Cancel 4035428134" at bounding box center [442, 193] width 618 height 11
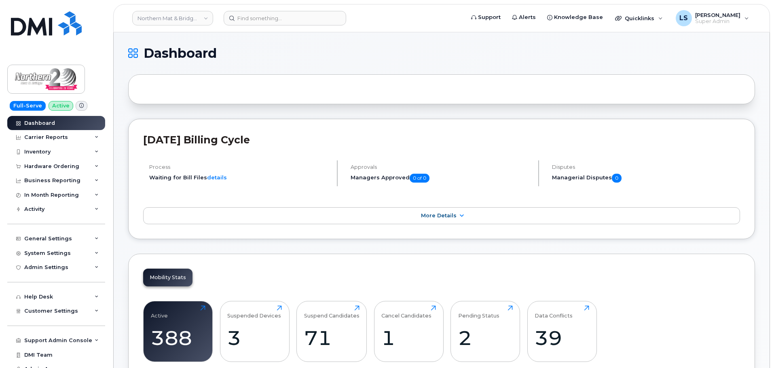
click at [286, 4] on div "Northern Mat & Bridge LP Support Alerts Knowledge Base Quicklinks Suspend / Can…" at bounding box center [441, 18] width 657 height 28
click at [286, 6] on header "Northern Mat & Bridge LP Support Alerts Knowledge Base Quicklinks Suspend / Can…" at bounding box center [441, 18] width 657 height 28
click at [288, 9] on header "Northern Mat & Bridge LP Support Alerts Knowledge Base Quicklinks Suspend / Can…" at bounding box center [441, 18] width 657 height 28
click at [290, 12] on input at bounding box center [285, 18] width 123 height 15
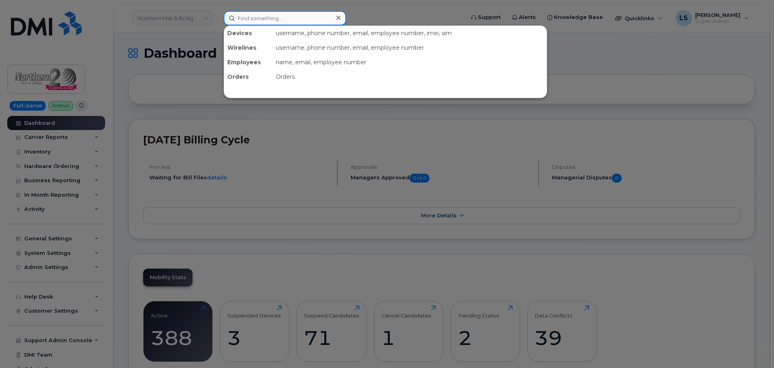
paste input "299689"
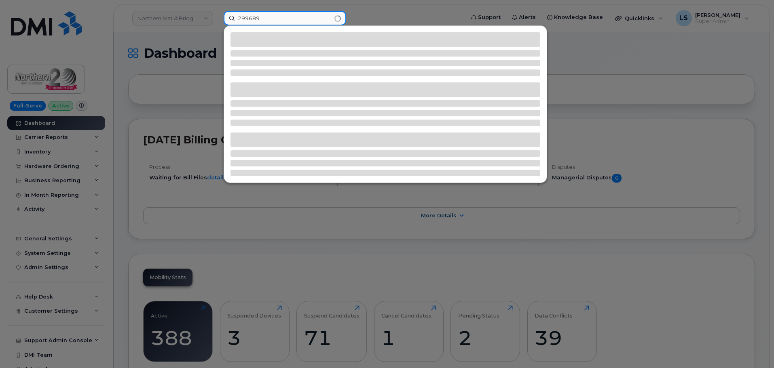
type input "299689"
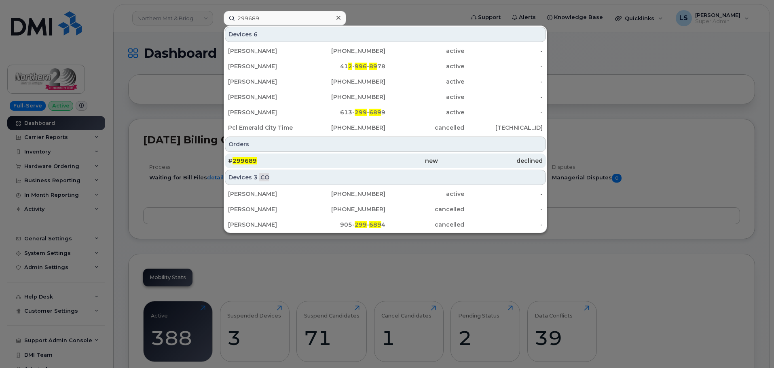
click at [309, 159] on div "# 299689" at bounding box center [280, 161] width 105 height 8
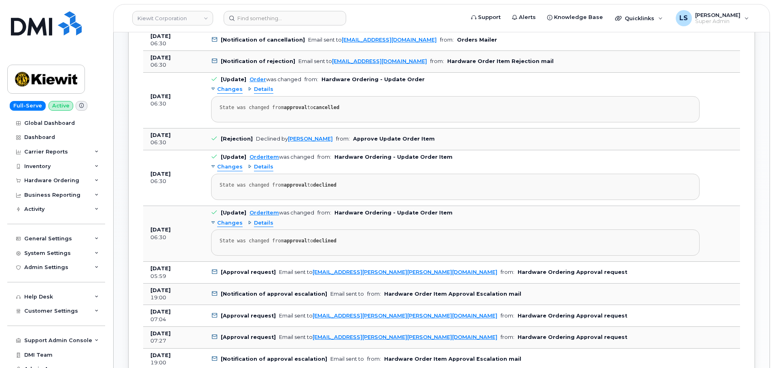
scroll to position [404, 0]
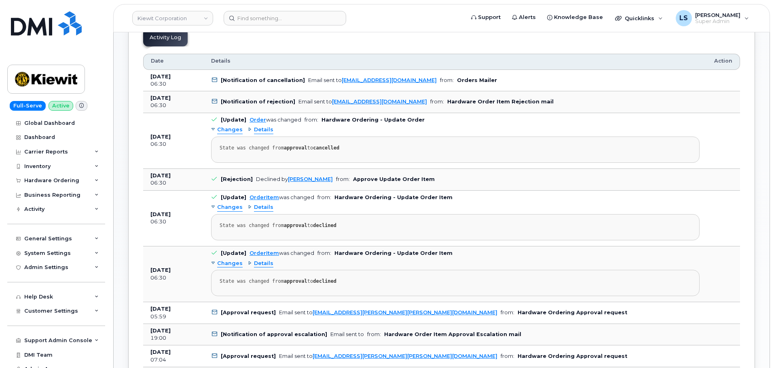
click at [254, 131] on span "Details" at bounding box center [263, 130] width 19 height 8
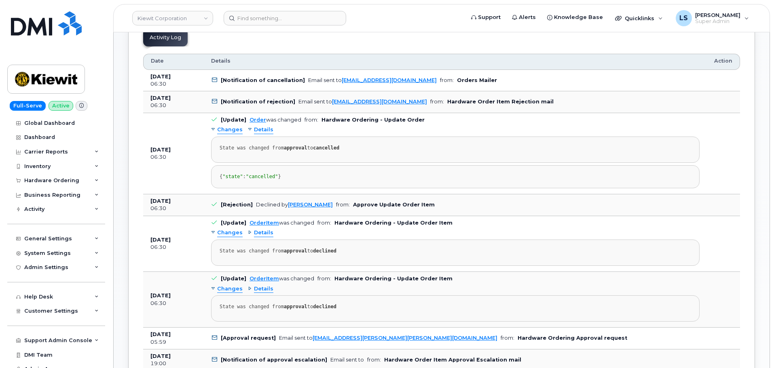
click at [254, 131] on span "Details" at bounding box center [263, 130] width 19 height 8
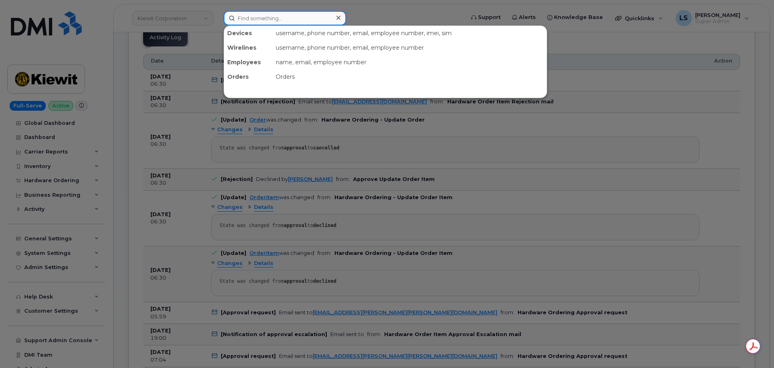
click at [269, 16] on input at bounding box center [285, 18] width 123 height 15
paste input "300134"
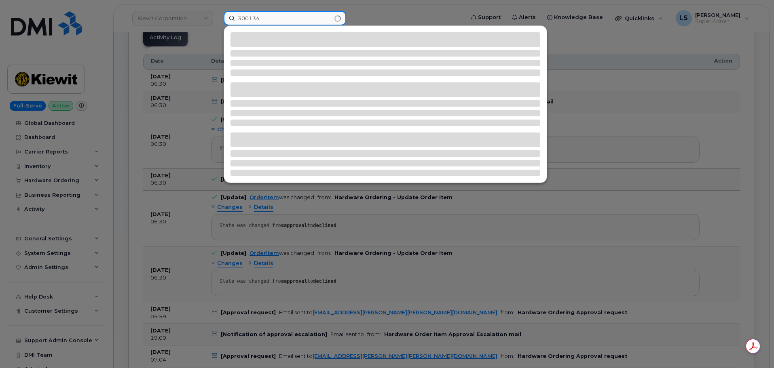
type input "300134"
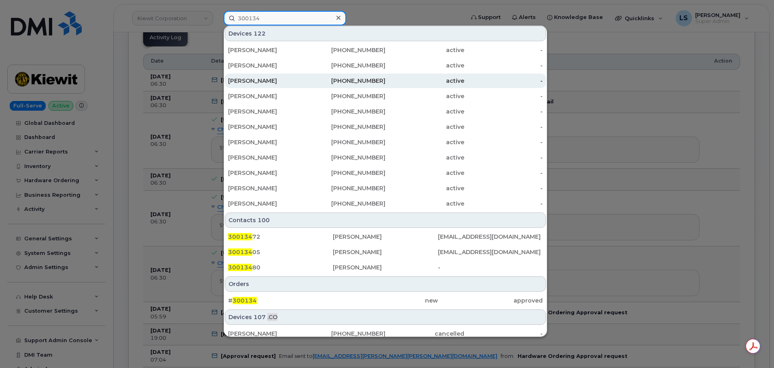
scroll to position [202, 0]
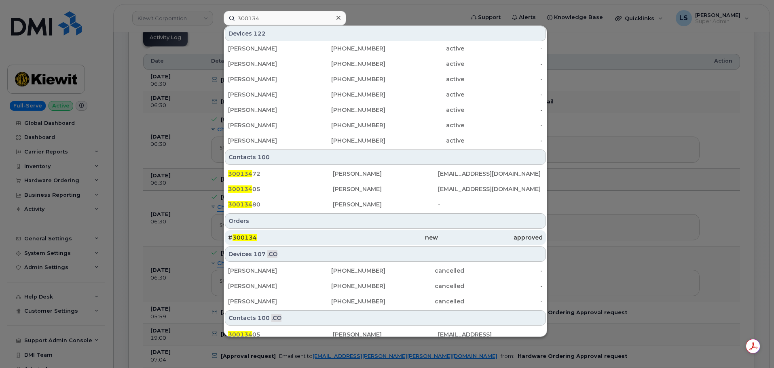
click at [255, 234] on div "# 300134" at bounding box center [280, 238] width 105 height 8
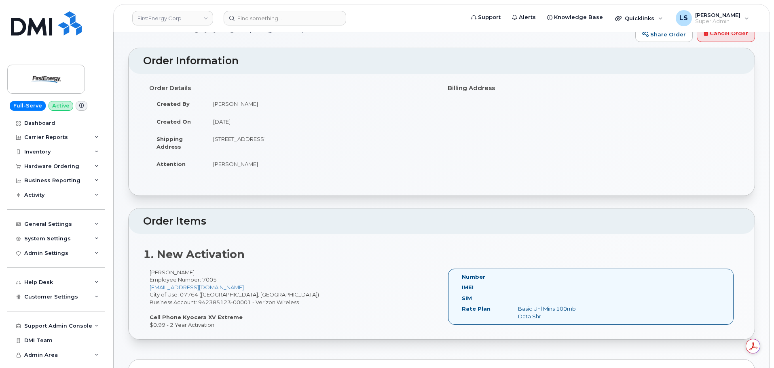
scroll to position [40, 0]
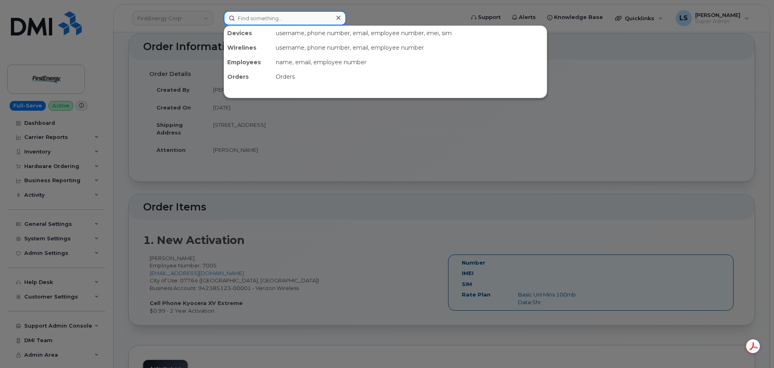
click at [276, 16] on input at bounding box center [285, 18] width 123 height 15
paste input "[PHONE_NUMBER]"
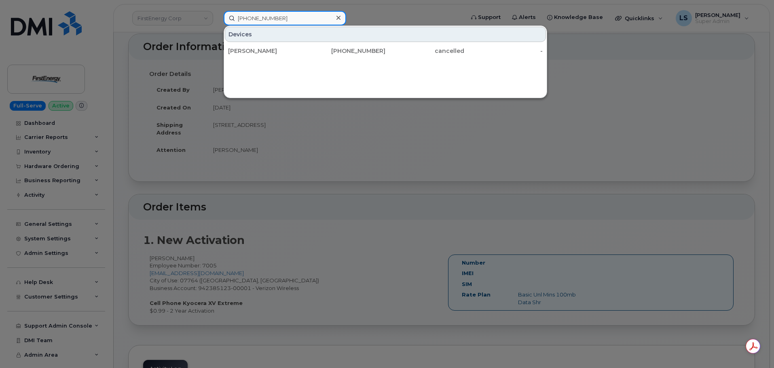
type input "[PHONE_NUMBER]"
click at [338, 17] on icon at bounding box center [338, 18] width 4 height 4
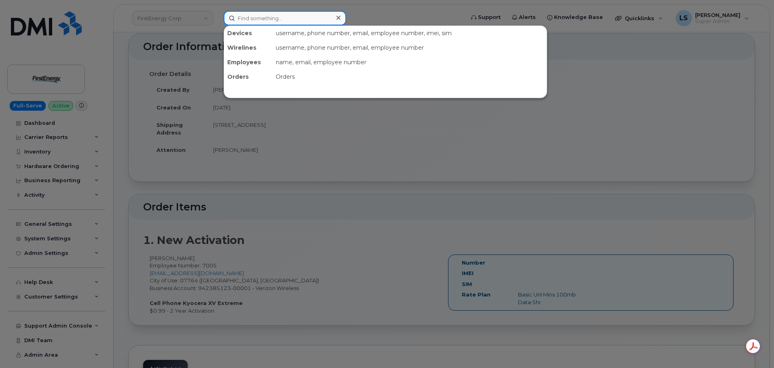
click at [245, 17] on input at bounding box center [285, 18] width 123 height 15
paste input "954-495-0685"
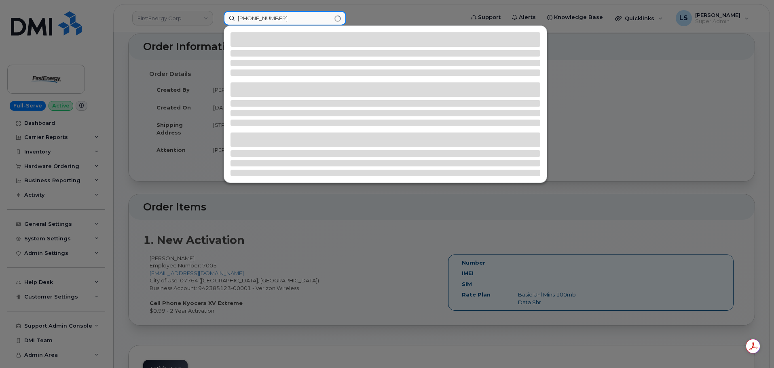
type input "954-495-0685"
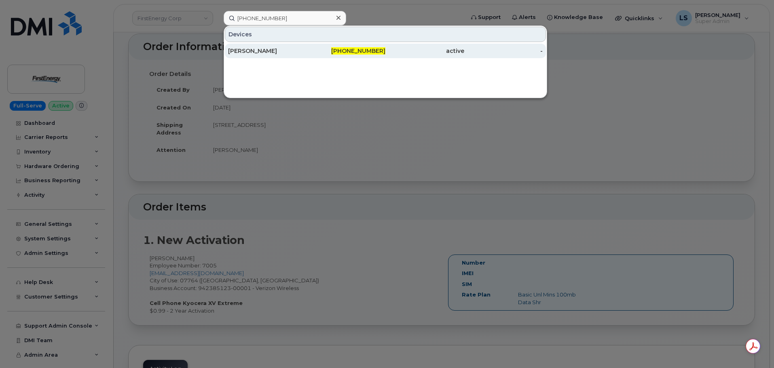
click at [264, 49] on div "[PERSON_NAME]" at bounding box center [267, 51] width 79 height 8
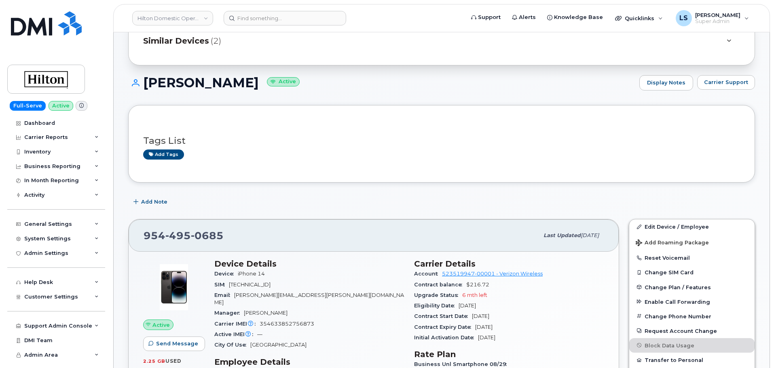
scroll to position [81, 0]
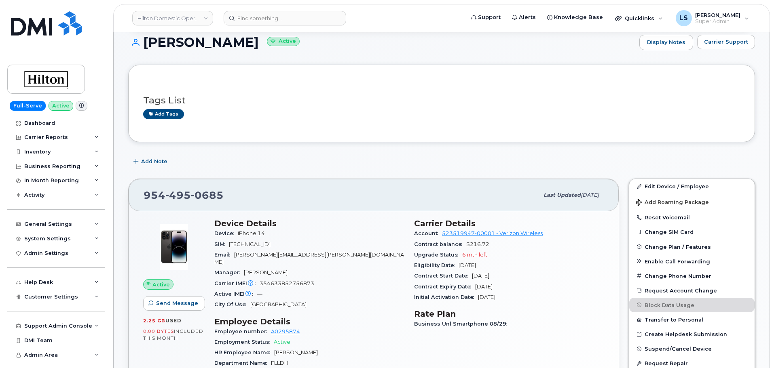
click at [368, 111] on div "Add tags" at bounding box center [438, 114] width 590 height 10
